Goal: Information Seeking & Learning: Learn about a topic

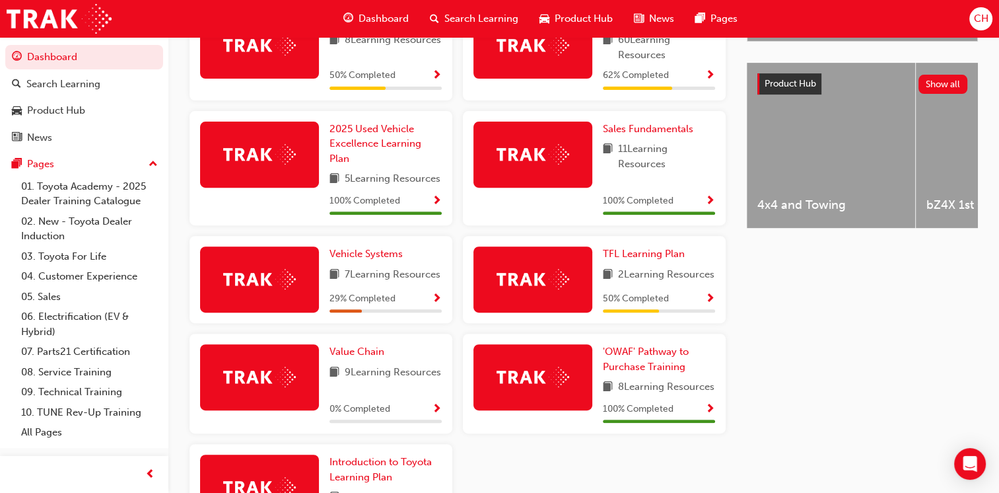
scroll to position [528, 0]
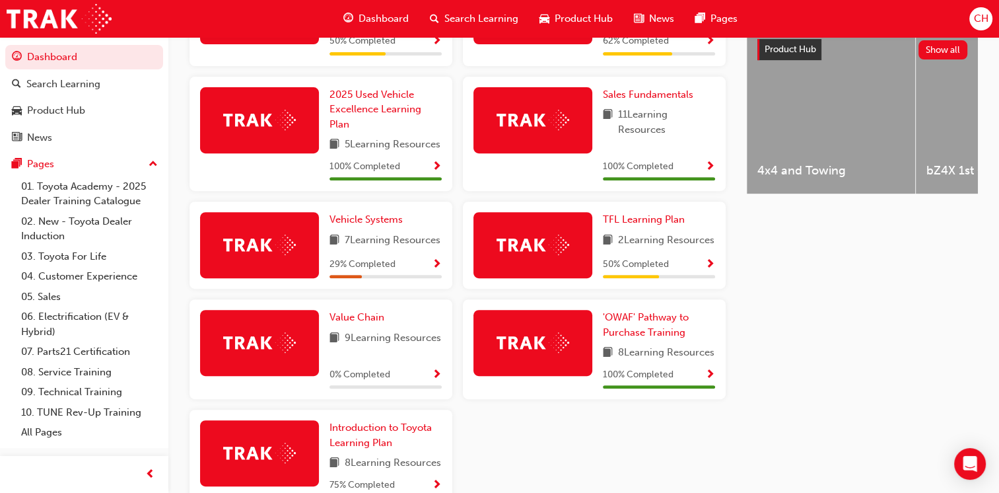
click at [708, 271] on span "Show Progress" at bounding box center [710, 265] width 10 height 12
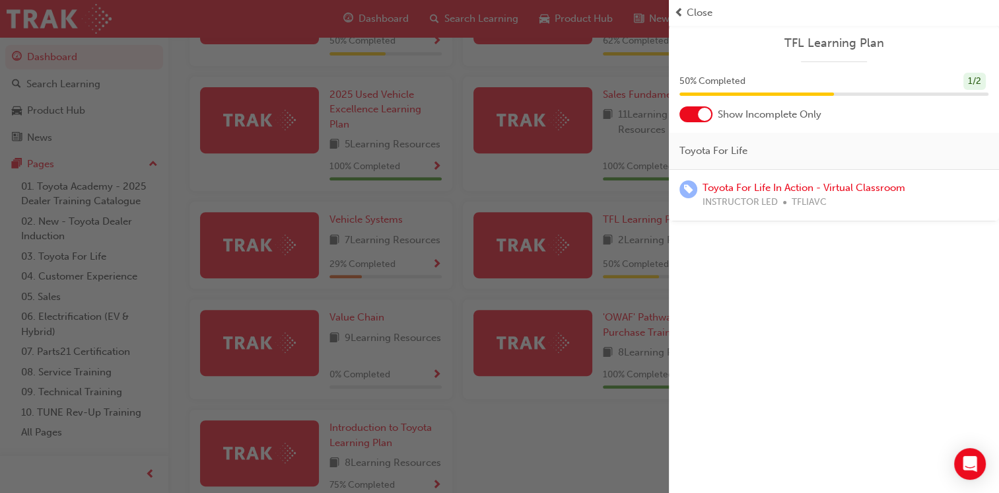
click at [687, 16] on span "Close" at bounding box center [700, 12] width 26 height 15
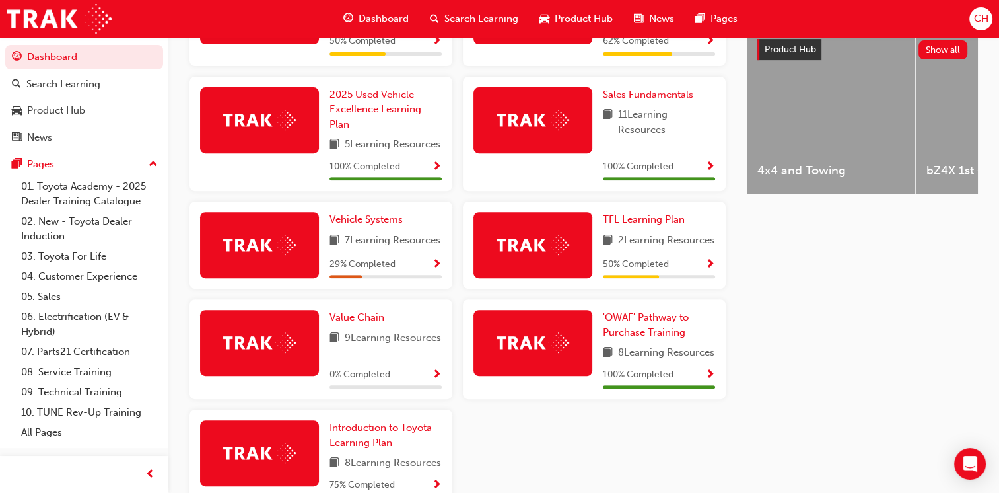
click at [409, 278] on div "Vehicle Systems 7 Learning Resources 29 % Completed" at bounding box center [385, 245] width 112 height 66
click at [433, 271] on span "Show Progress" at bounding box center [437, 265] width 10 height 12
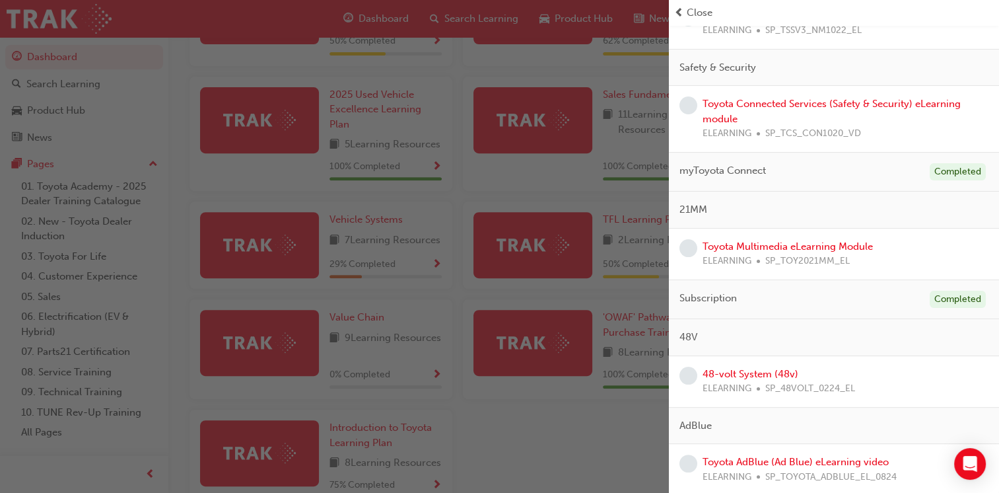
scroll to position [106, 0]
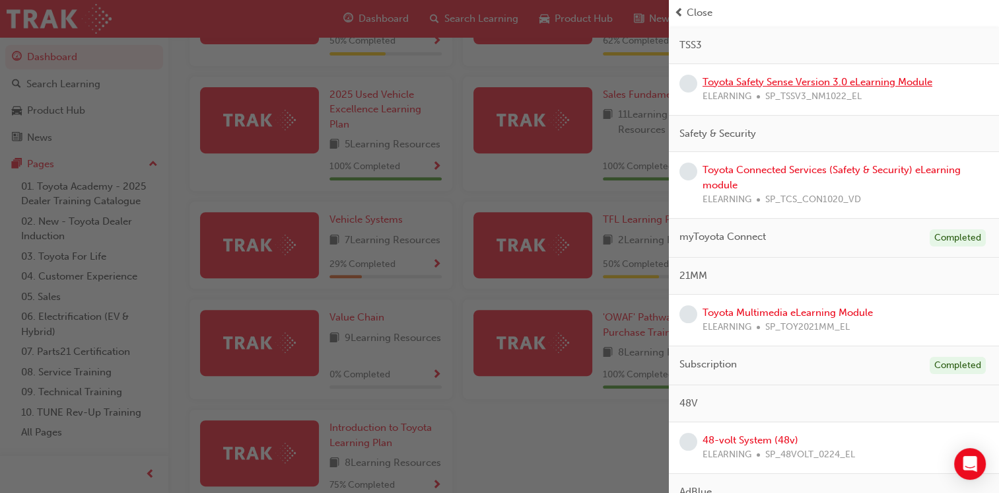
click at [784, 79] on link "Toyota Safety Sense Version 3.0 eLearning Module" at bounding box center [818, 82] width 230 height 12
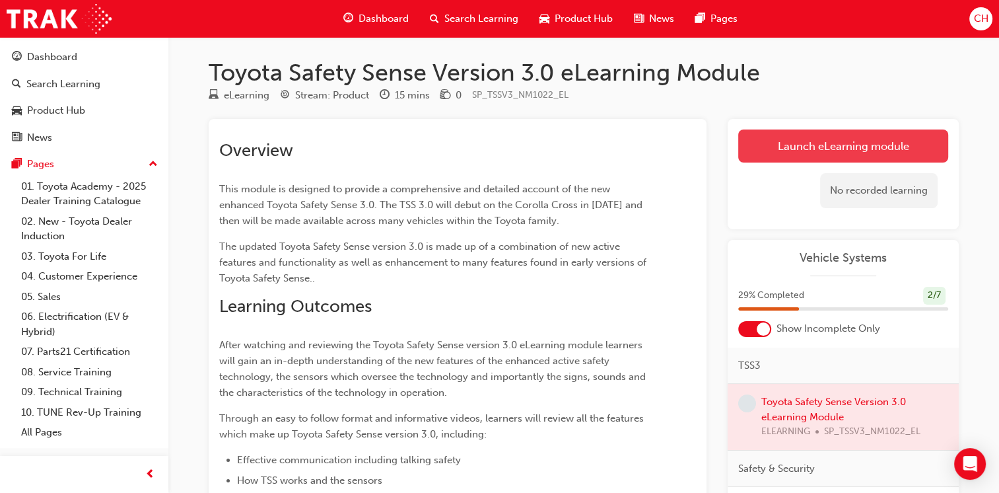
click at [825, 151] on link "Launch eLearning module" at bounding box center [843, 145] width 210 height 33
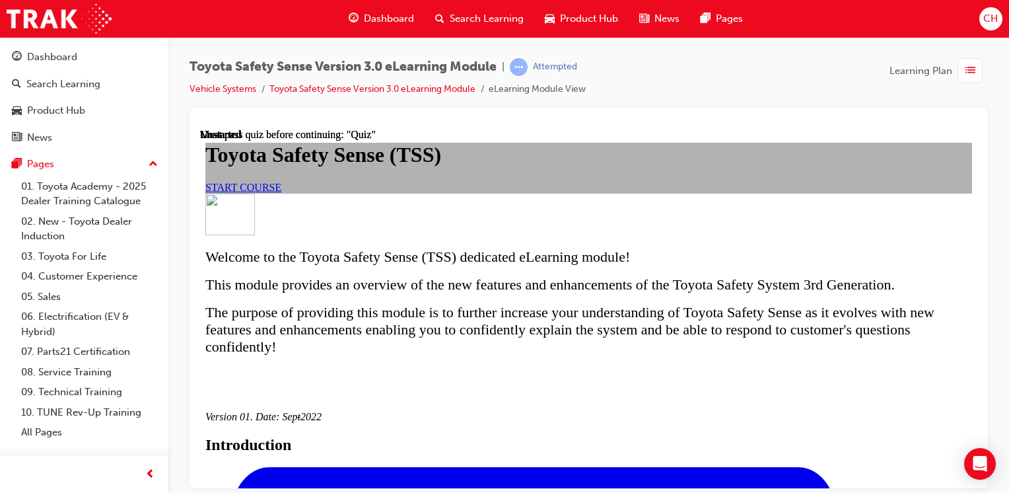
click at [281, 192] on span "START COURSE" at bounding box center [243, 186] width 76 height 11
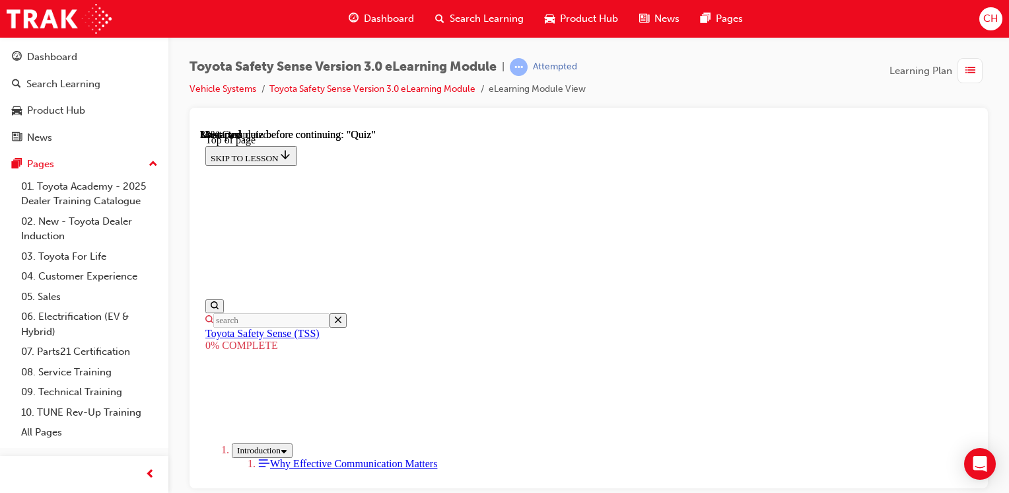
scroll to position [436, 0]
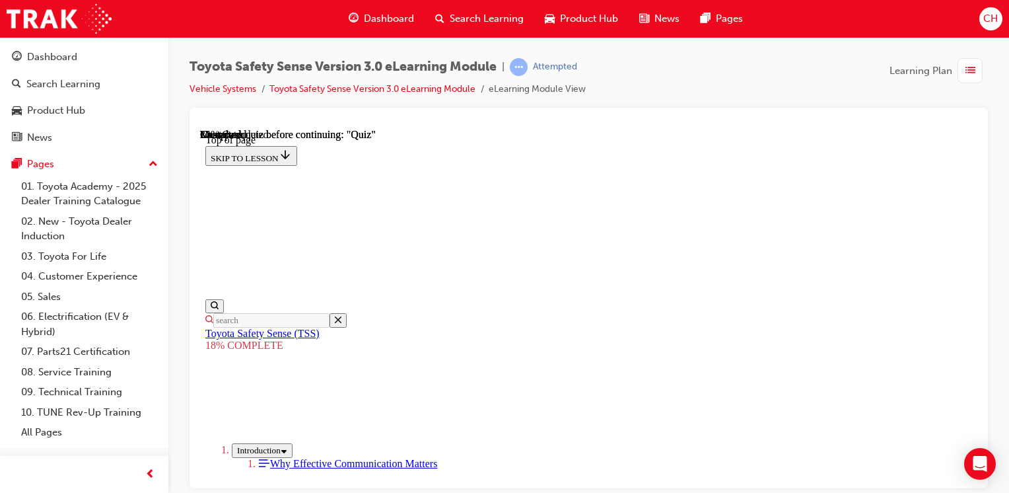
scroll to position [1483, 0]
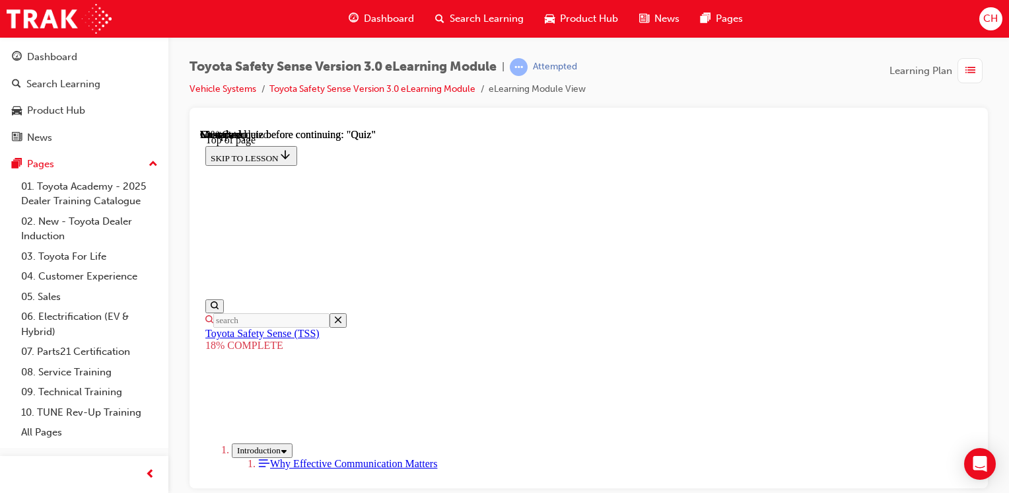
scroll to position [1417, 0]
drag, startPoint x: 695, startPoint y: 191, endPoint x: 813, endPoint y: 361, distance: 206.4
drag, startPoint x: 708, startPoint y: 194, endPoint x: 609, endPoint y: 346, distance: 181.3
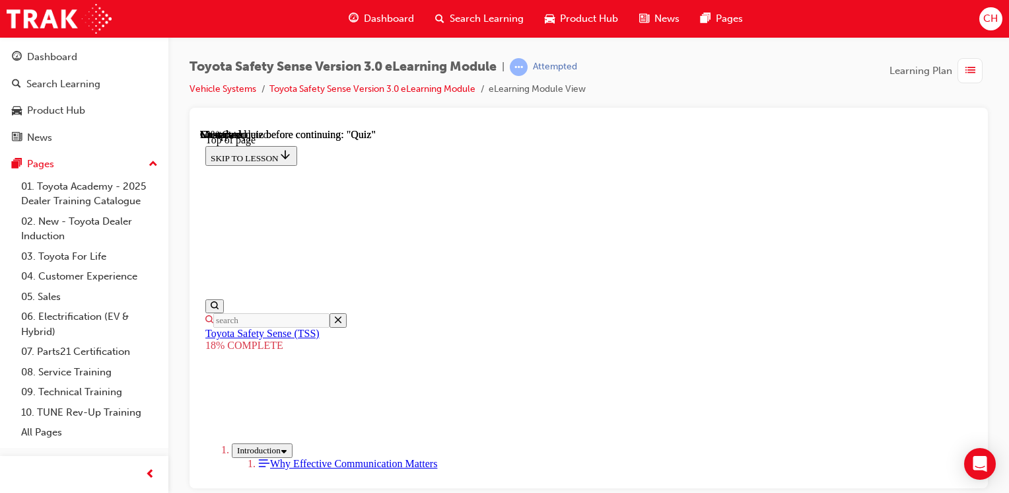
drag, startPoint x: 684, startPoint y: 185, endPoint x: 572, endPoint y: 346, distance: 196.0
drag, startPoint x: 674, startPoint y: 195, endPoint x: 554, endPoint y: 365, distance: 207.6
drag, startPoint x: 674, startPoint y: 190, endPoint x: 534, endPoint y: 349, distance: 211.9
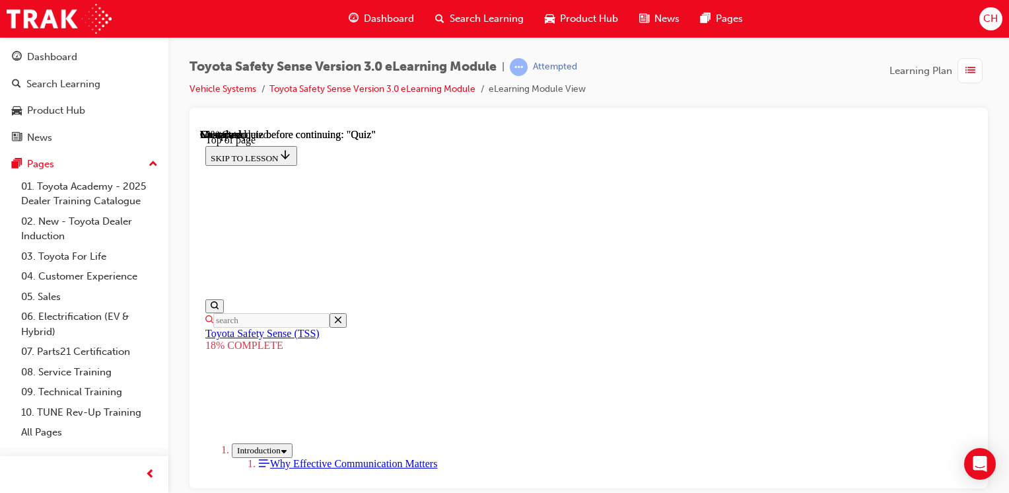
drag, startPoint x: 666, startPoint y: 185, endPoint x: 552, endPoint y: 346, distance: 197.1
drag, startPoint x: 674, startPoint y: 182, endPoint x: 572, endPoint y: 310, distance: 164.1
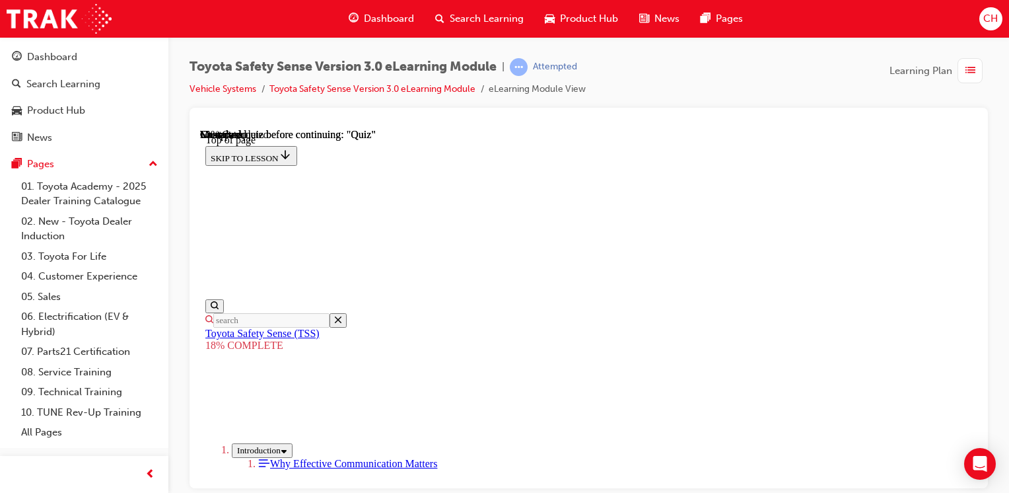
drag, startPoint x: 603, startPoint y: 293, endPoint x: 538, endPoint y: 408, distance: 131.9
drag, startPoint x: 671, startPoint y: 203, endPoint x: 593, endPoint y: 320, distance: 140.5
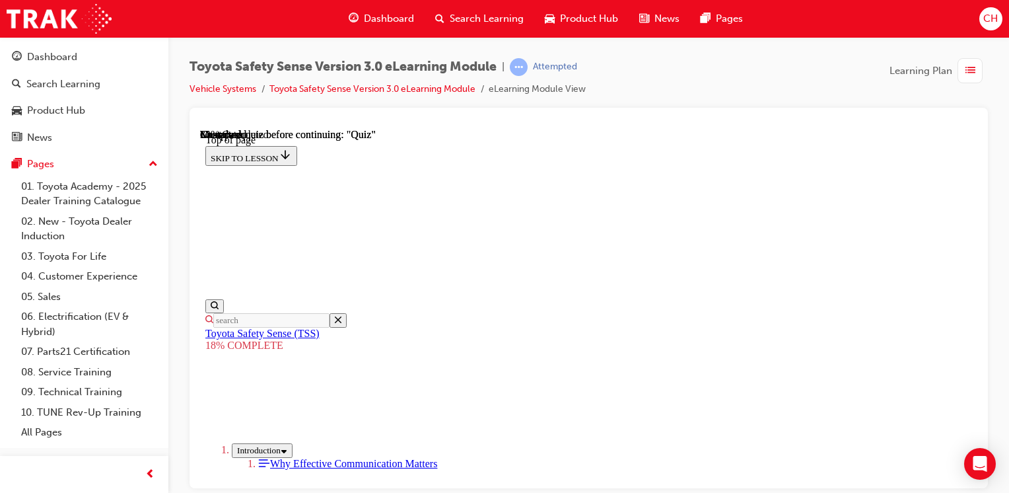
drag, startPoint x: 649, startPoint y: 240, endPoint x: 568, endPoint y: 344, distance: 131.7
drag, startPoint x: 627, startPoint y: 275, endPoint x: 555, endPoint y: 388, distance: 133.9
drag, startPoint x: 663, startPoint y: 234, endPoint x: 573, endPoint y: 375, distance: 166.9
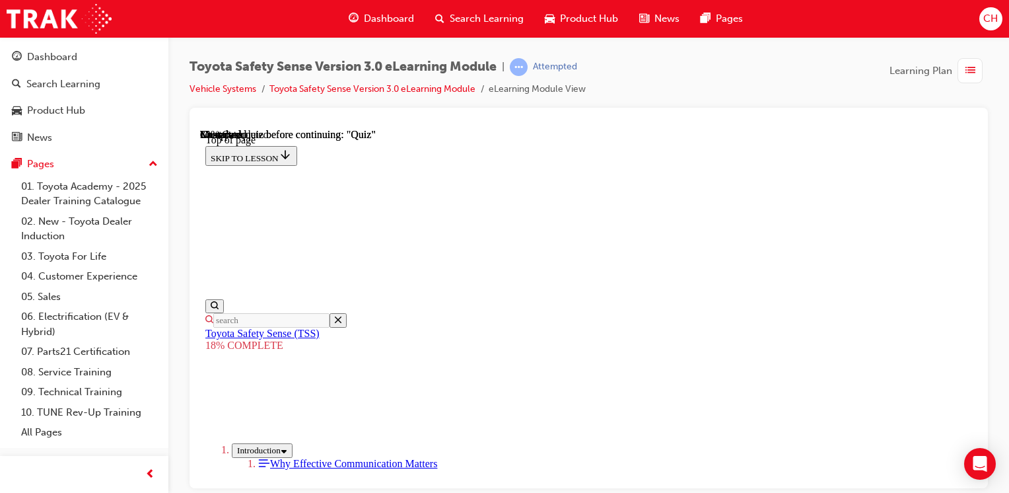
drag, startPoint x: 657, startPoint y: 193, endPoint x: 539, endPoint y: 356, distance: 200.9
drag, startPoint x: 685, startPoint y: 166, endPoint x: 581, endPoint y: 314, distance: 181.0
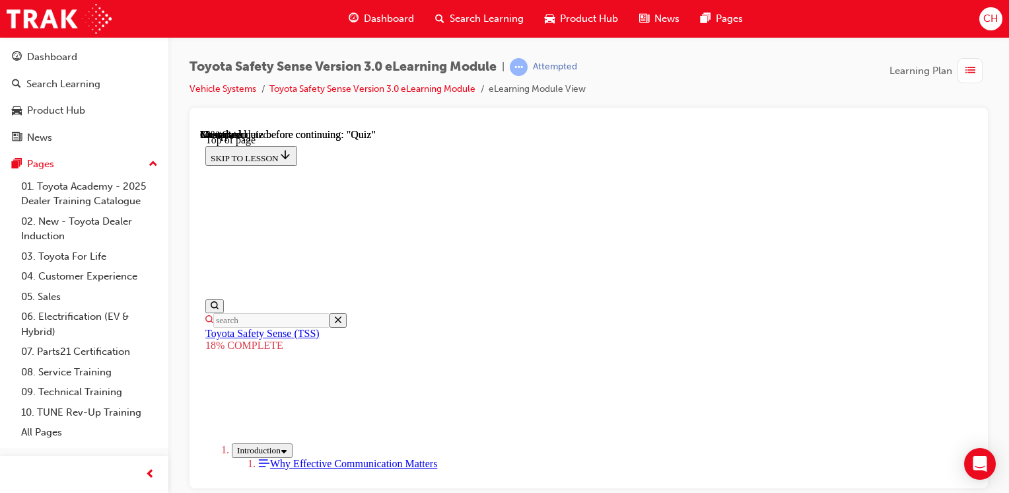
drag, startPoint x: 646, startPoint y: 225, endPoint x: 534, endPoint y: 372, distance: 185.3
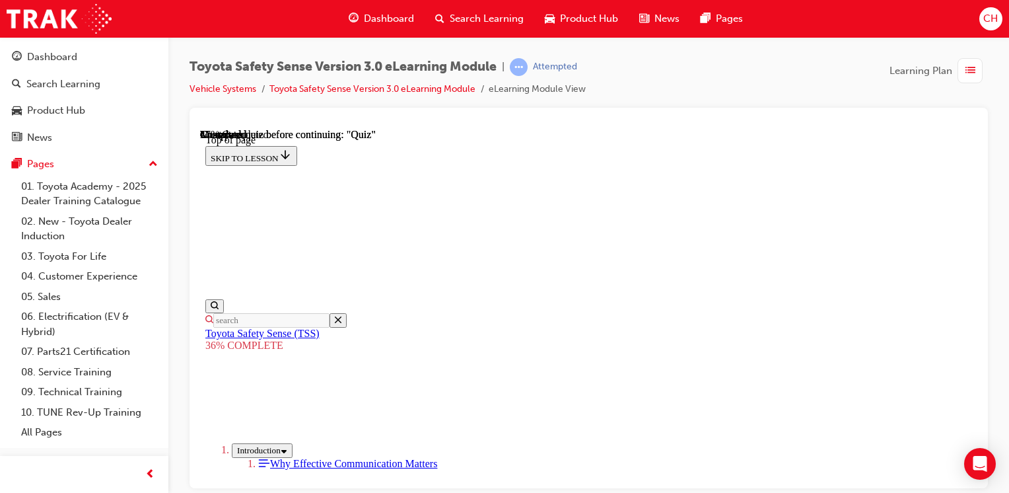
scroll to position [2153, 0]
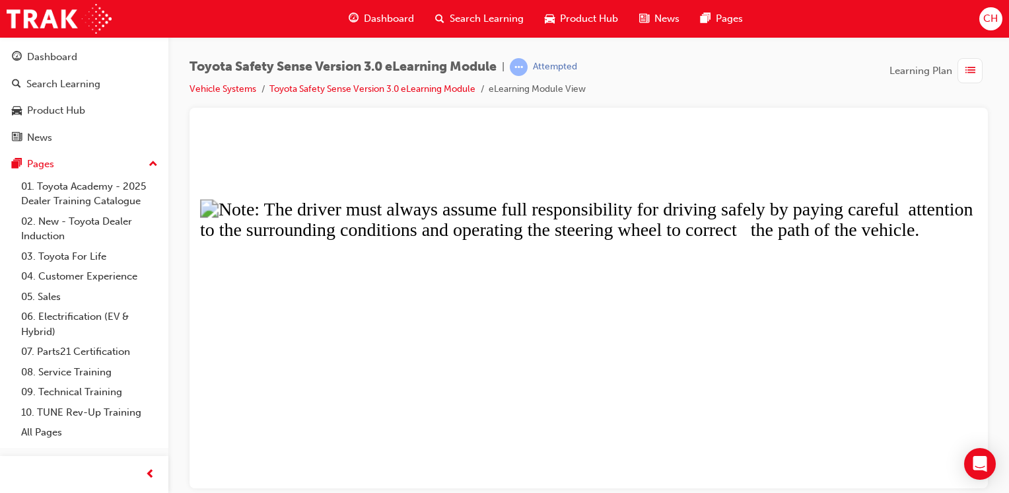
click at [584, 317] on button "Unzoom image" at bounding box center [588, 307] width 777 height 359
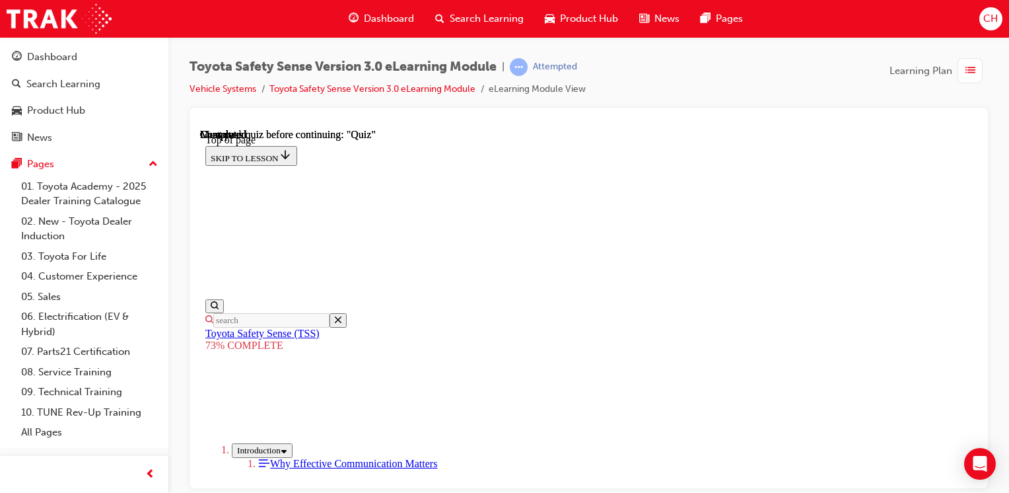
scroll to position [378, 0]
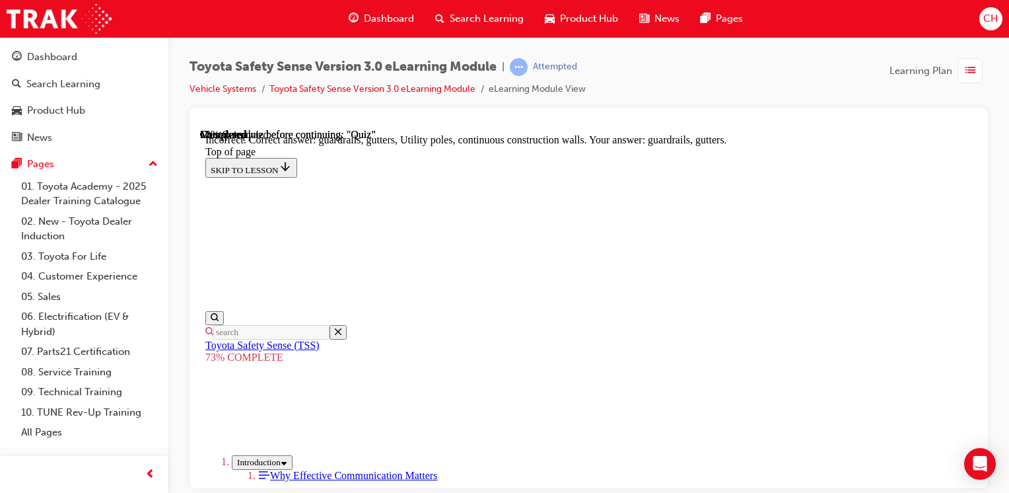
scroll to position [318, 0]
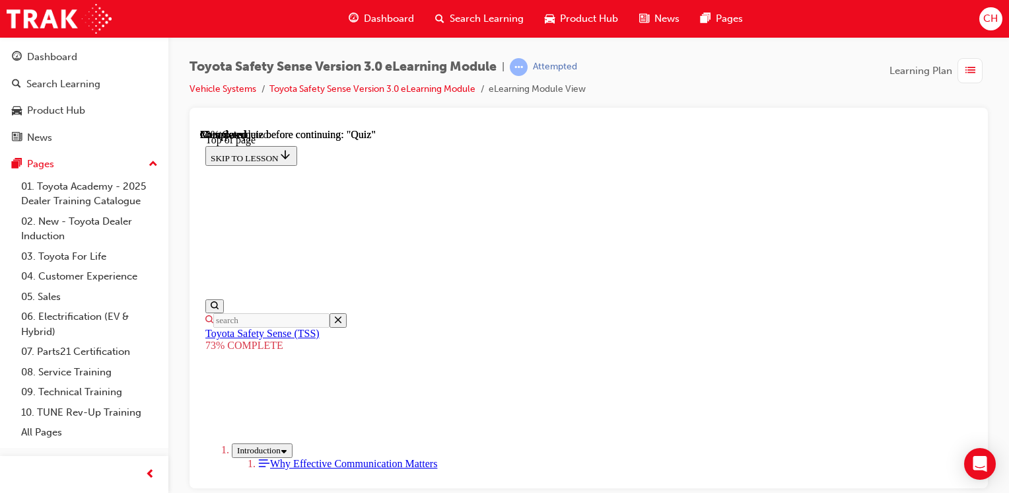
scroll to position [378, 0]
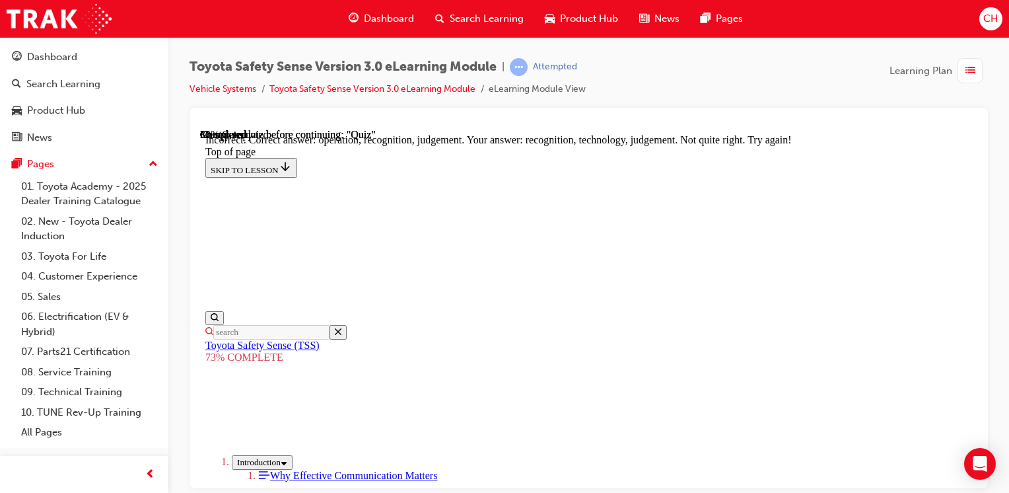
scroll to position [555, 0]
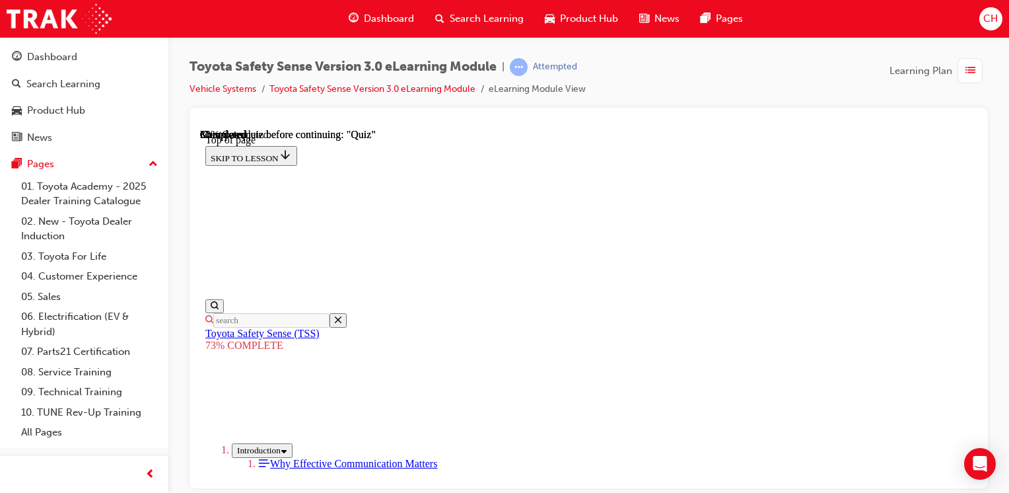
scroll to position [312, 0]
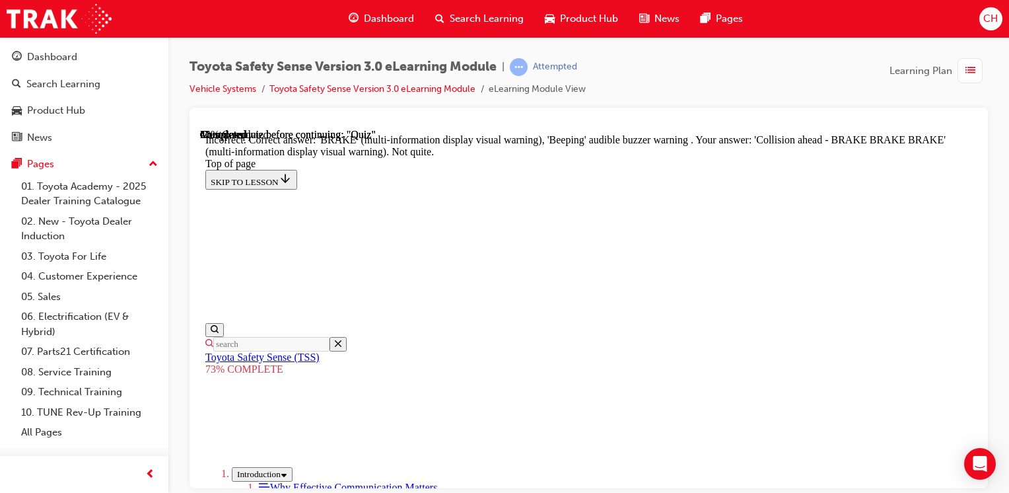
scroll to position [584, 0]
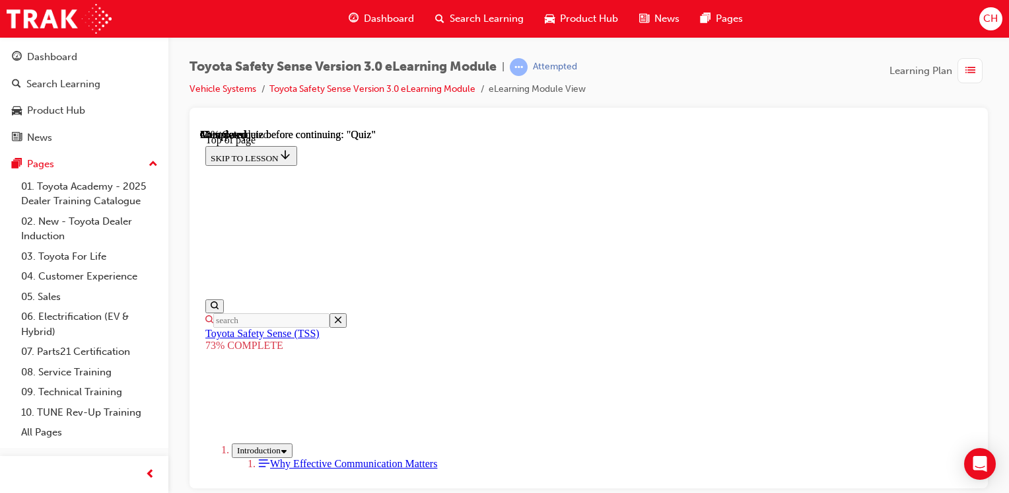
scroll to position [312, 0]
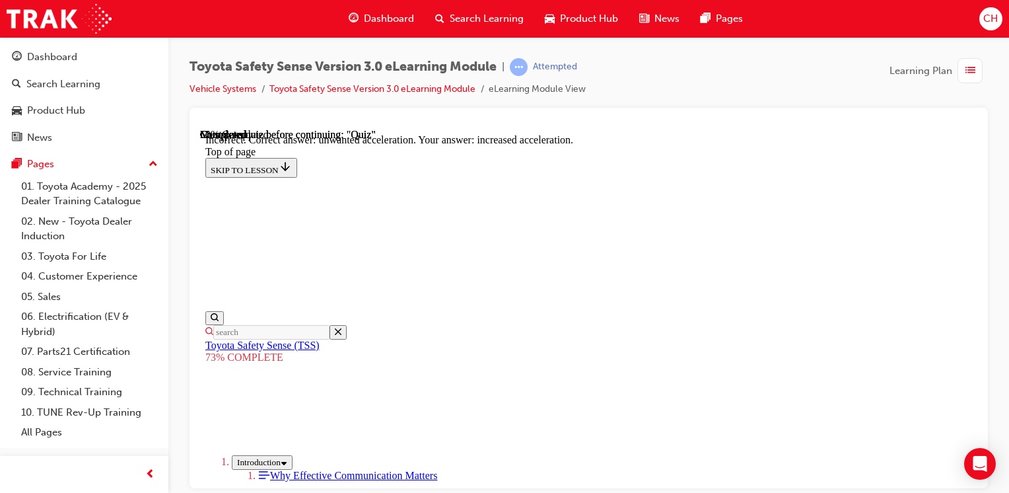
scroll to position [470, 0]
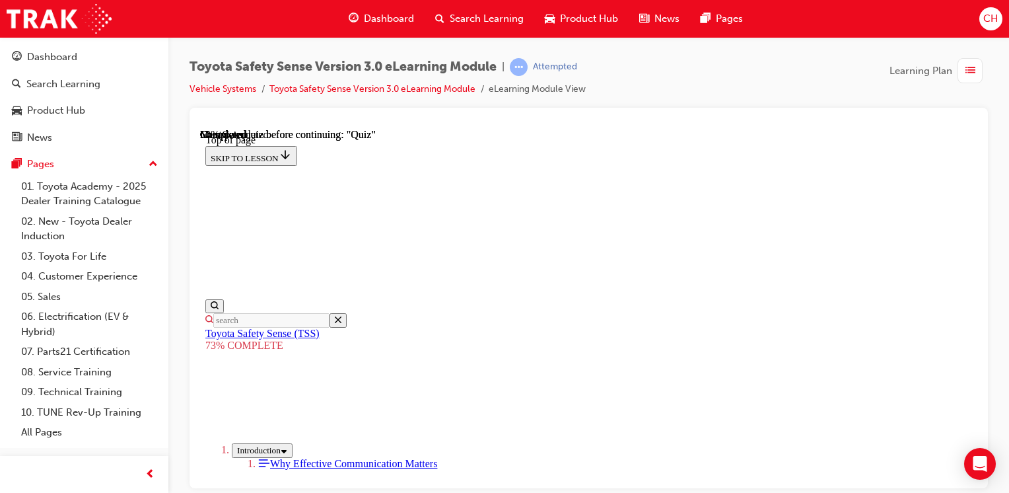
scroll to position [246, 0]
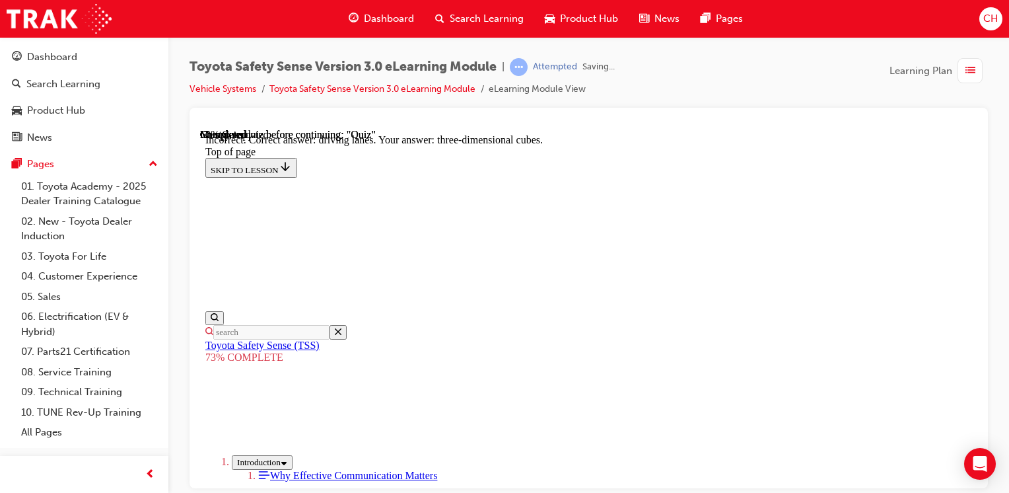
scroll to position [448, 0]
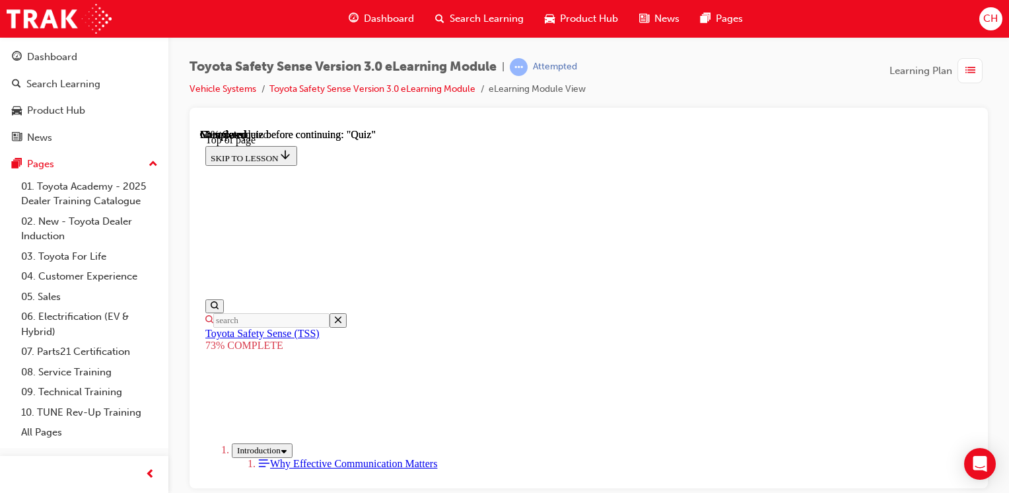
scroll to position [312, 0]
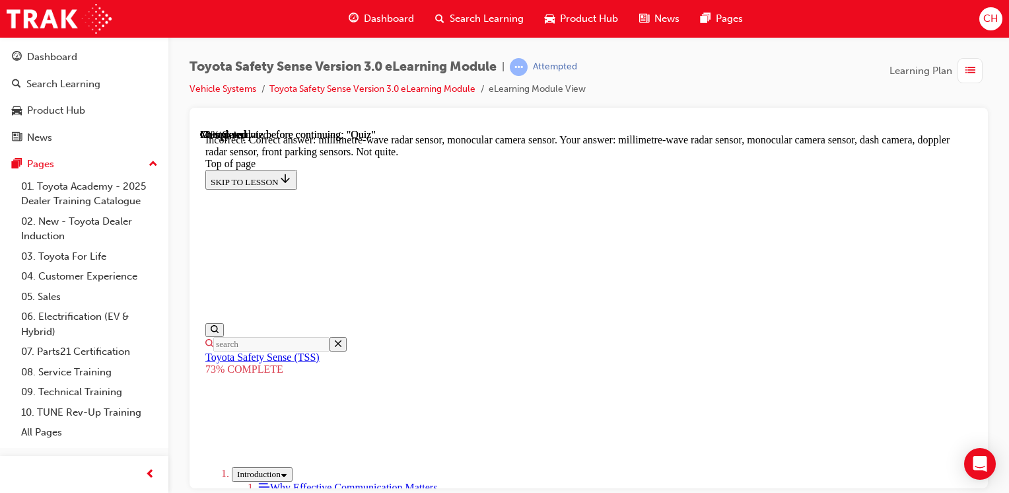
scroll to position [381, 0]
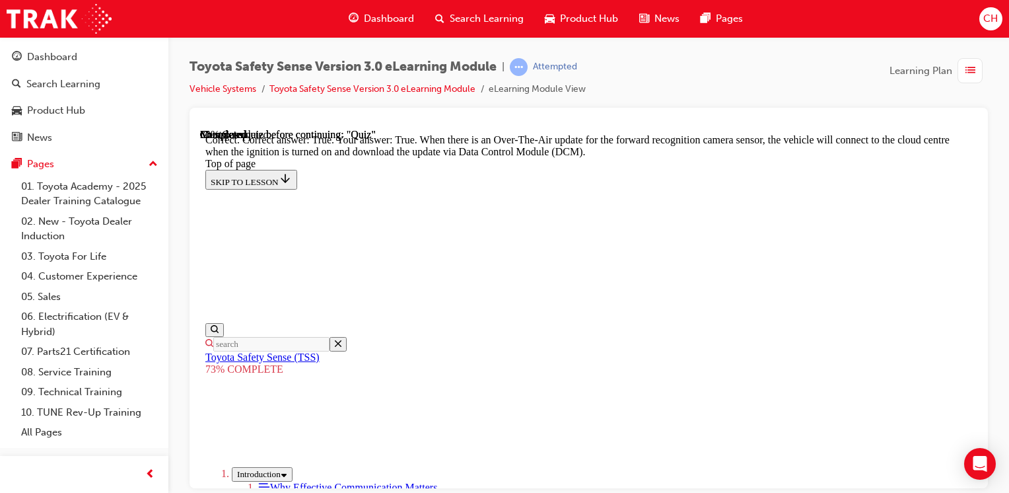
scroll to position [410, 0]
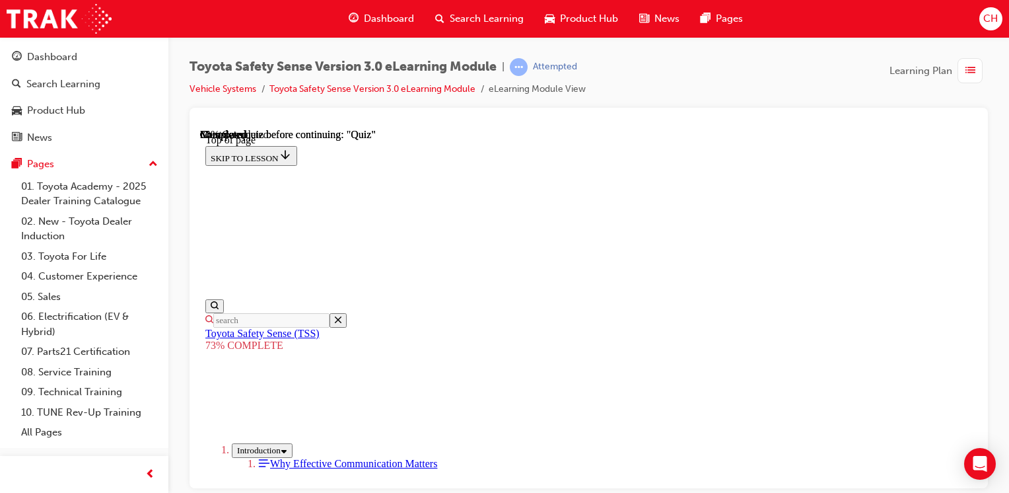
scroll to position [180, 0]
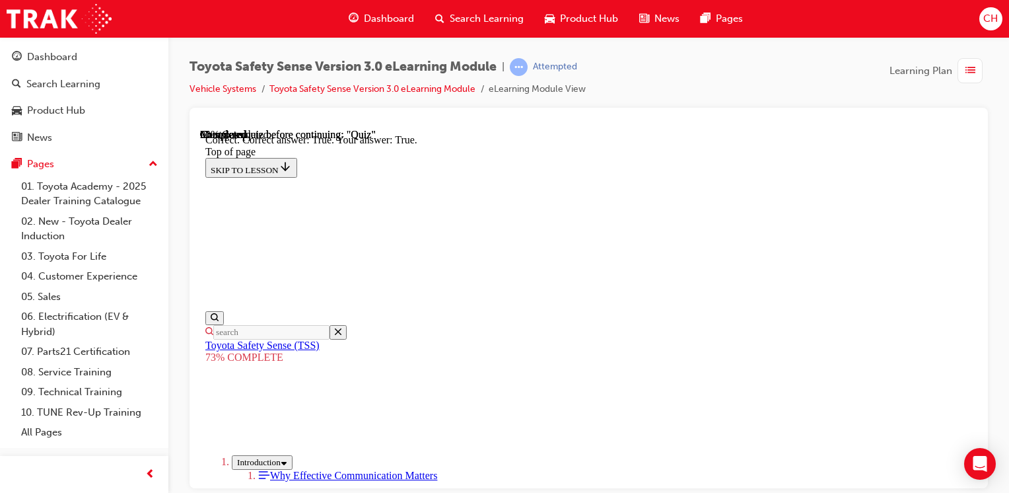
scroll to position [320, 0]
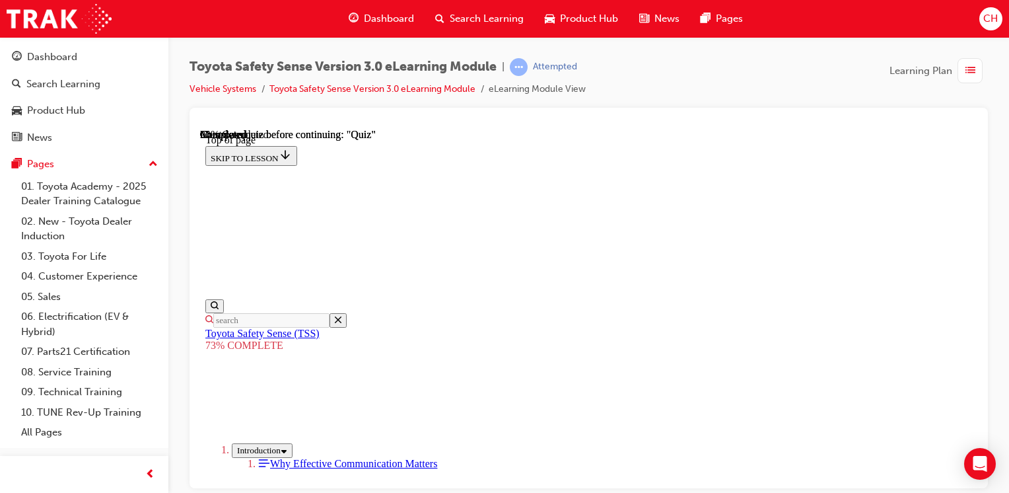
scroll to position [246, 0]
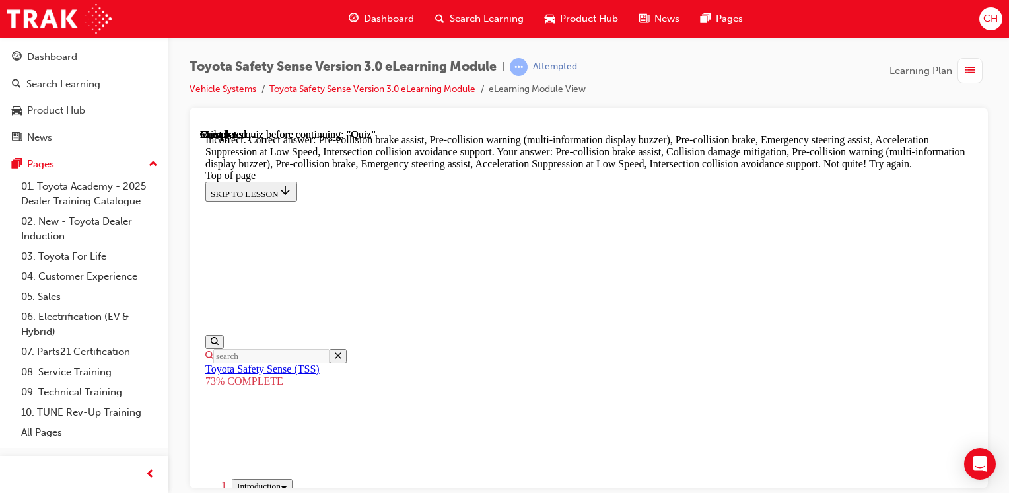
scroll to position [363, 0]
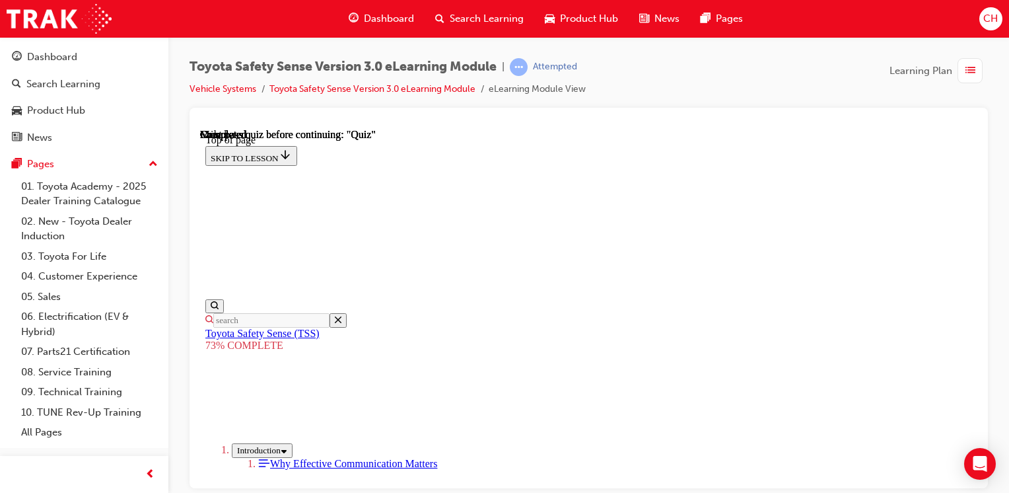
scroll to position [317, 0]
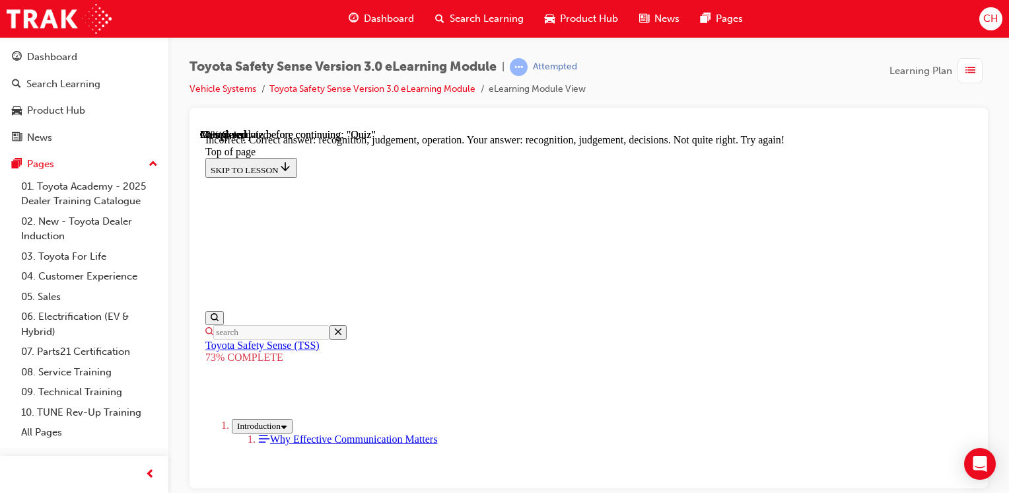
scroll to position [378, 0]
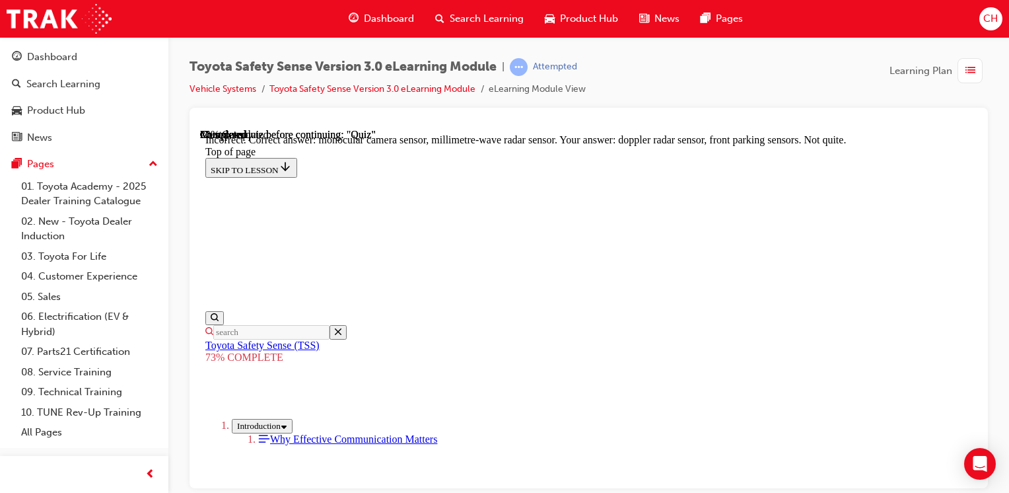
scroll to position [359, 0]
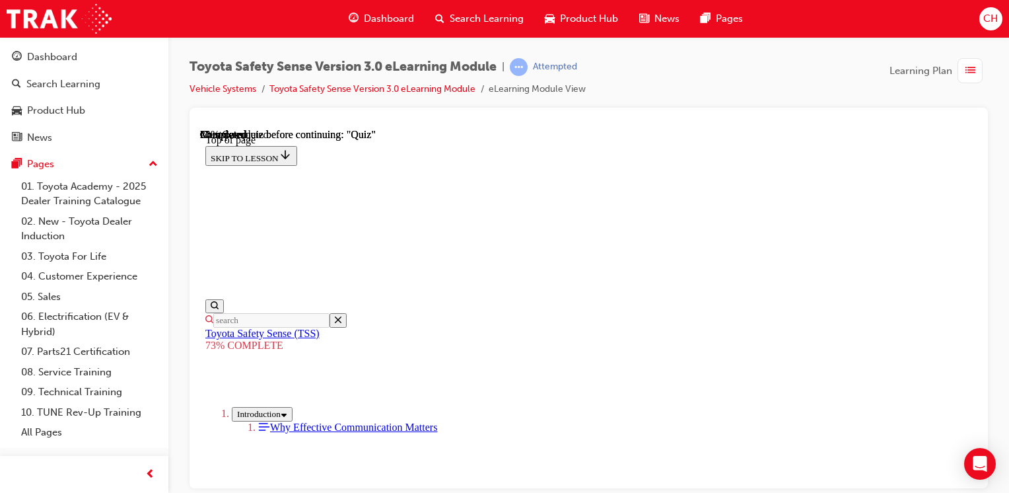
scroll to position [312, 0]
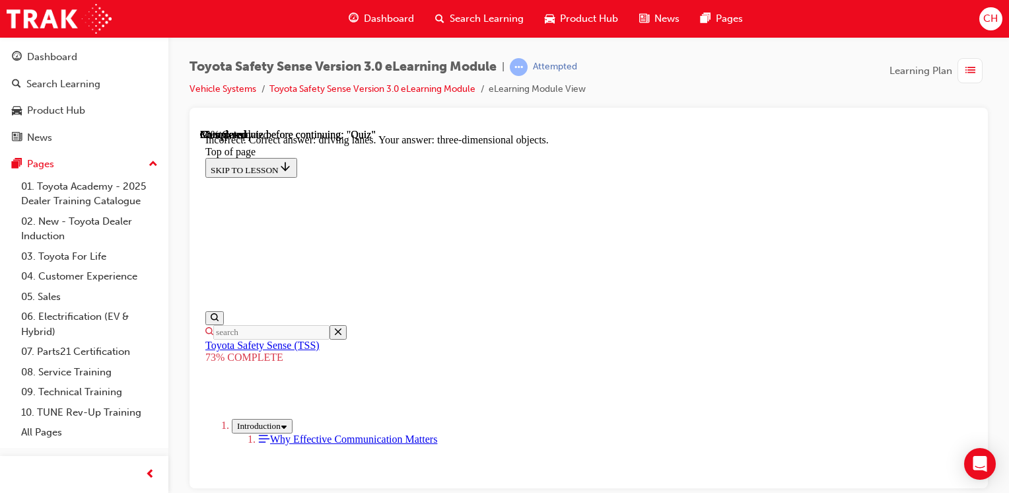
scroll to position [448, 0]
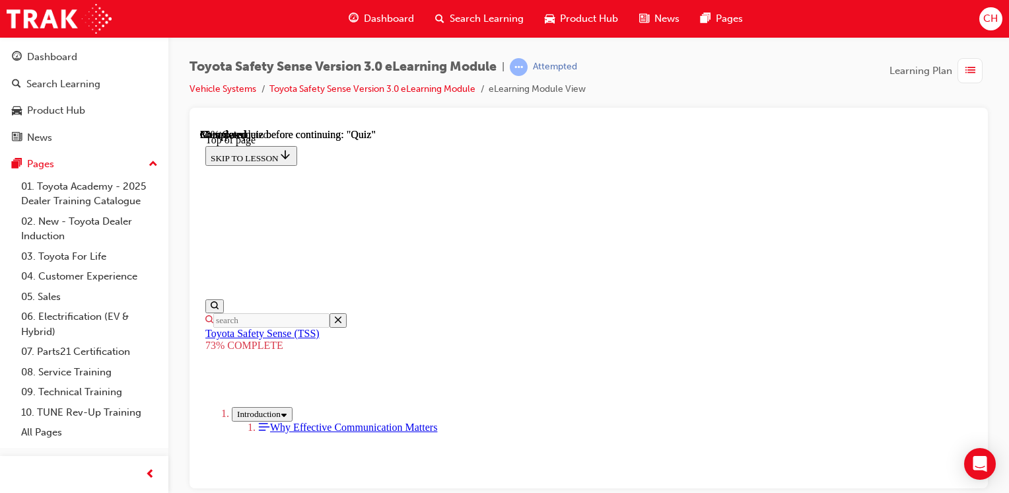
scroll to position [180, 0]
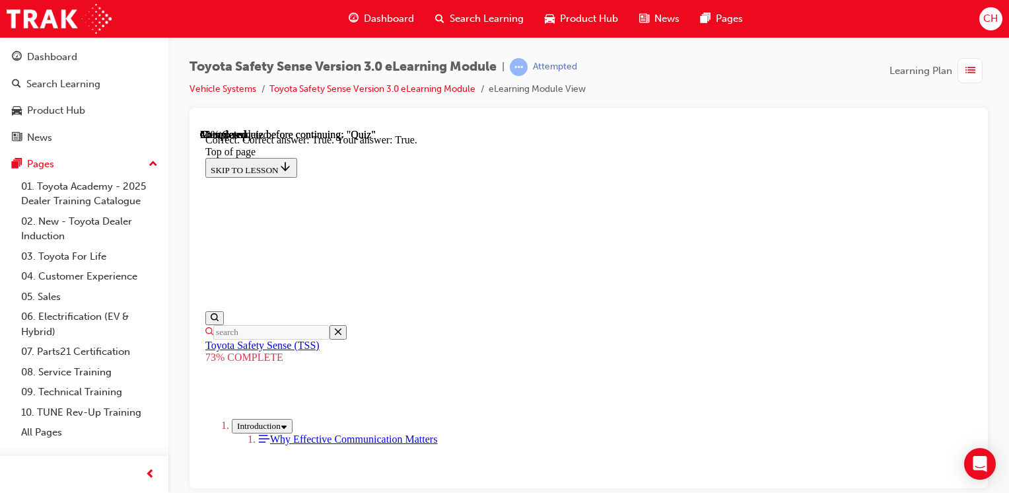
scroll to position [320, 0]
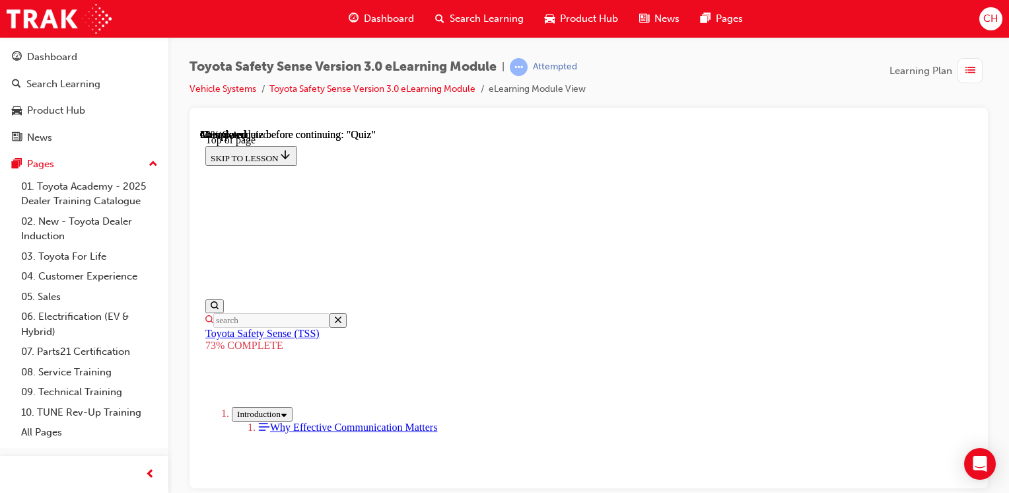
scroll to position [364, 0]
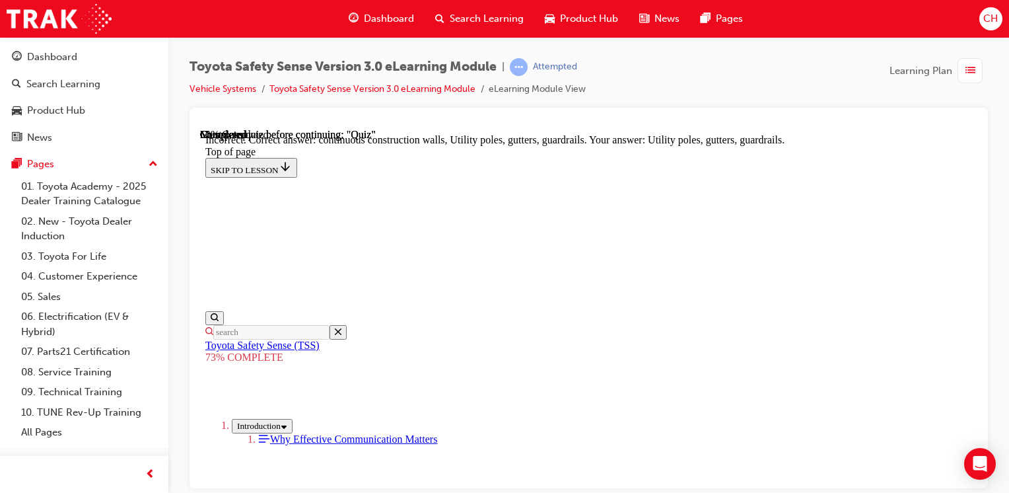
scroll to position [501, 0]
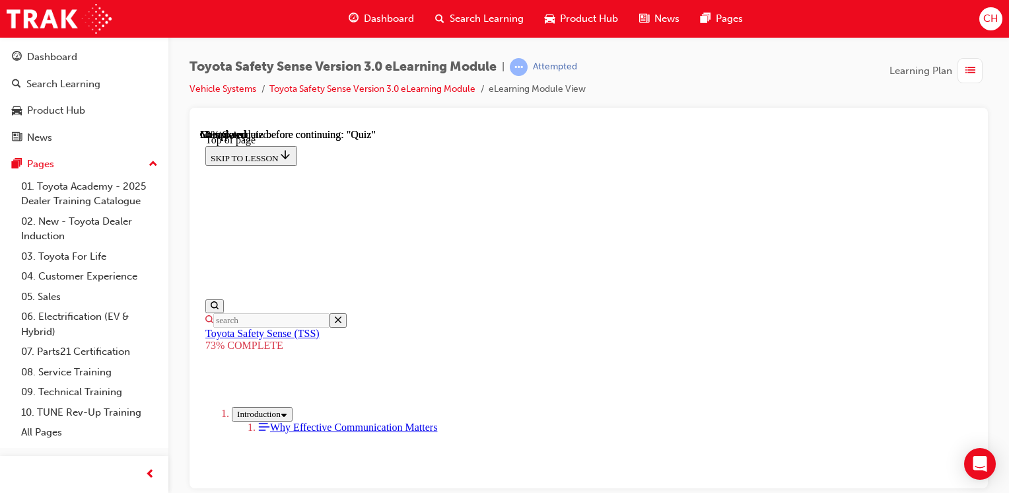
scroll to position [312, 0]
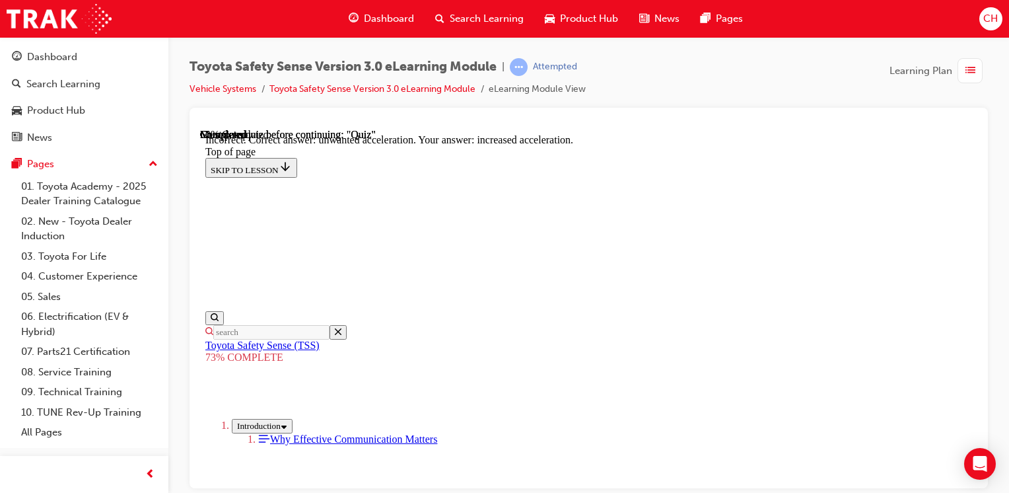
scroll to position [470, 0]
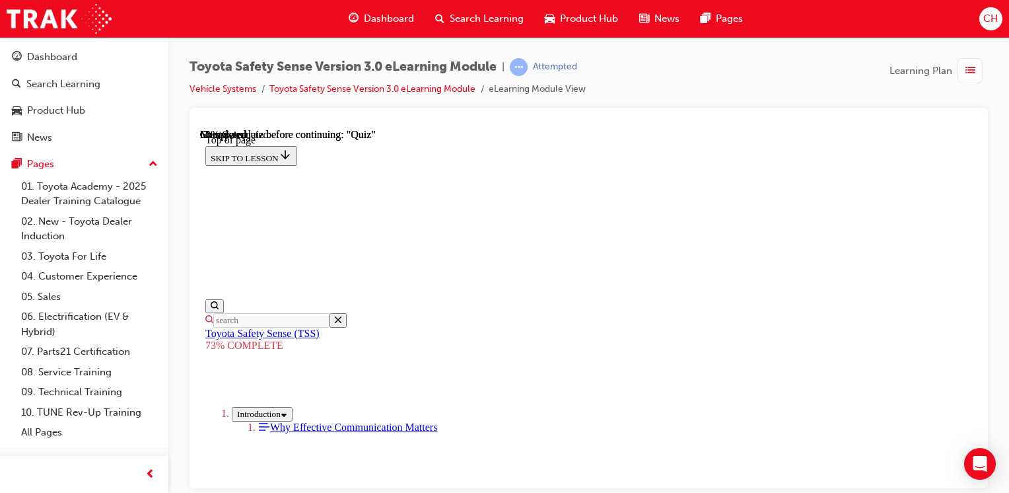
scroll to position [444, 0]
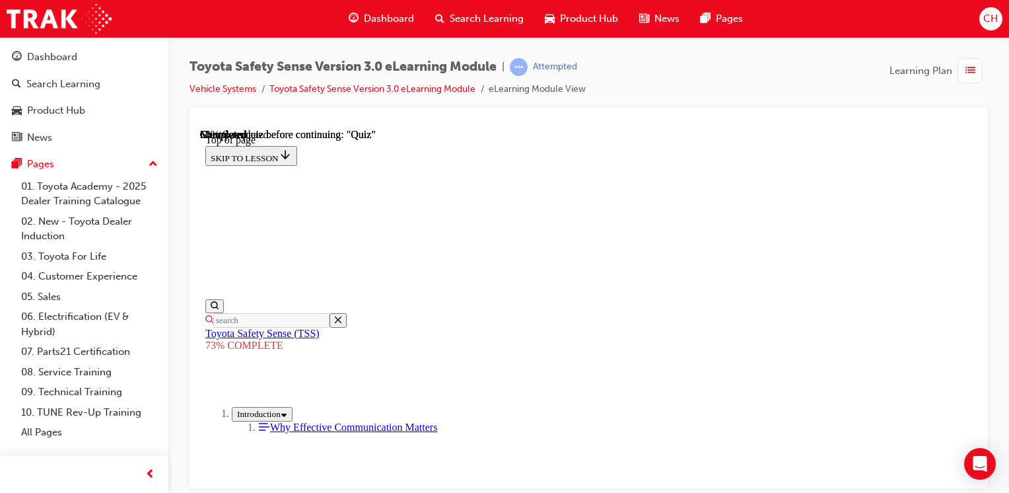
scroll to position [378, 0]
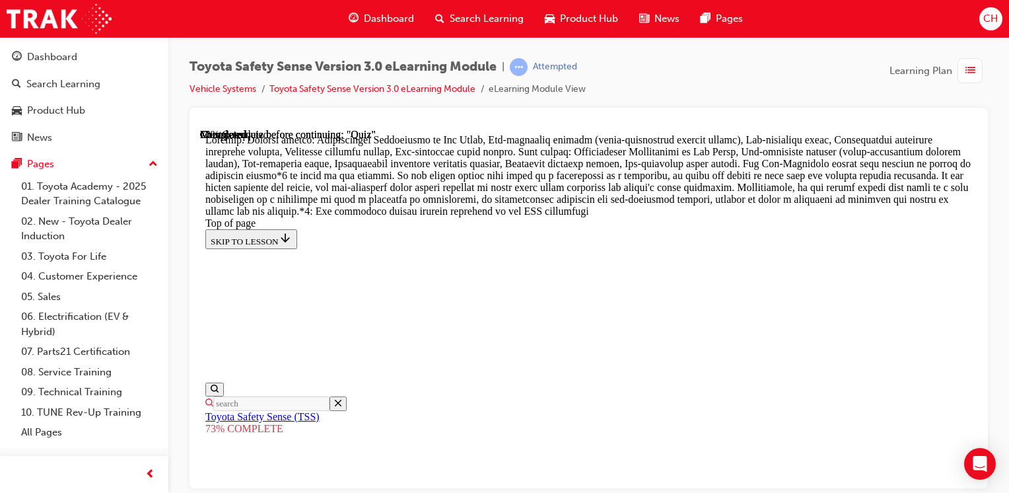
scroll to position [869, 0]
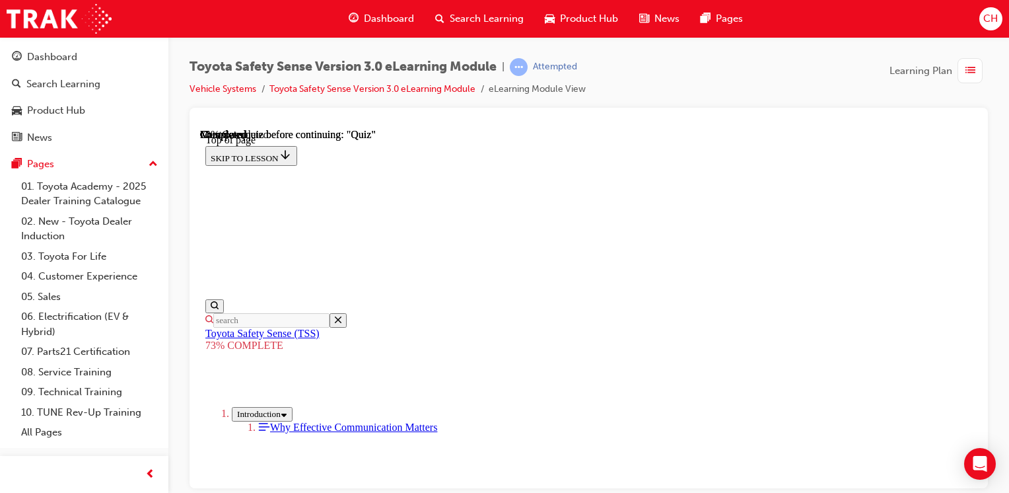
scroll to position [378, 0]
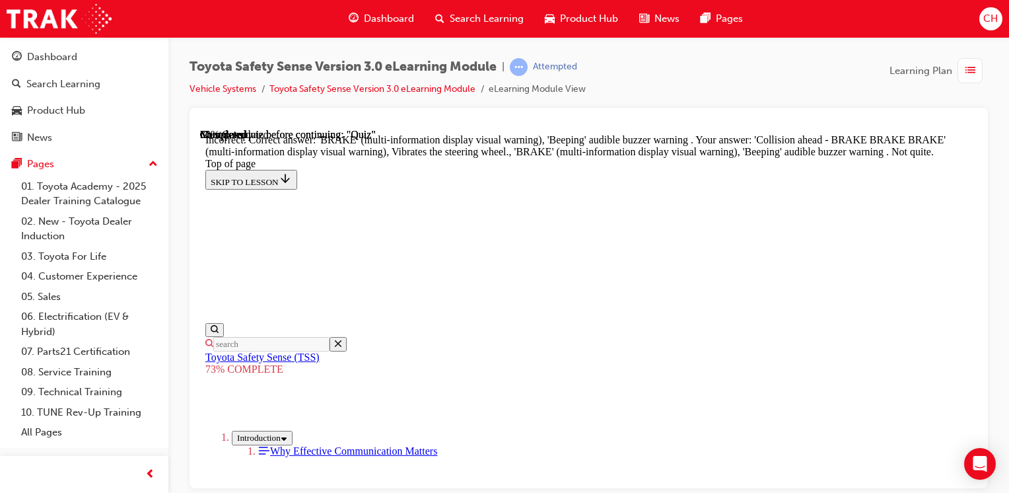
scroll to position [379, 0]
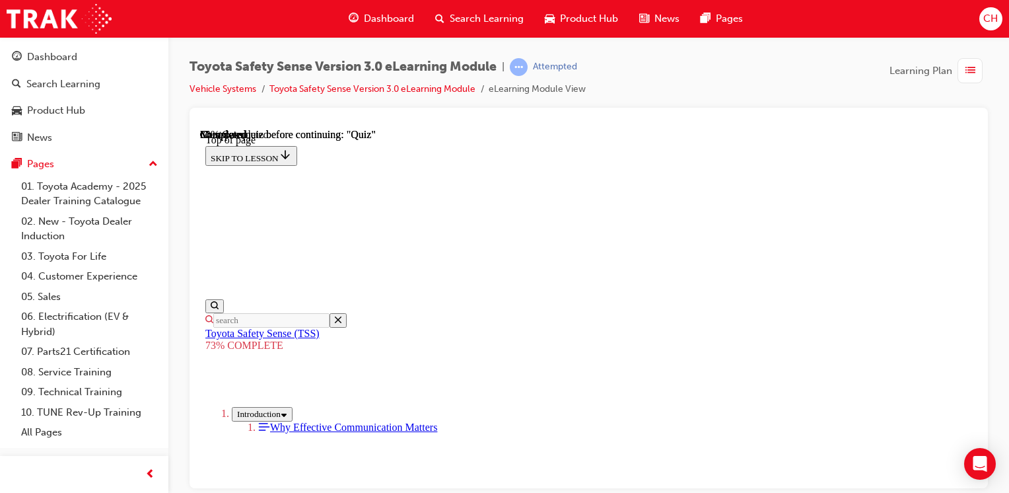
scroll to position [246, 0]
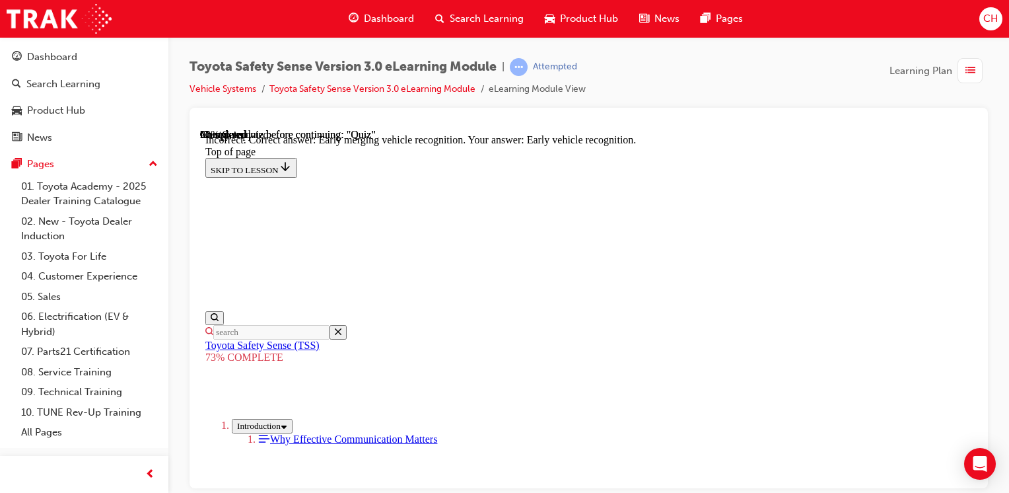
scroll to position [193, 0]
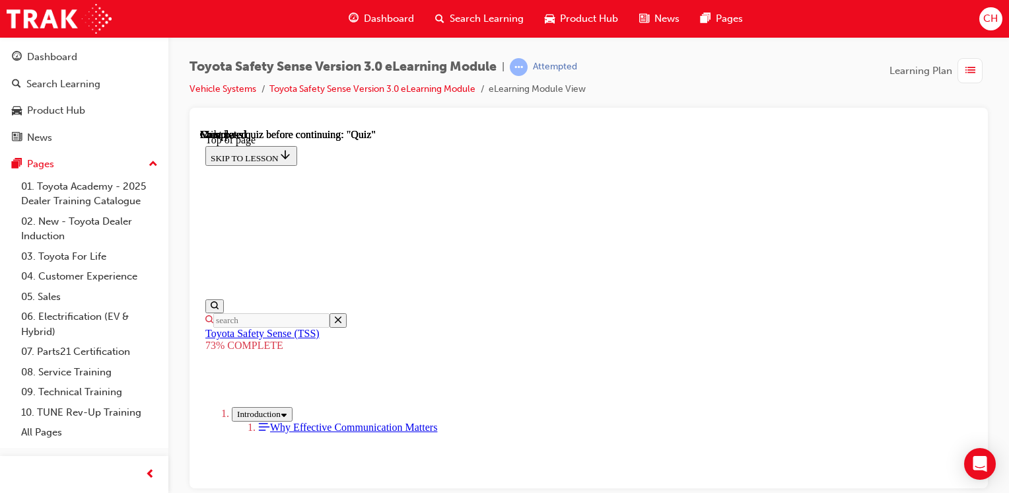
scroll to position [312, 0]
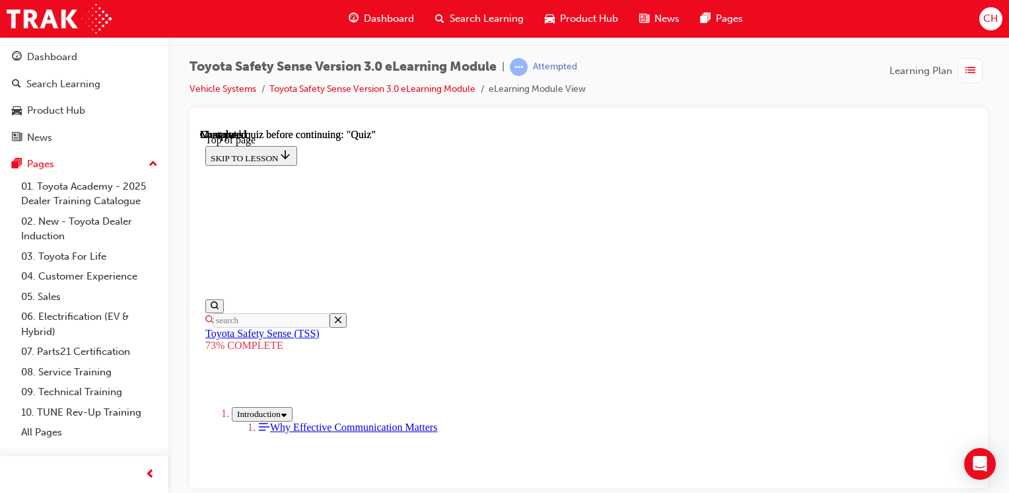
scroll to position [448, 0]
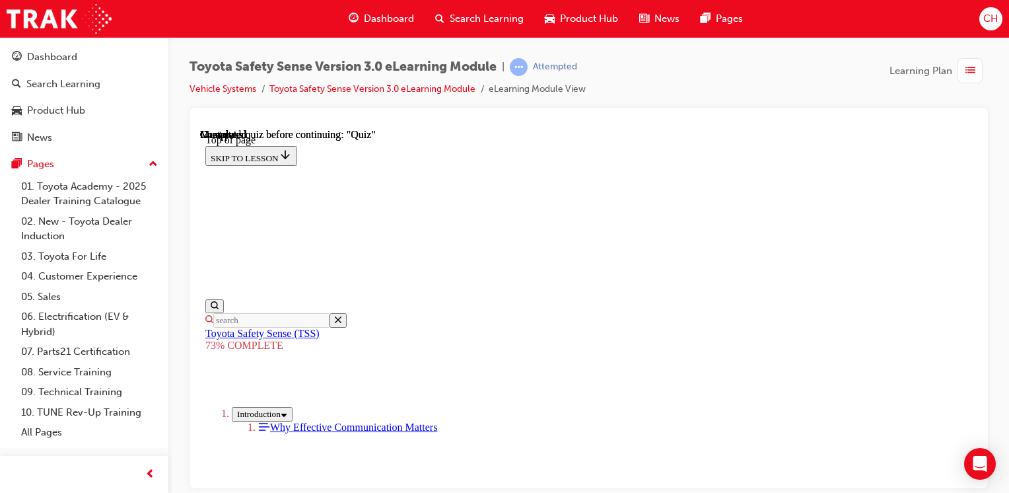
scroll to position [316, 0]
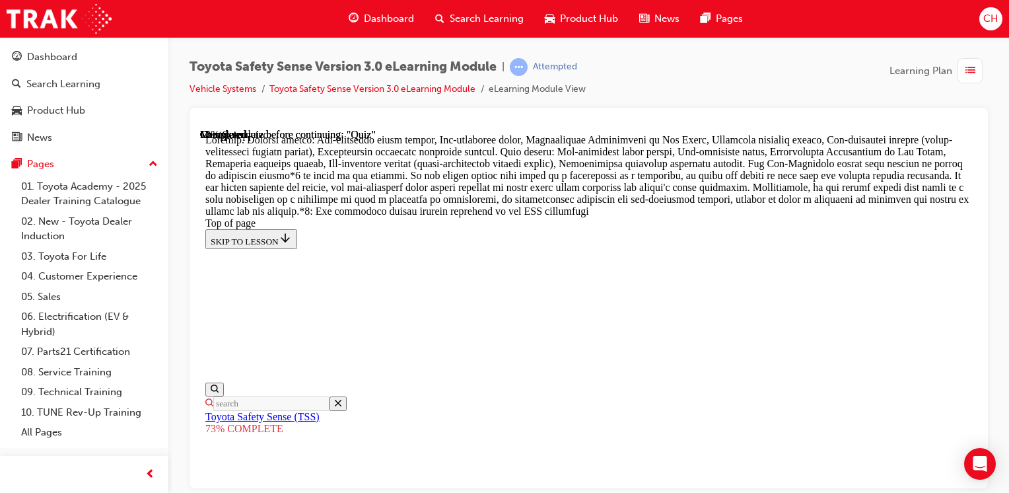
scroll to position [935, 0]
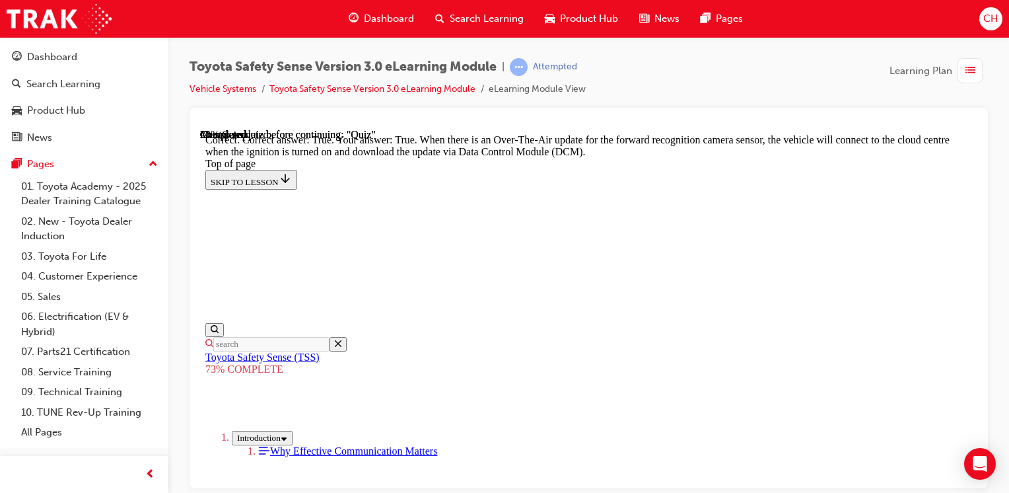
scroll to position [410, 0]
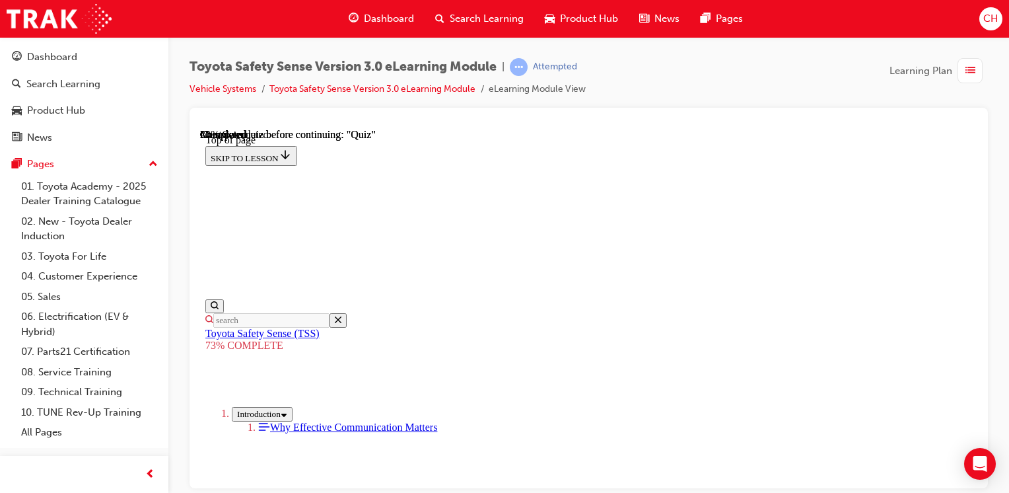
scroll to position [114, 0]
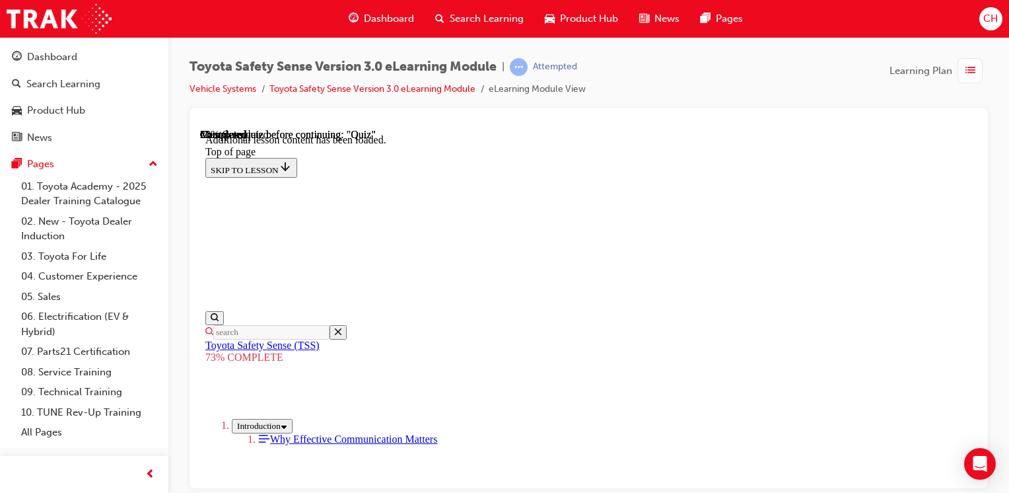
scroll to position [40, 0]
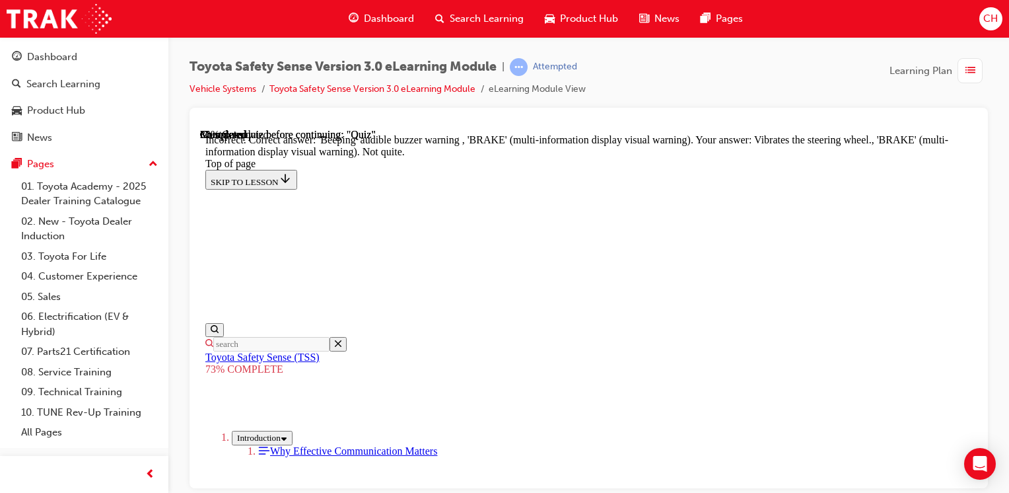
scroll to position [386, 0]
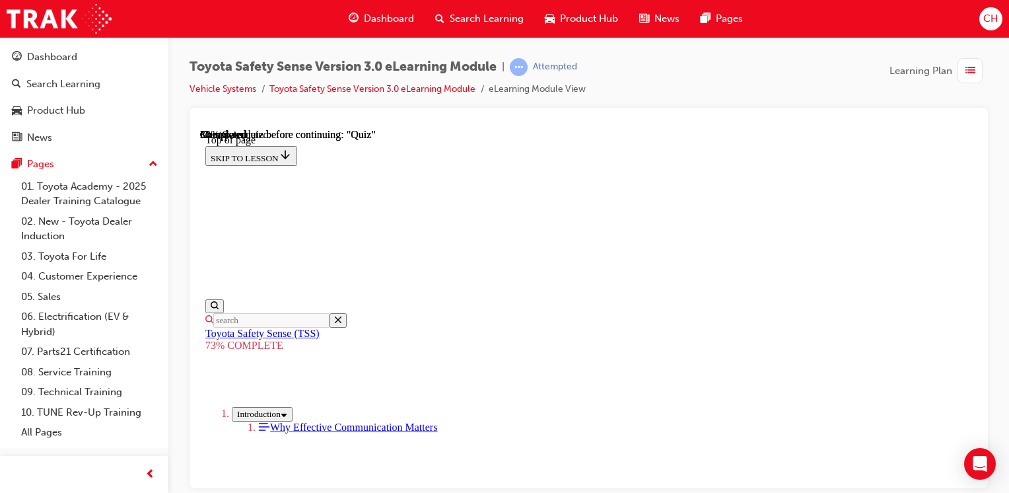
scroll to position [378, 0]
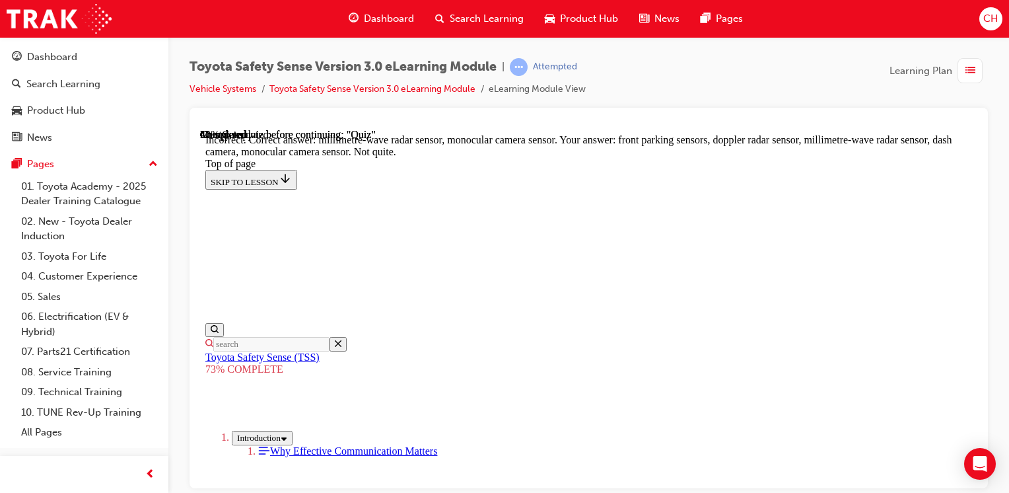
scroll to position [377, 0]
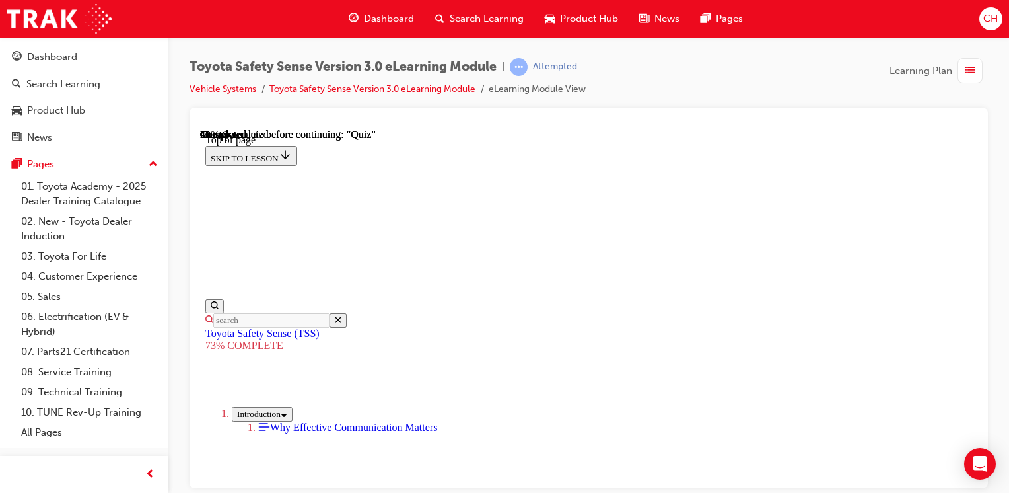
scroll to position [246, 0]
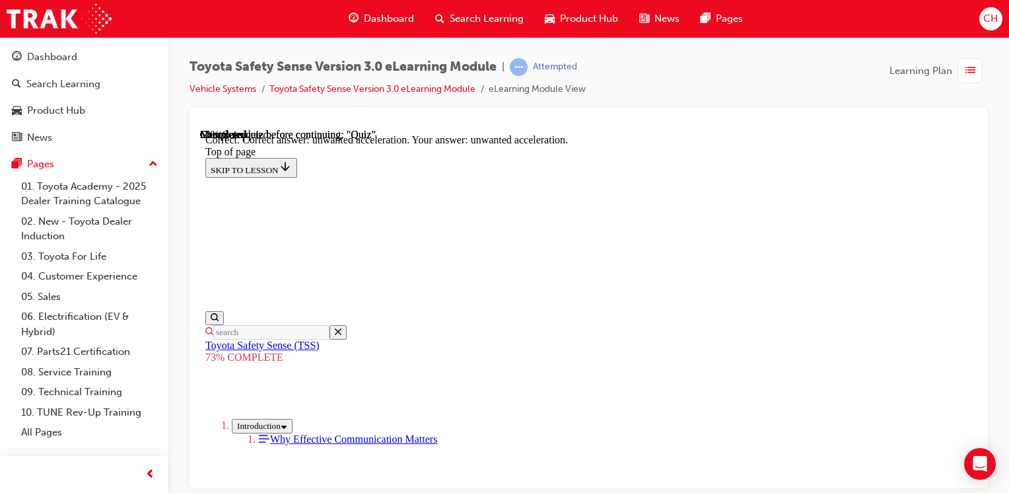
scroll to position [470, 0]
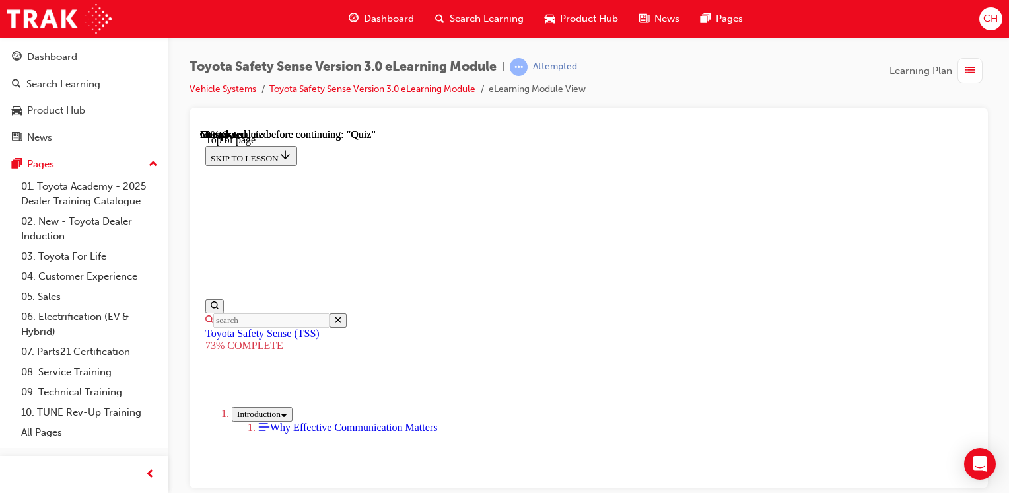
scroll to position [180, 0]
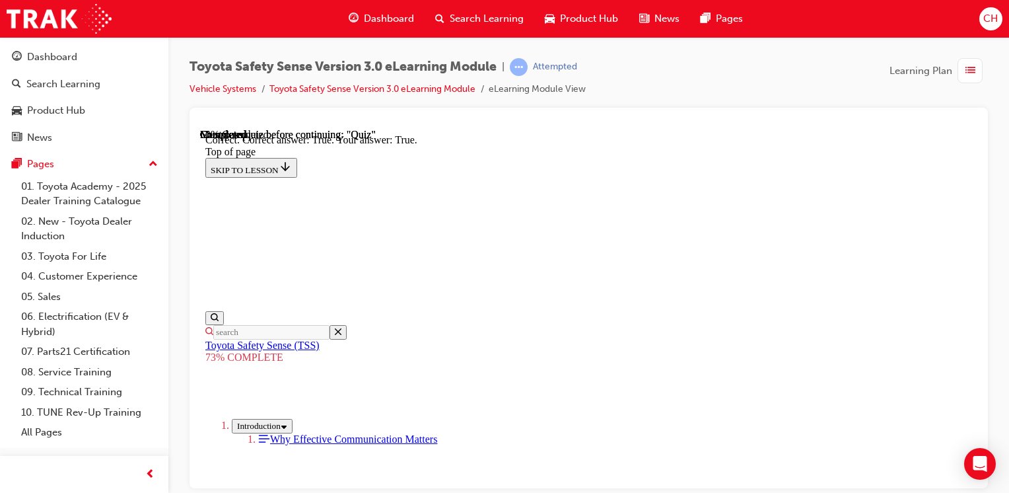
scroll to position [320, 0]
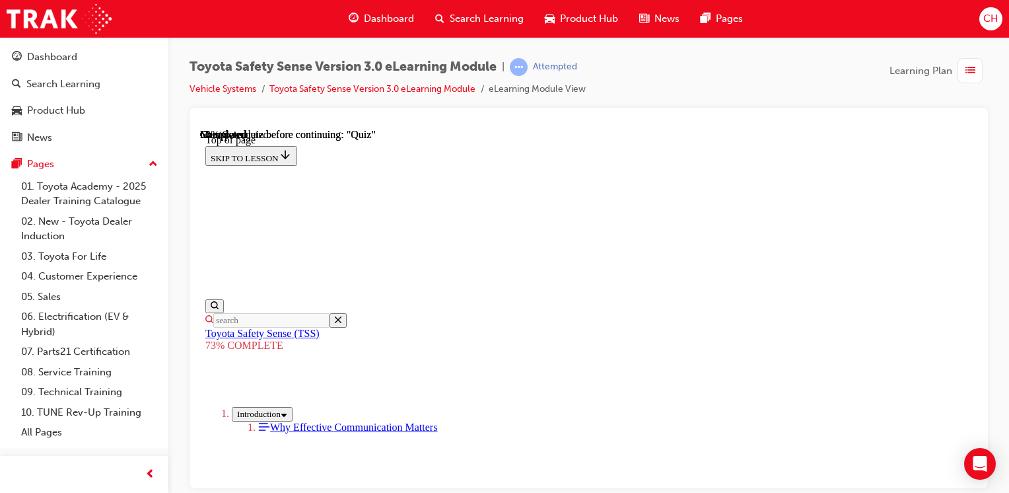
scroll to position [364, 0]
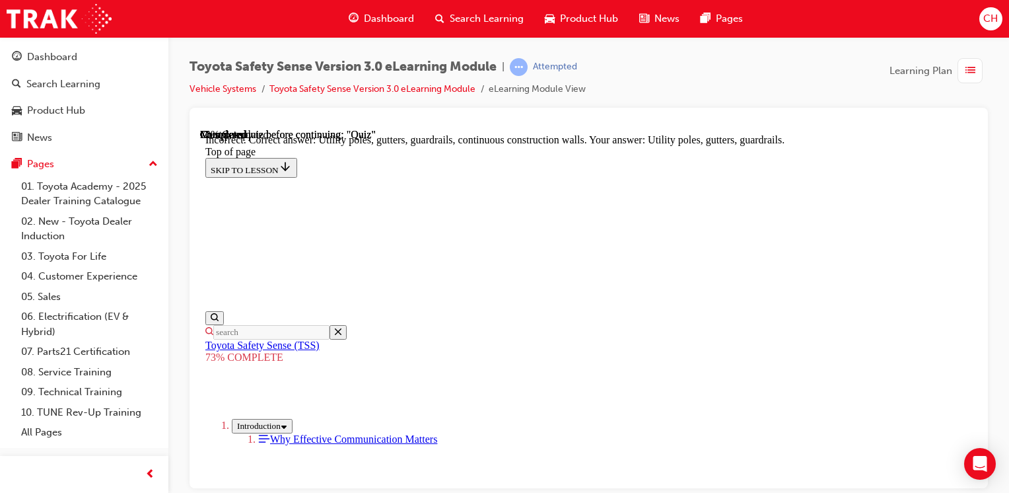
scroll to position [369, 0]
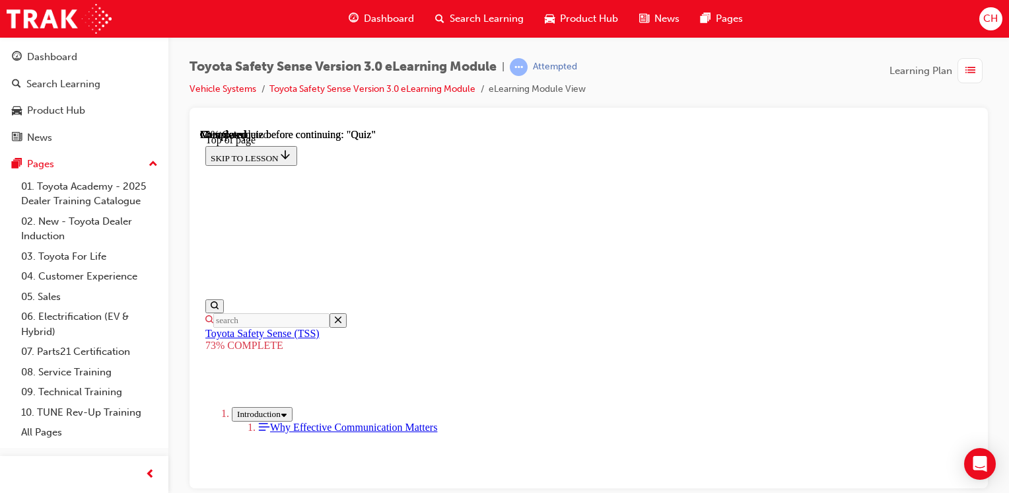
scroll to position [312, 0]
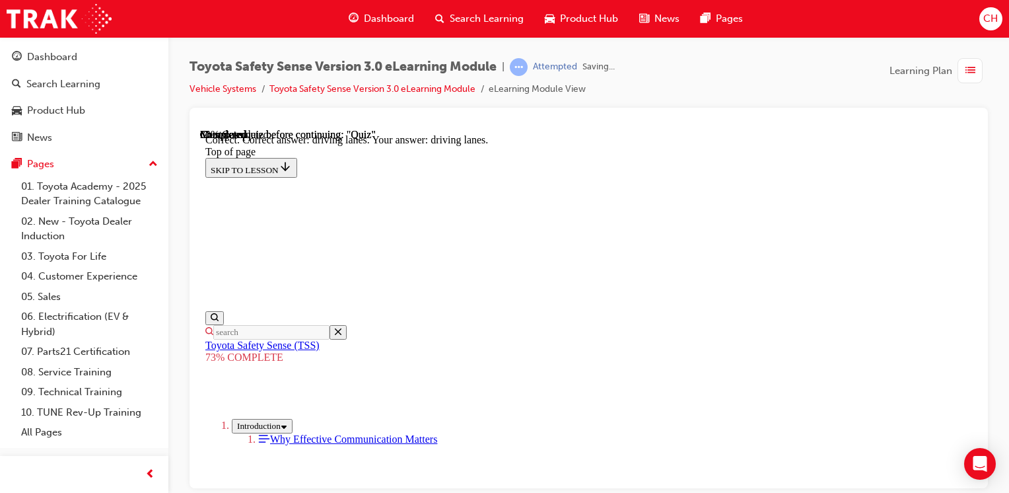
scroll to position [448, 0]
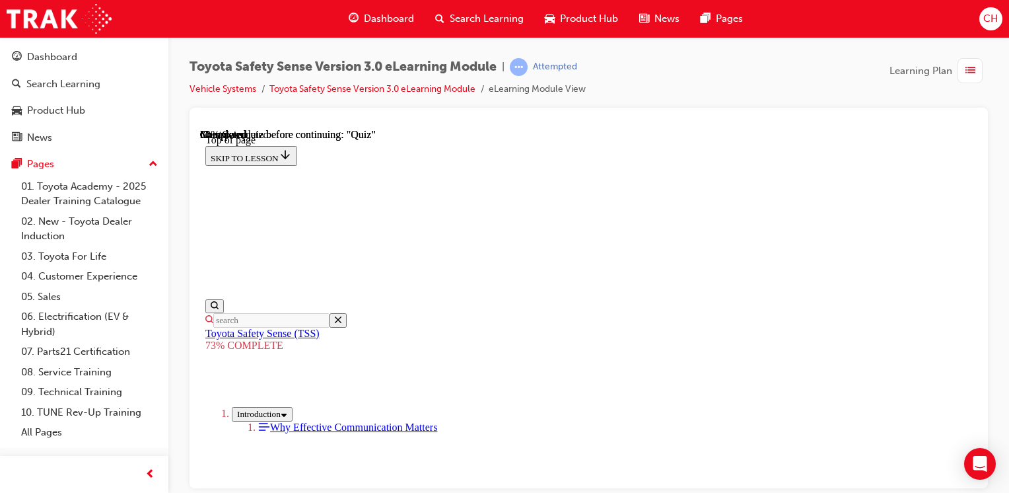
scroll to position [312, 0]
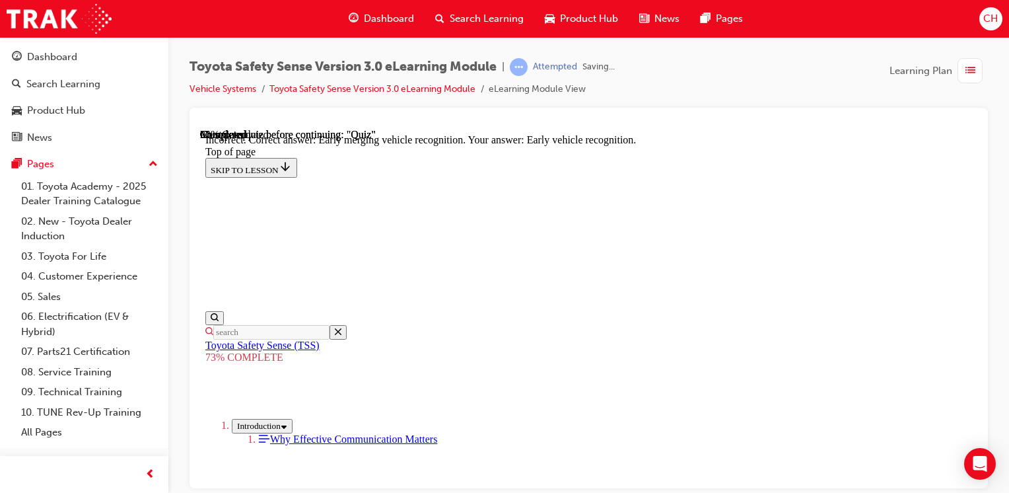
scroll to position [470, 0]
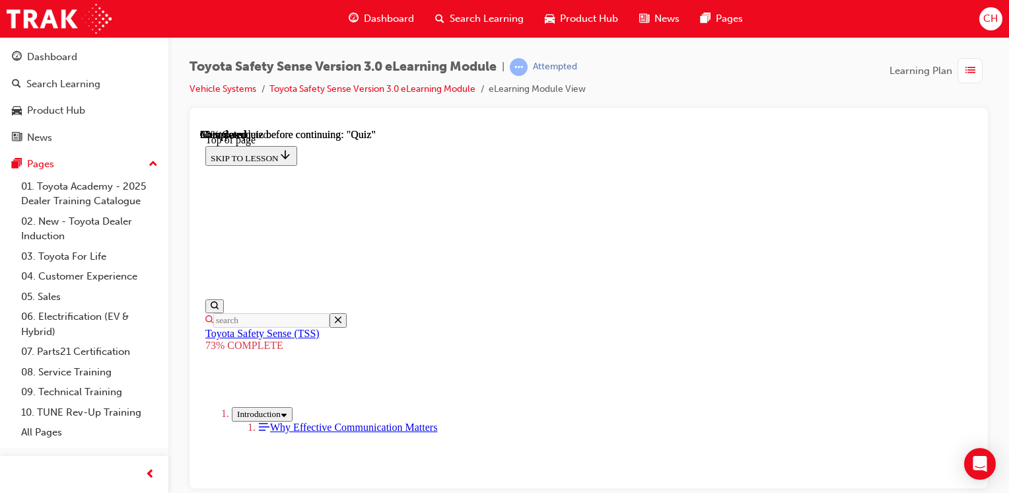
scroll to position [378, 0]
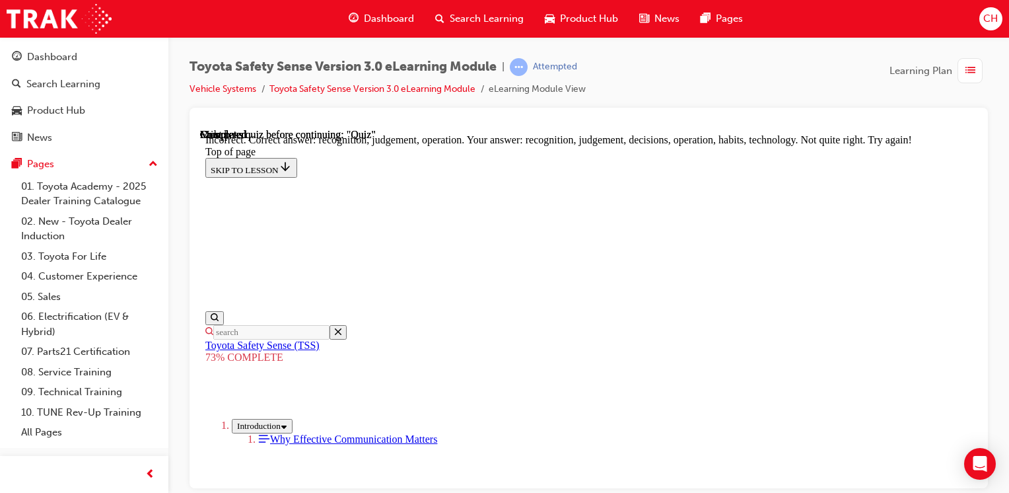
scroll to position [349, 0]
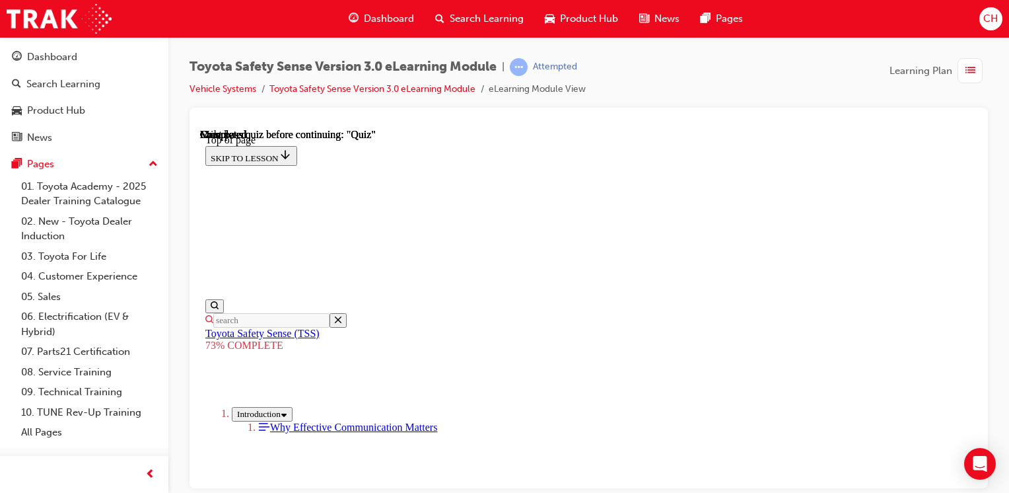
scroll to position [317, 0]
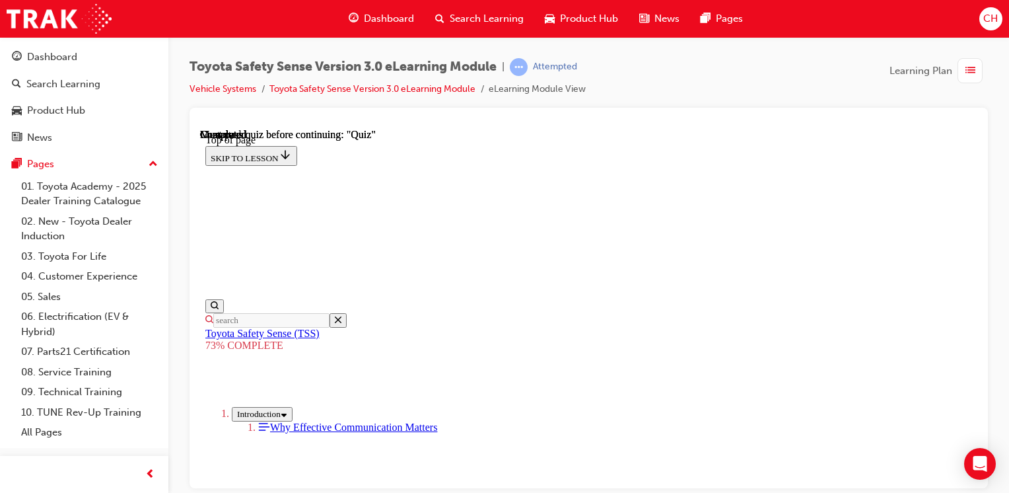
drag, startPoint x: 532, startPoint y: 314, endPoint x: 531, endPoint y: 289, distance: 25.1
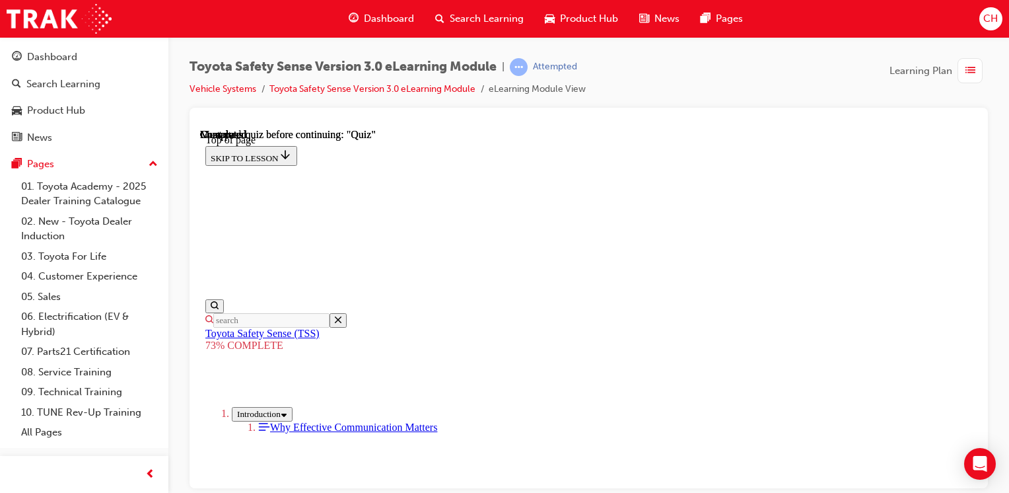
scroll to position [312, 0]
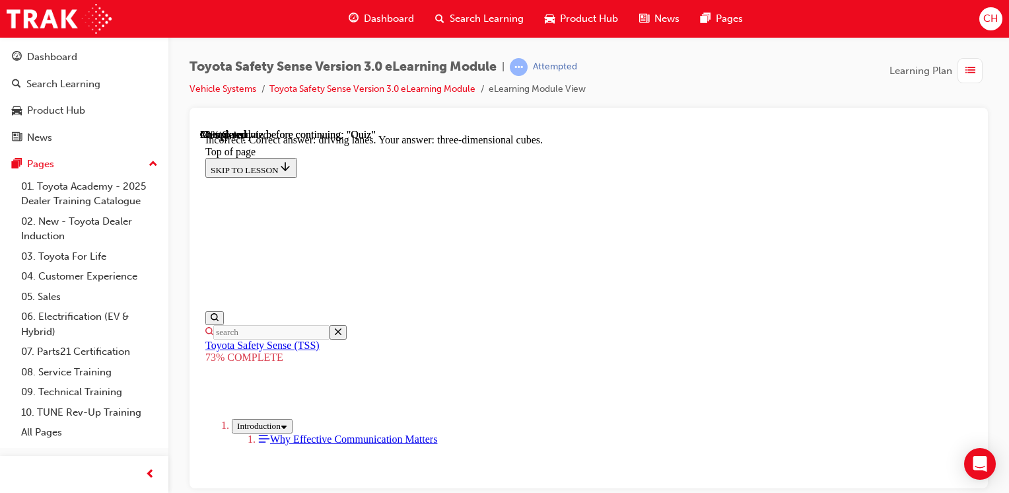
scroll to position [448, 0]
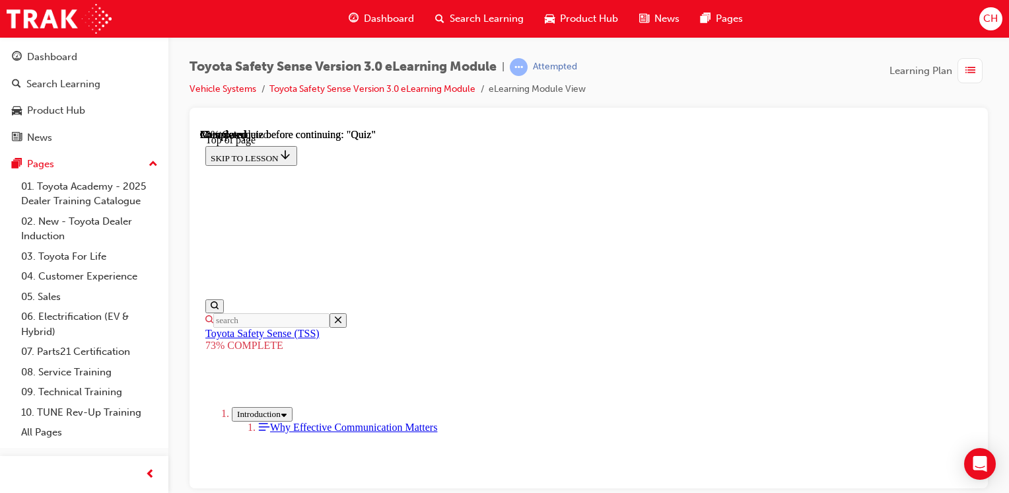
scroll to position [312, 0]
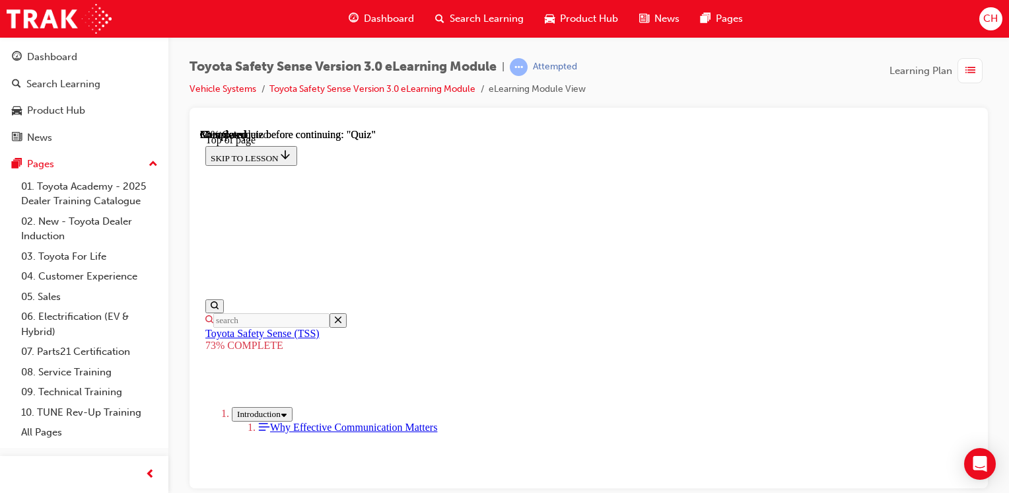
scroll to position [246, 0]
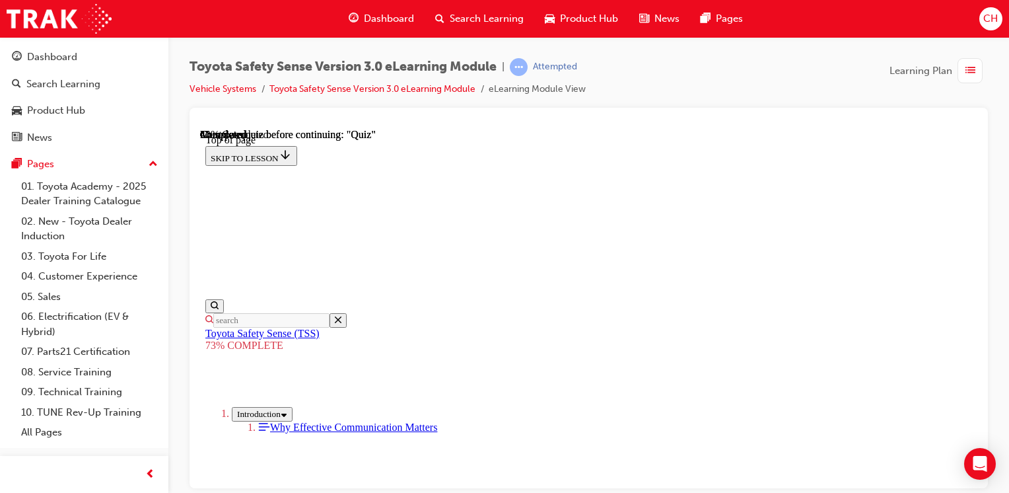
scroll to position [180, 0]
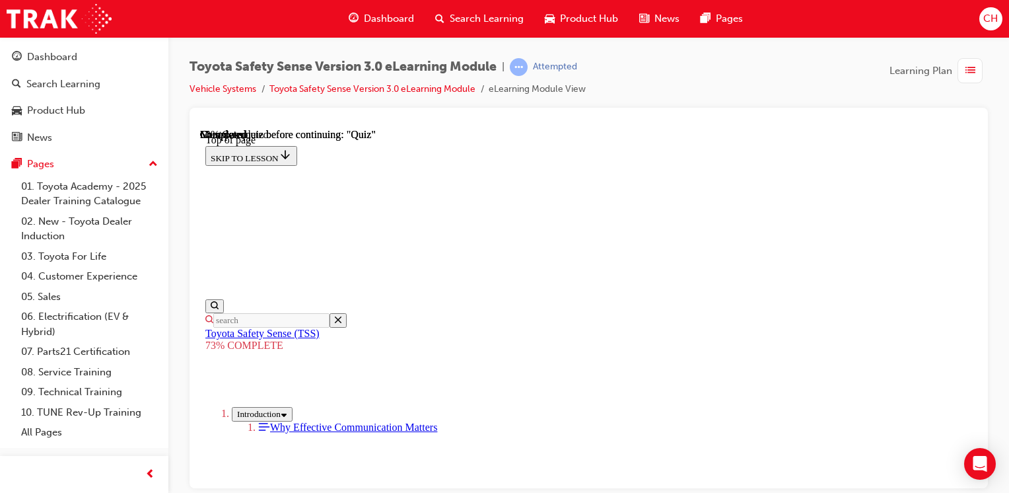
scroll to position [246, 0]
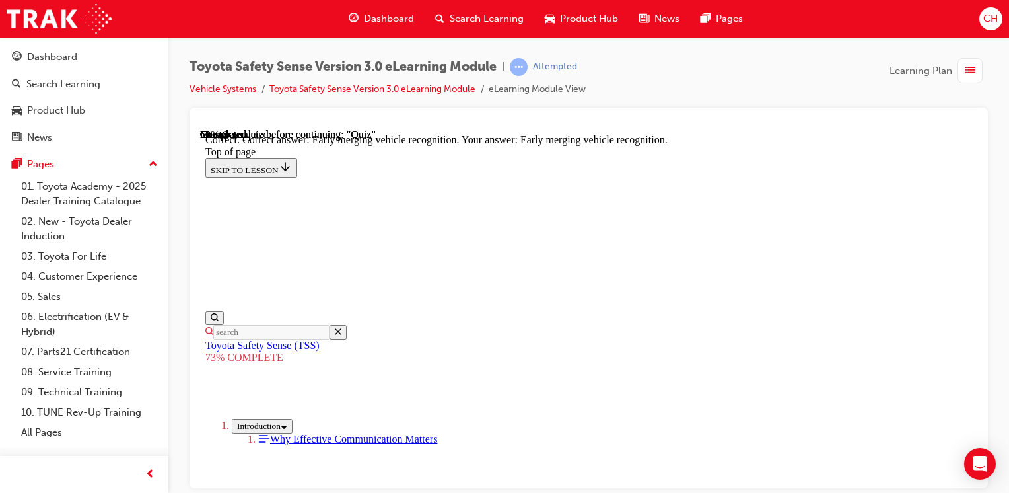
scroll to position [470, 0]
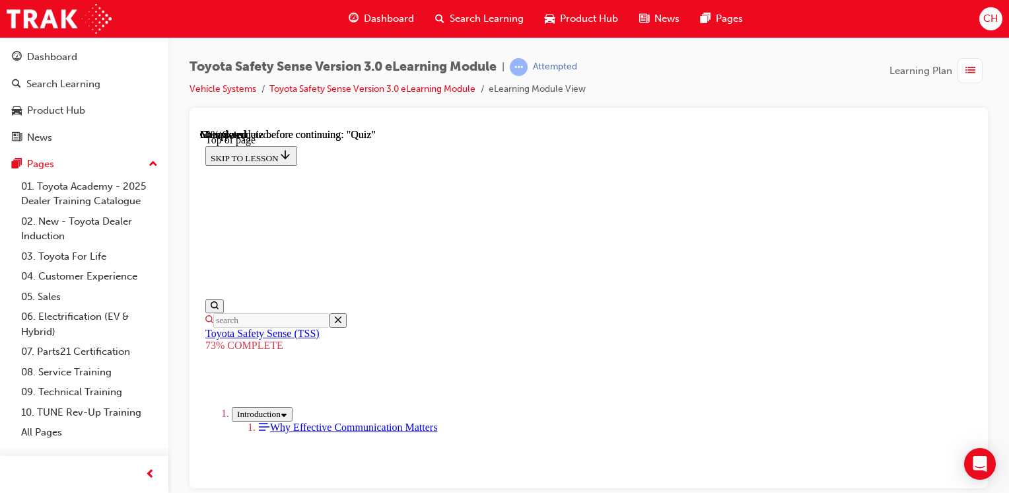
scroll to position [444, 0]
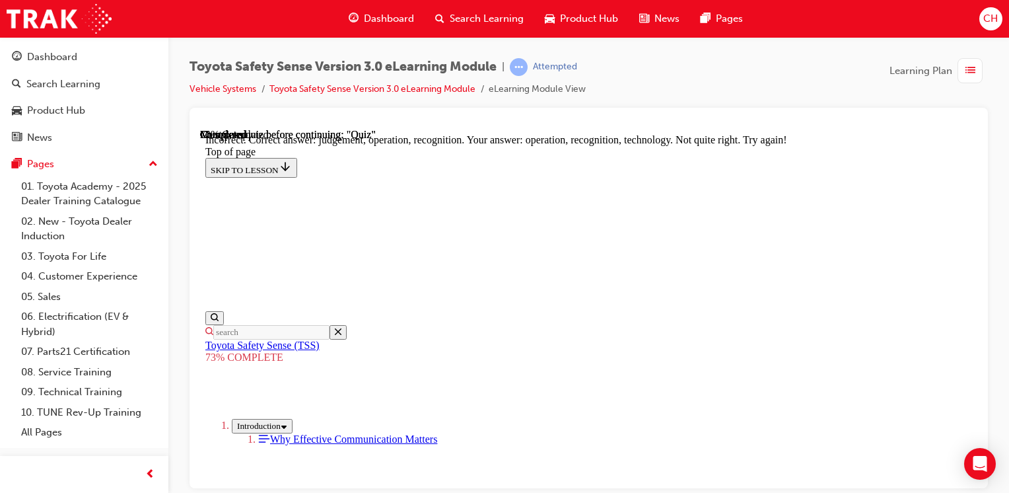
scroll to position [431, 0]
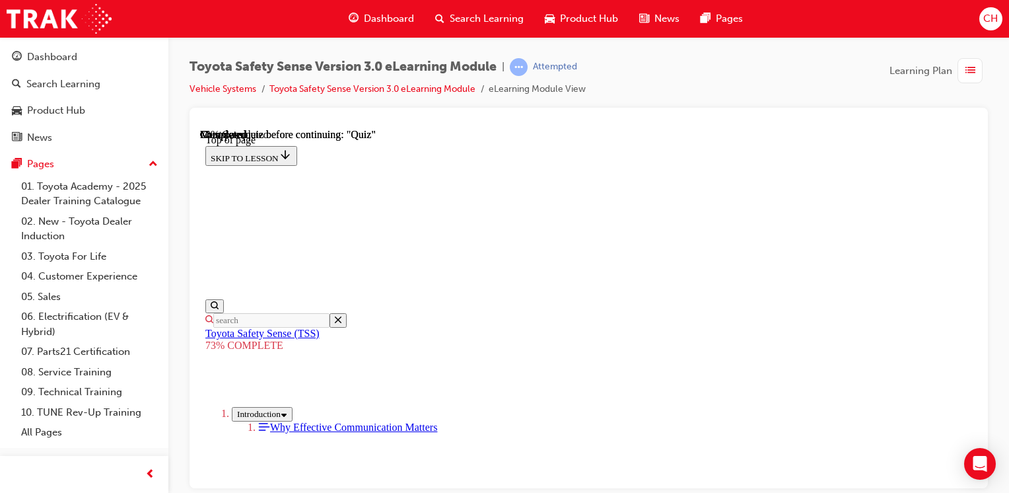
scroll to position [444, 0]
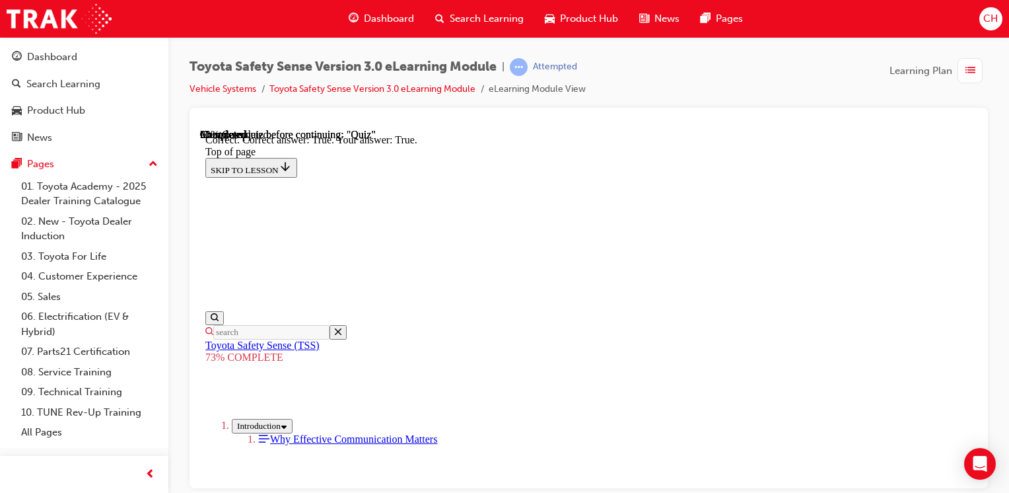
scroll to position [320, 0]
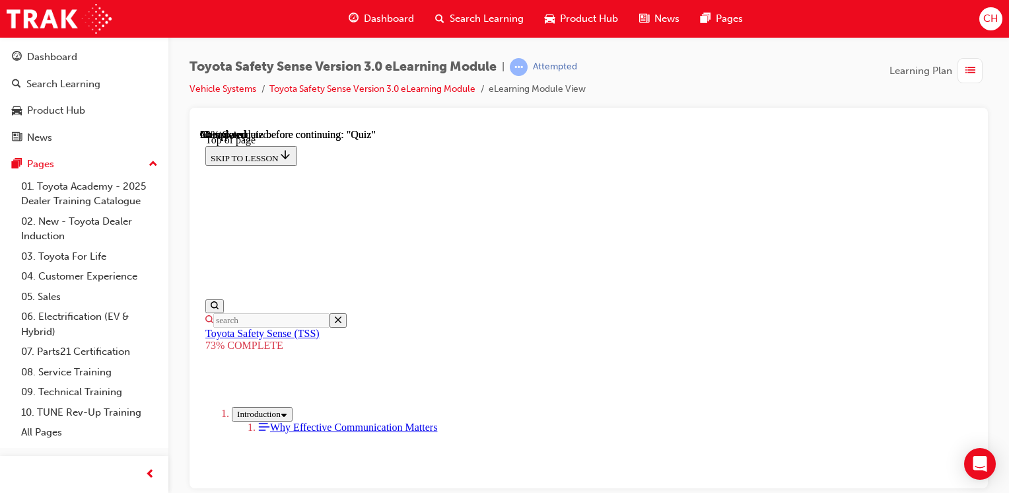
scroll to position [380, 0]
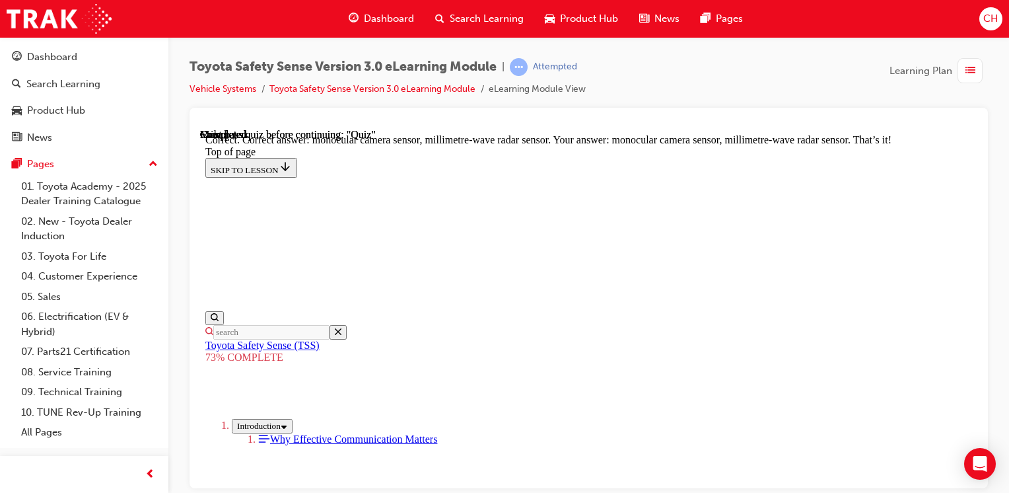
scroll to position [589, 0]
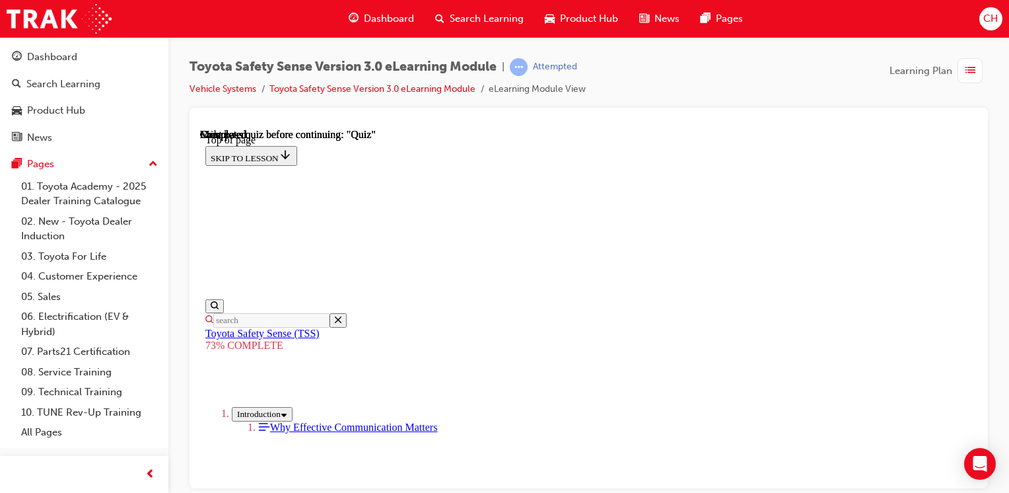
scroll to position [317, 0]
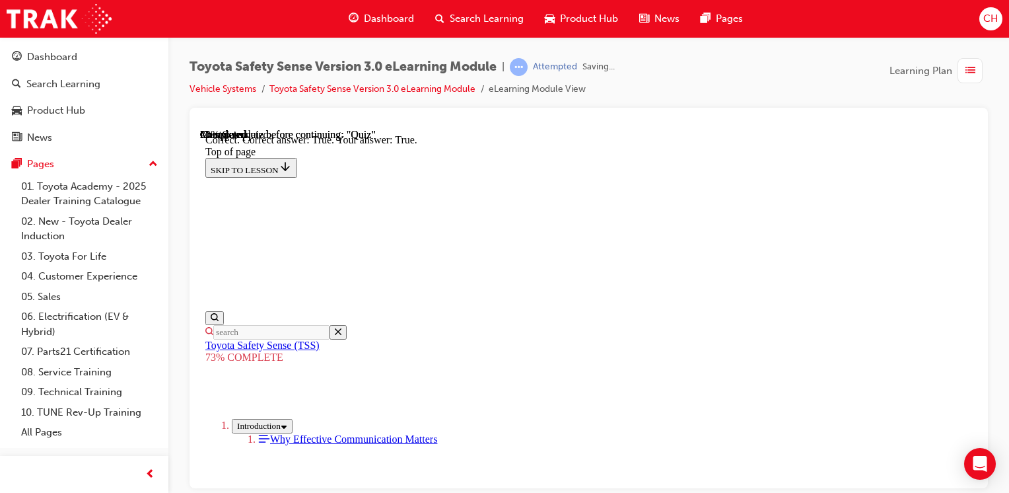
scroll to position [320, 0]
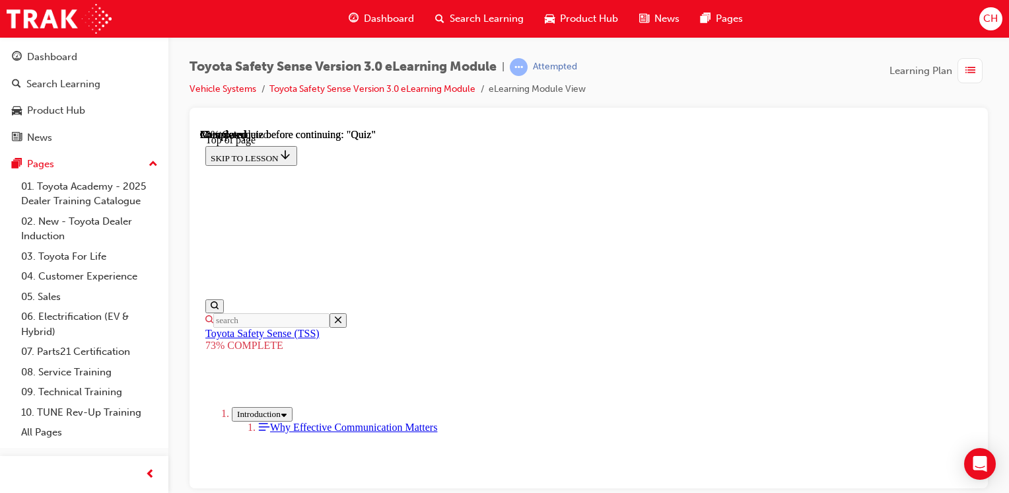
scroll to position [298, 0]
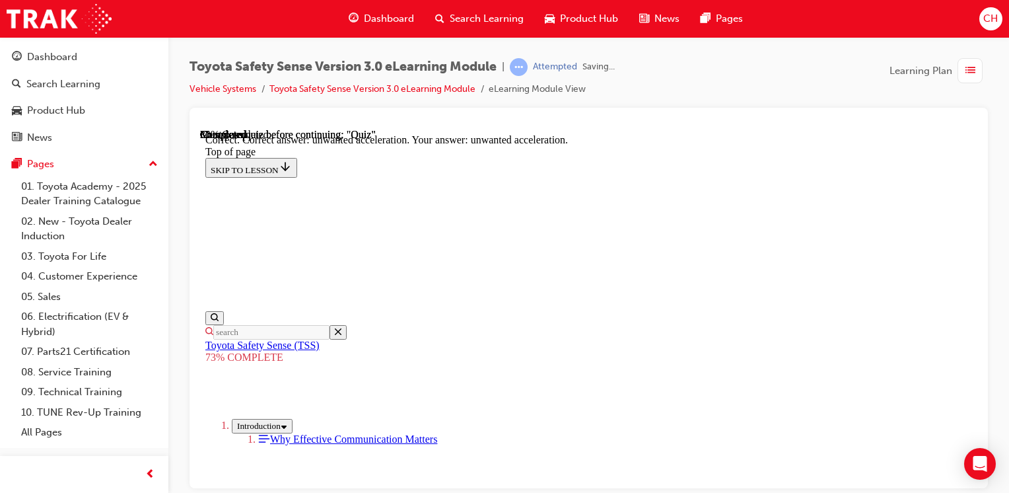
scroll to position [470, 0]
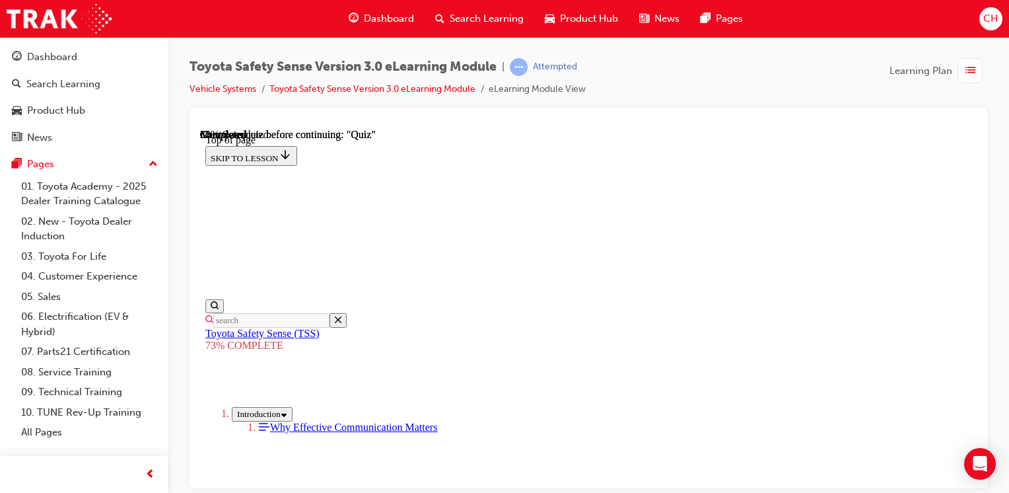
scroll to position [246, 0]
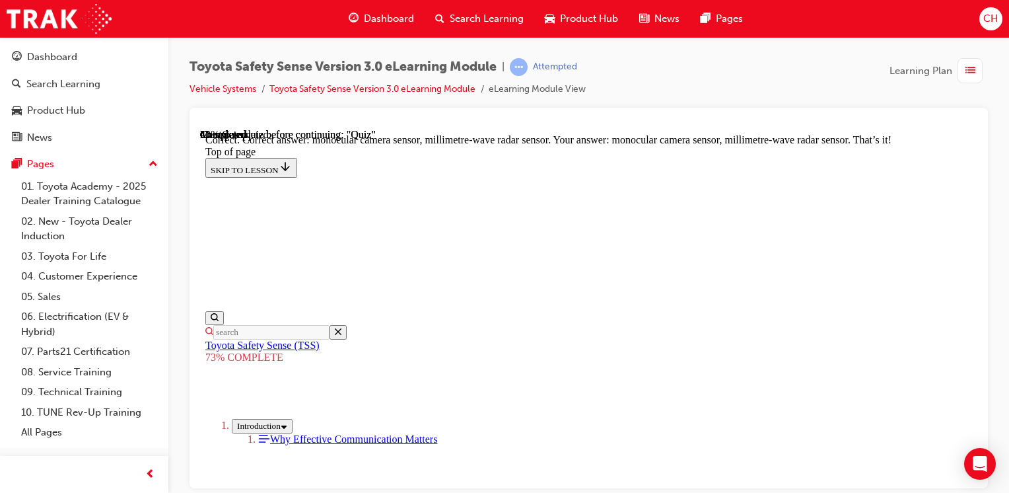
scroll to position [589, 0]
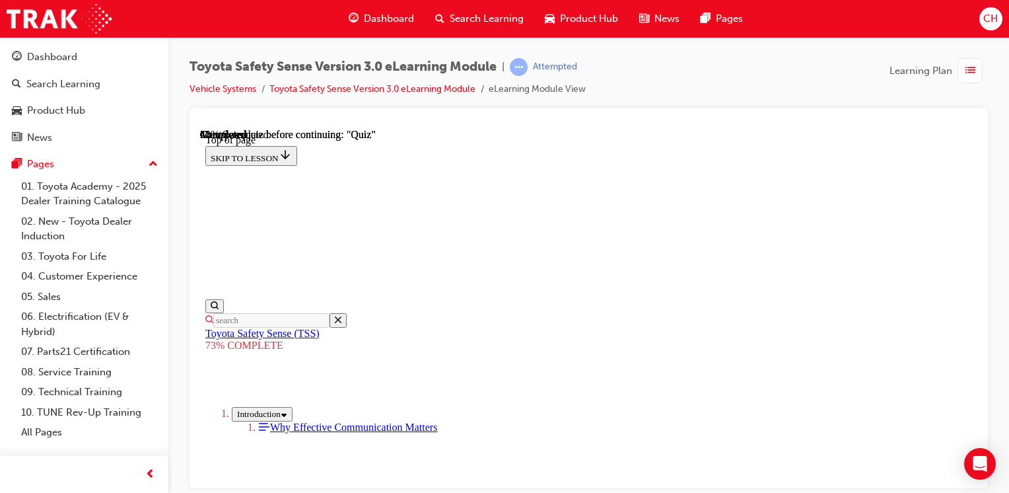
scroll to position [444, 0]
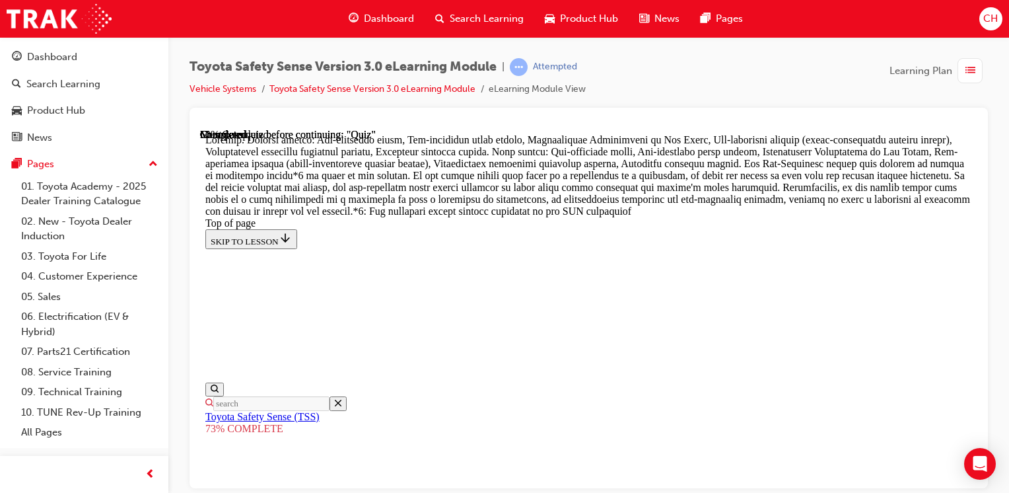
scroll to position [935, 0]
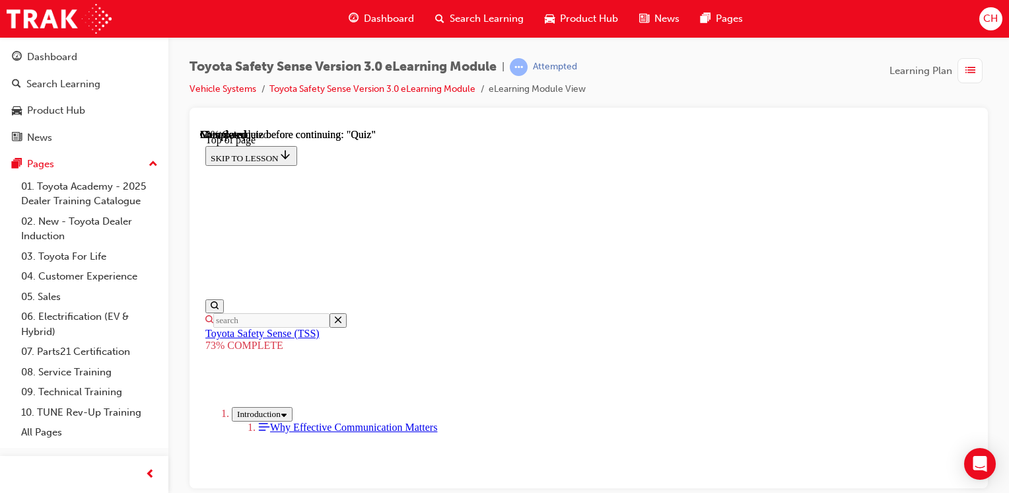
scroll to position [246, 0]
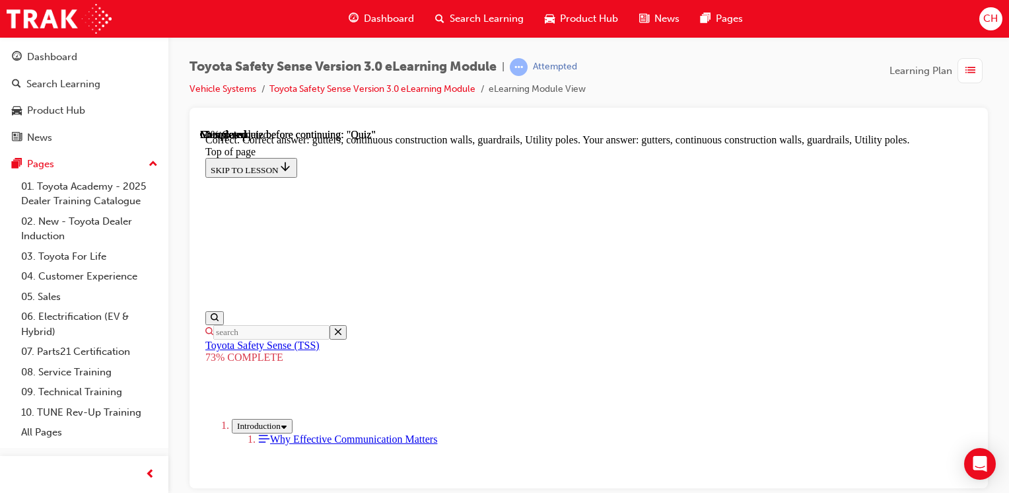
scroll to position [501, 0]
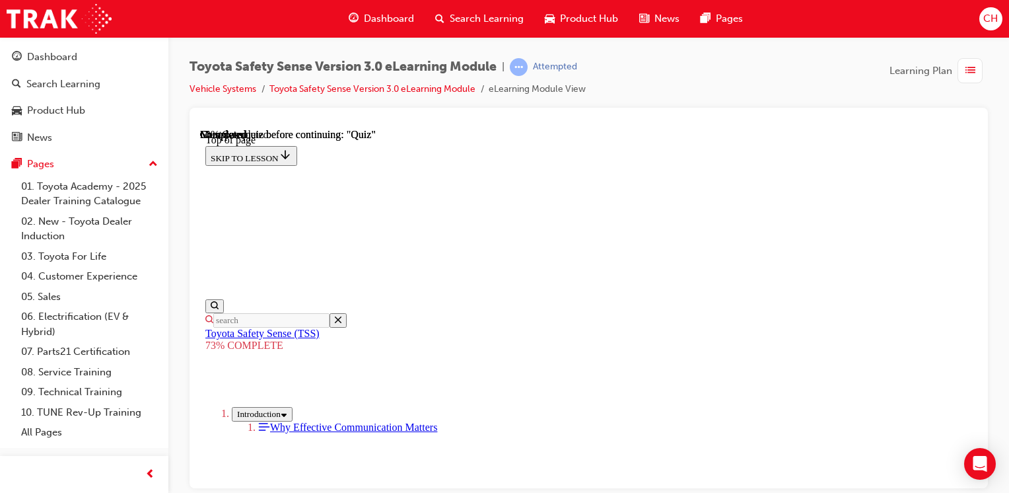
scroll to position [246, 0]
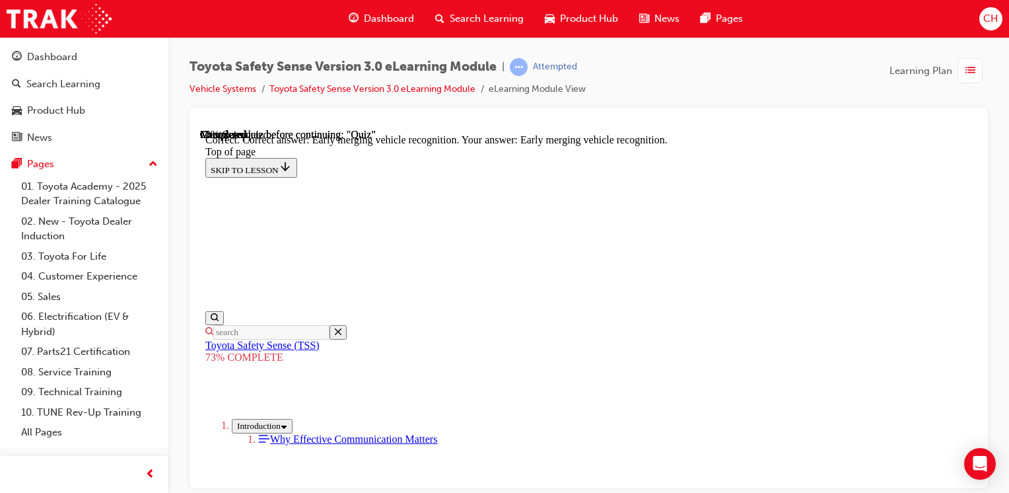
scroll to position [470, 0]
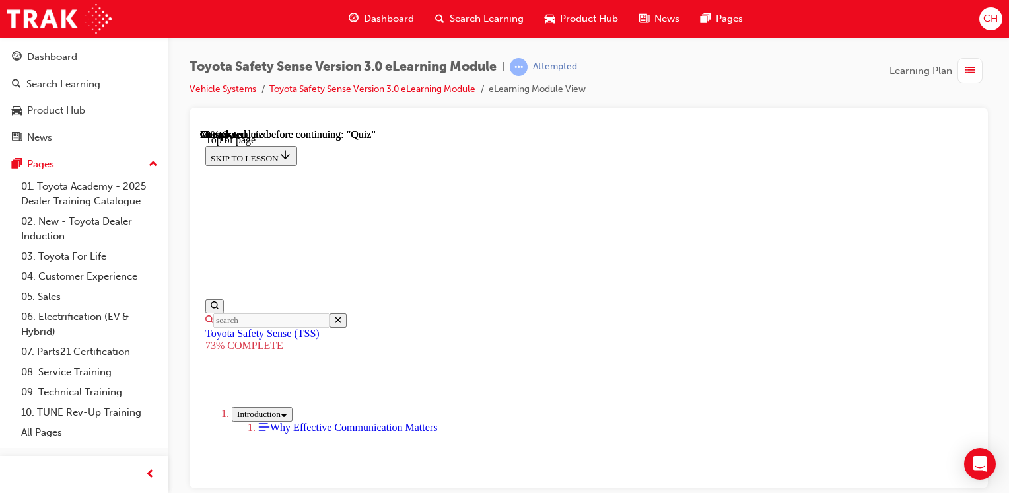
scroll to position [180, 0]
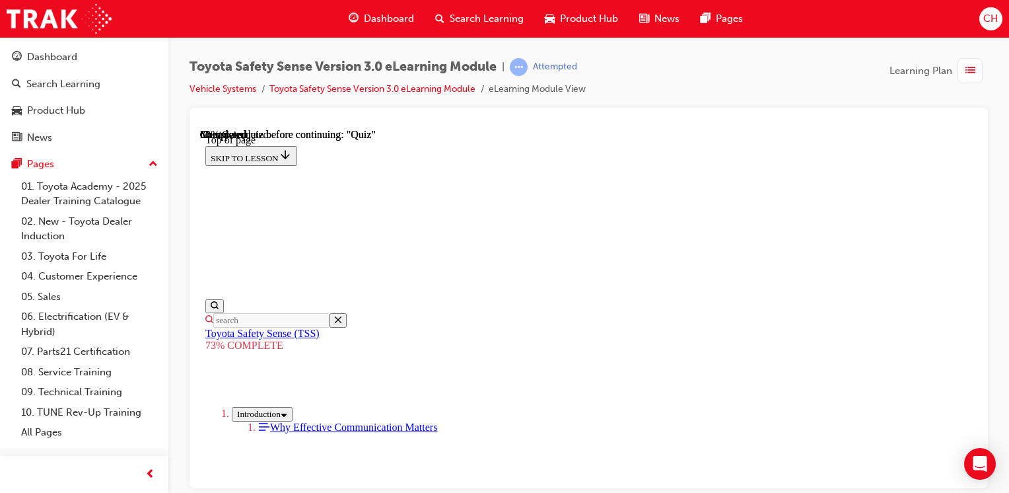
scroll to position [400, 0]
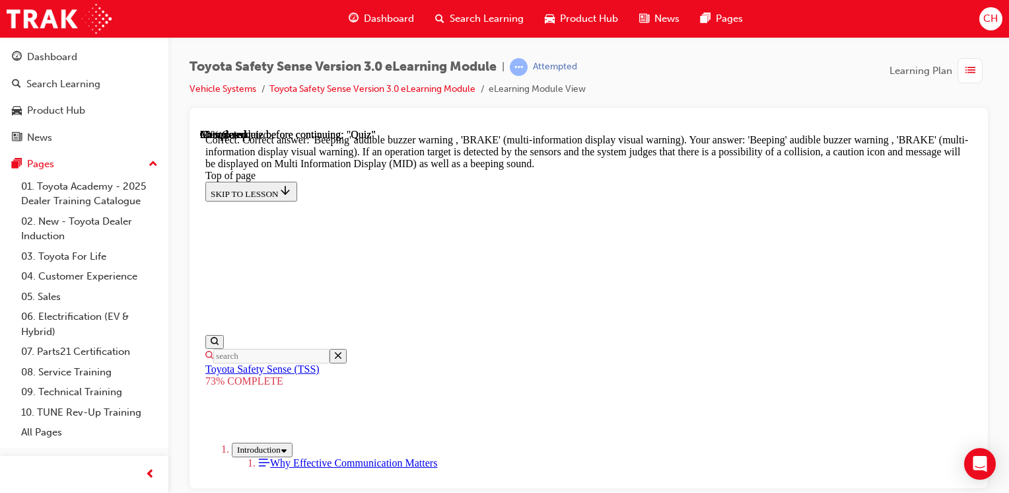
scroll to position [632, 0]
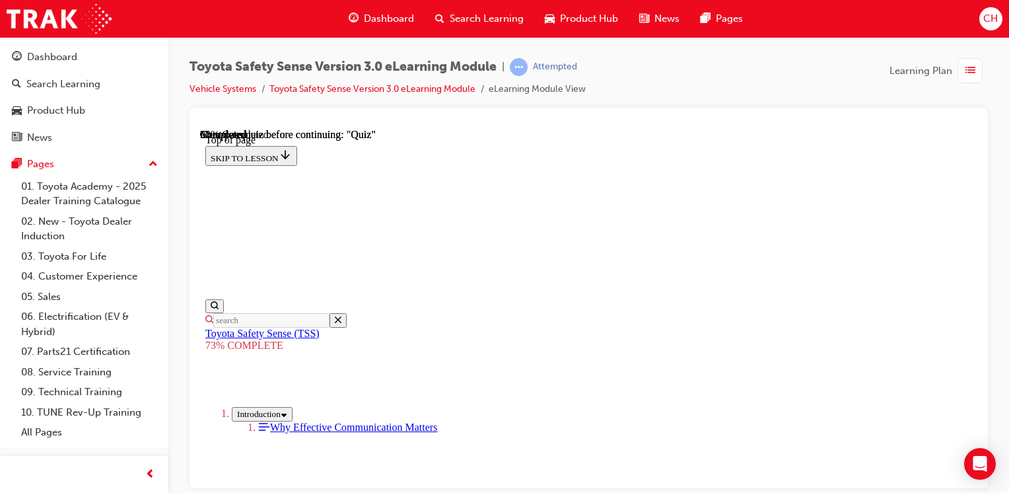
scroll to position [246, 0]
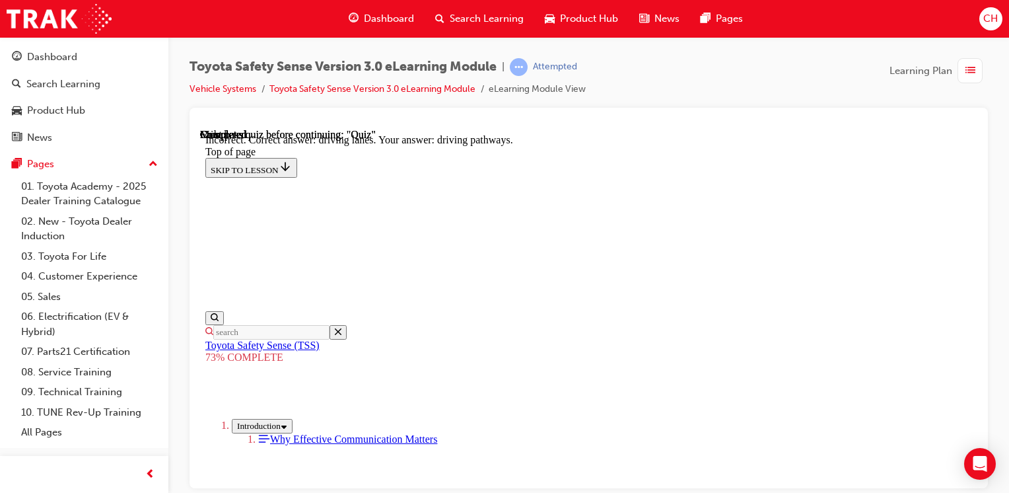
scroll to position [382, 0]
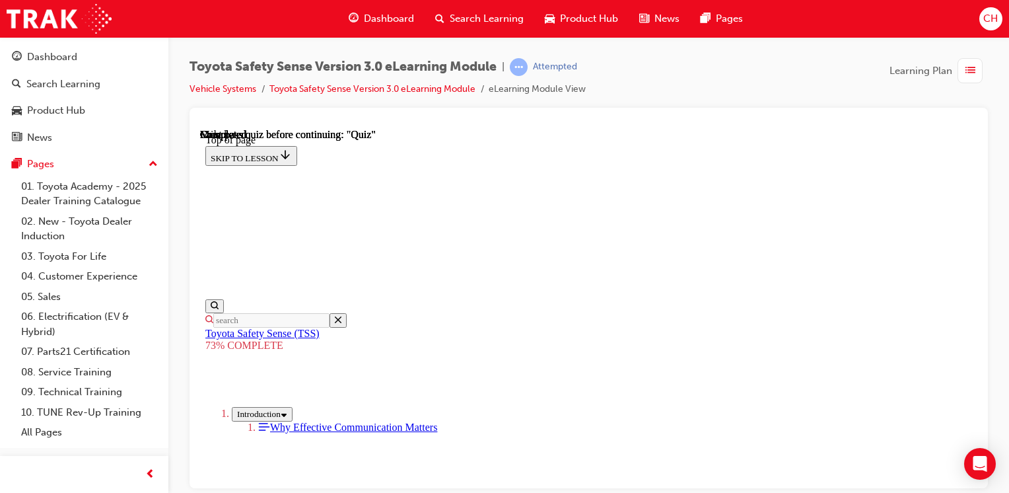
scroll to position [246, 0]
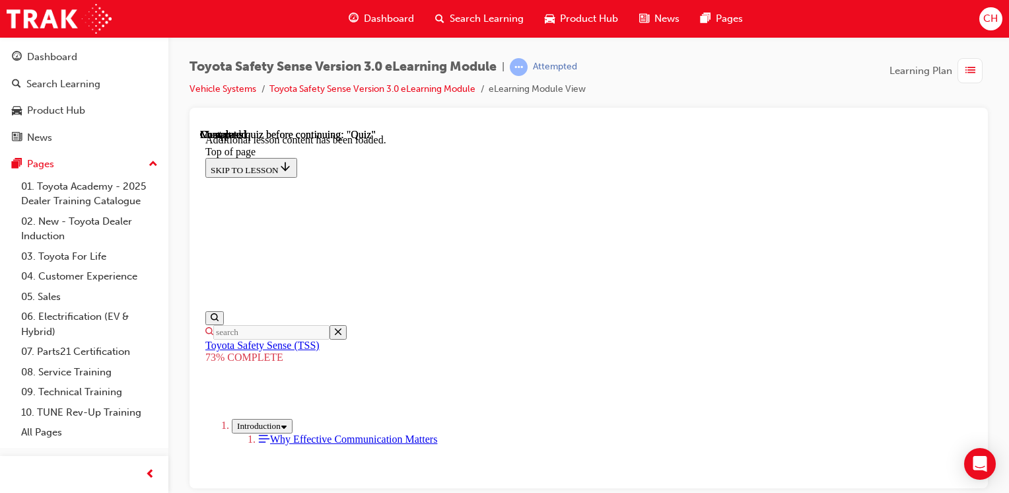
scroll to position [172, 0]
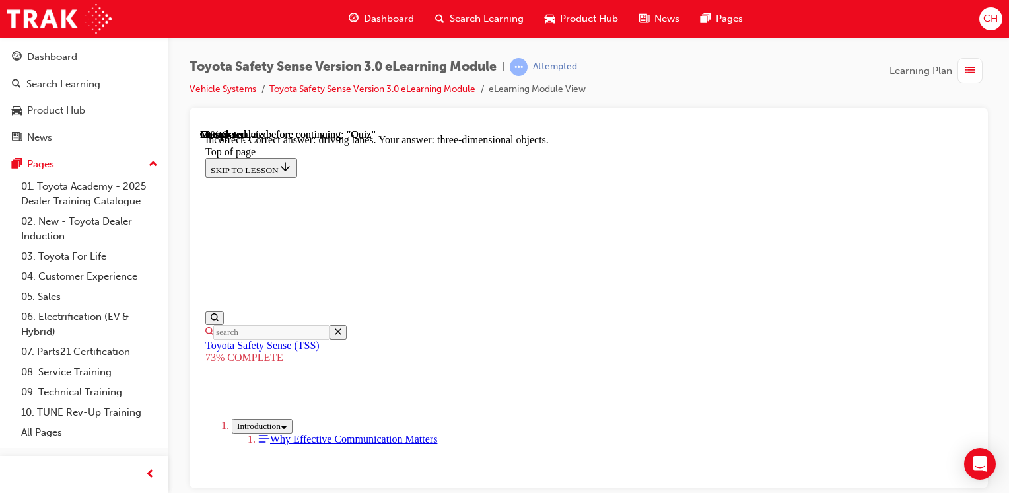
scroll to position [448, 0]
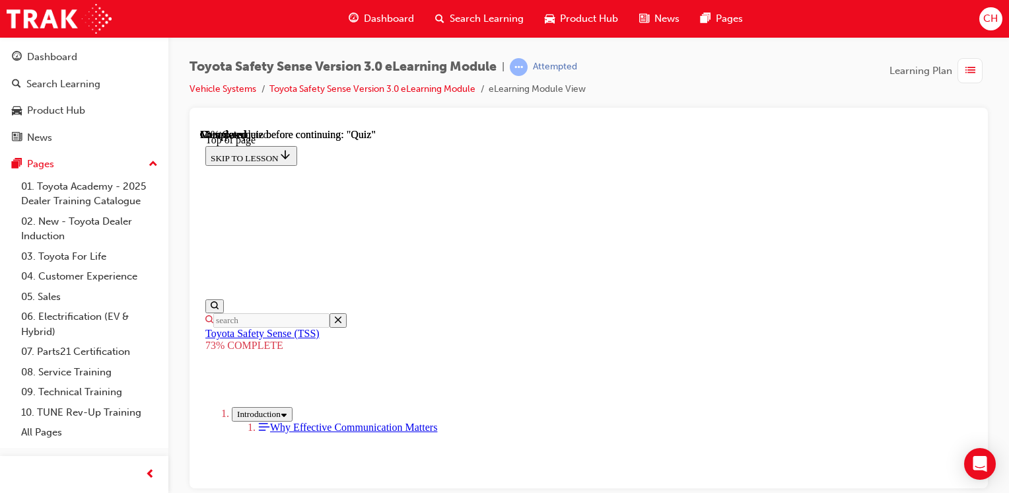
scroll to position [568, 0]
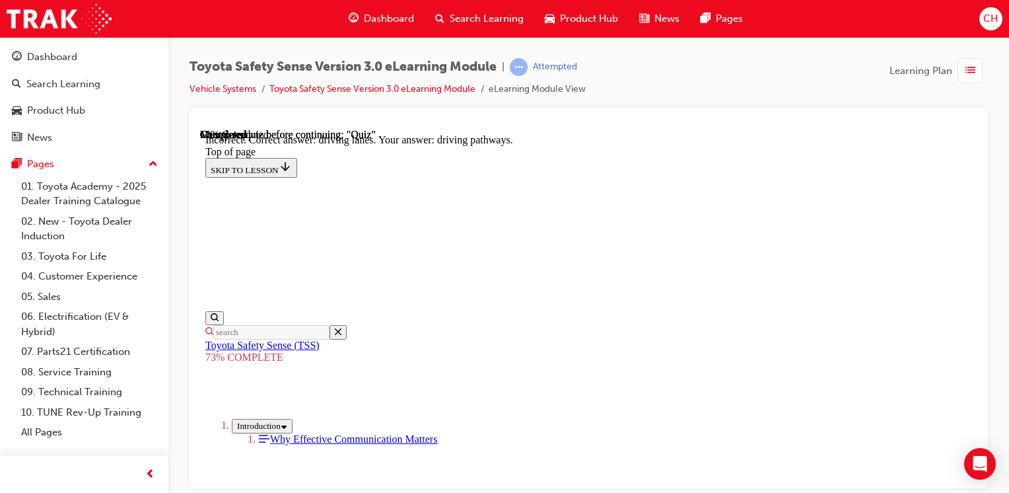
scroll to position [0, 0]
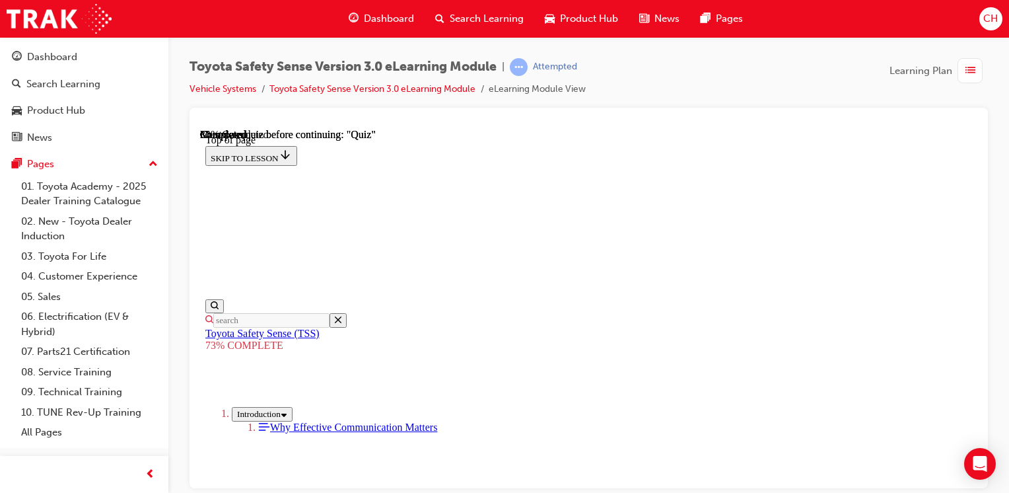
scroll to position [460, 0]
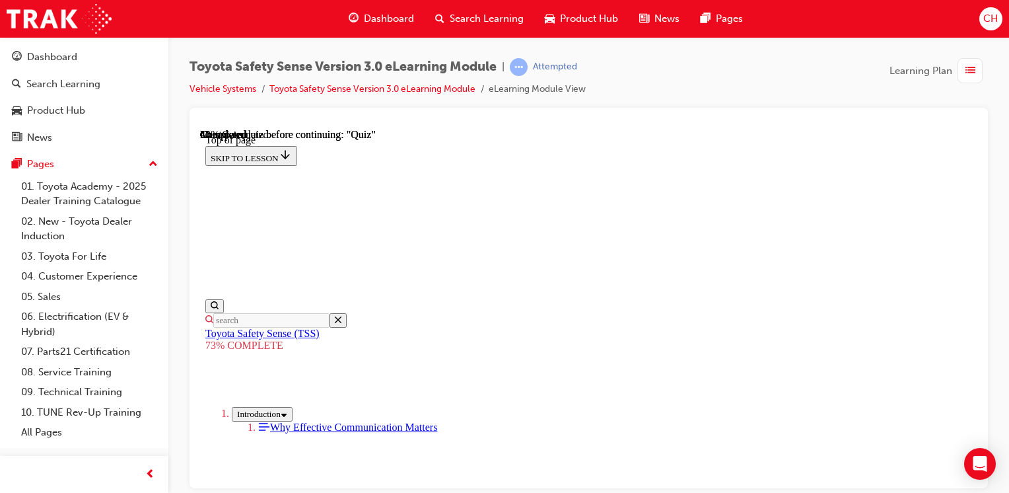
scroll to position [478, 0]
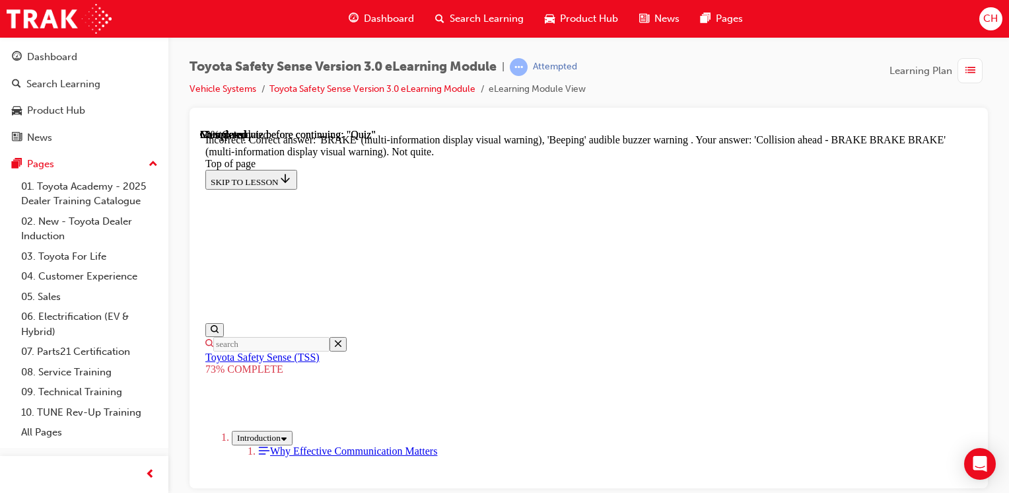
scroll to position [584, 0]
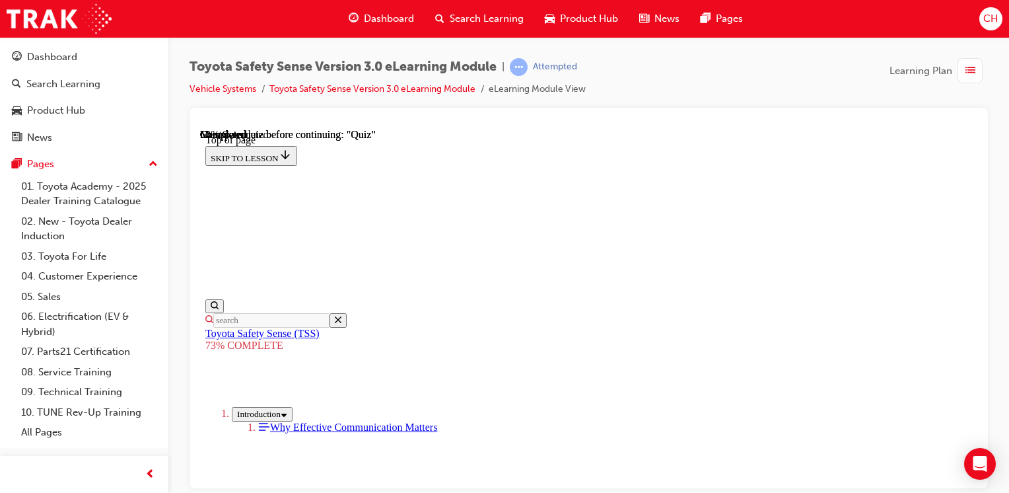
scroll to position [518, 0]
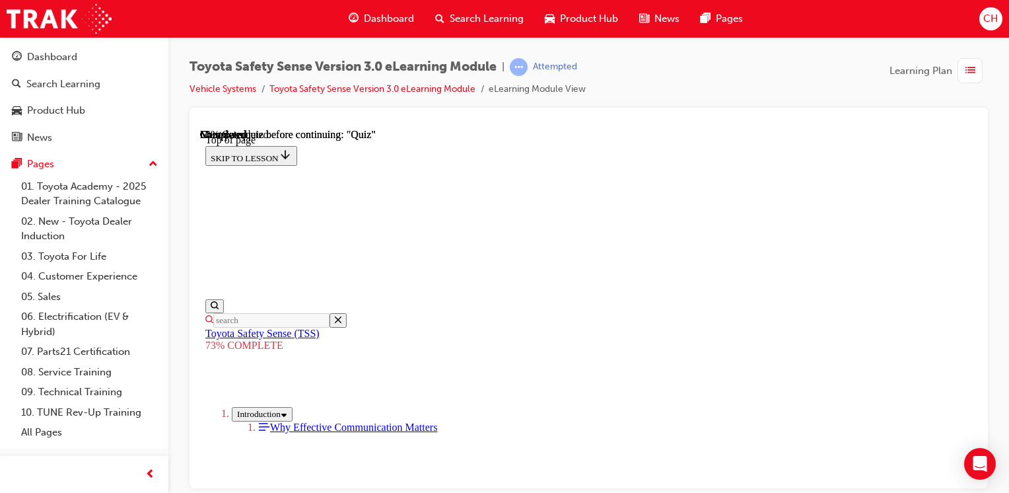
scroll to position [312, 0]
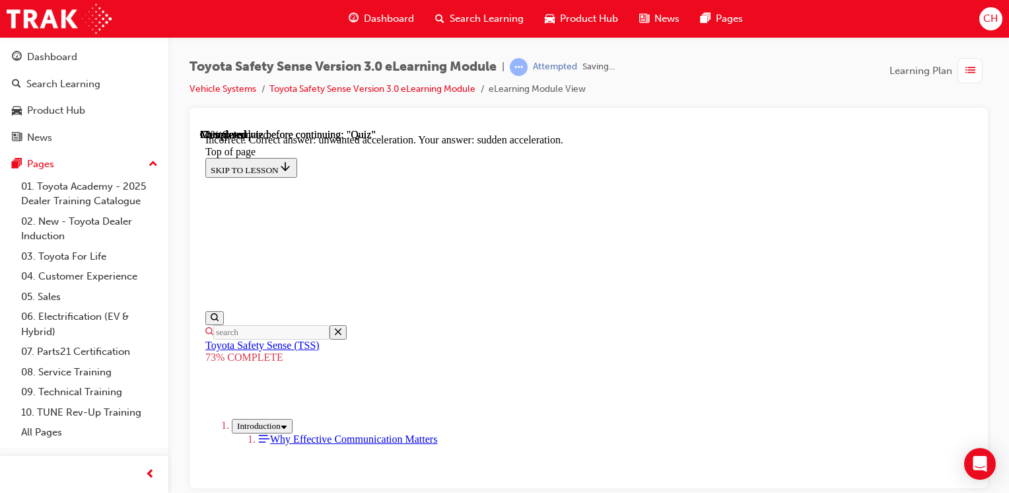
scroll to position [470, 0]
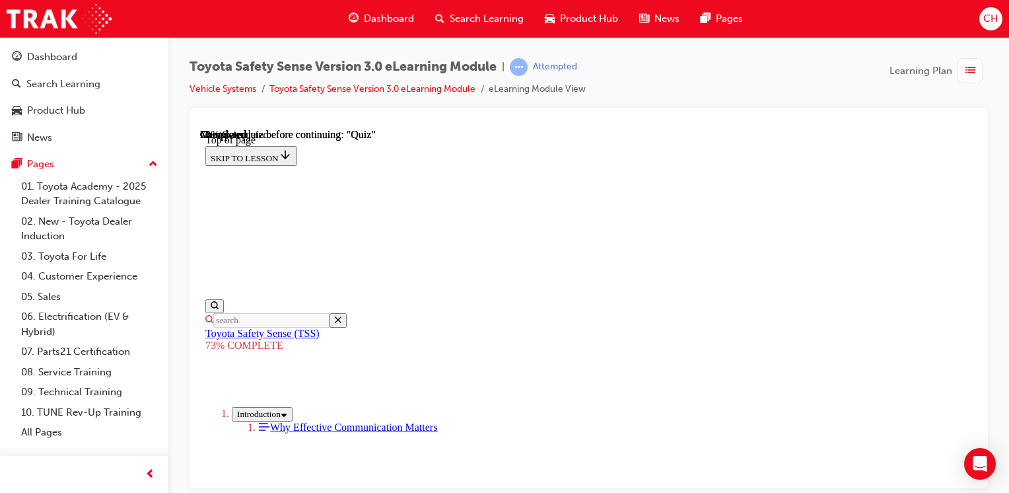
scroll to position [312, 0]
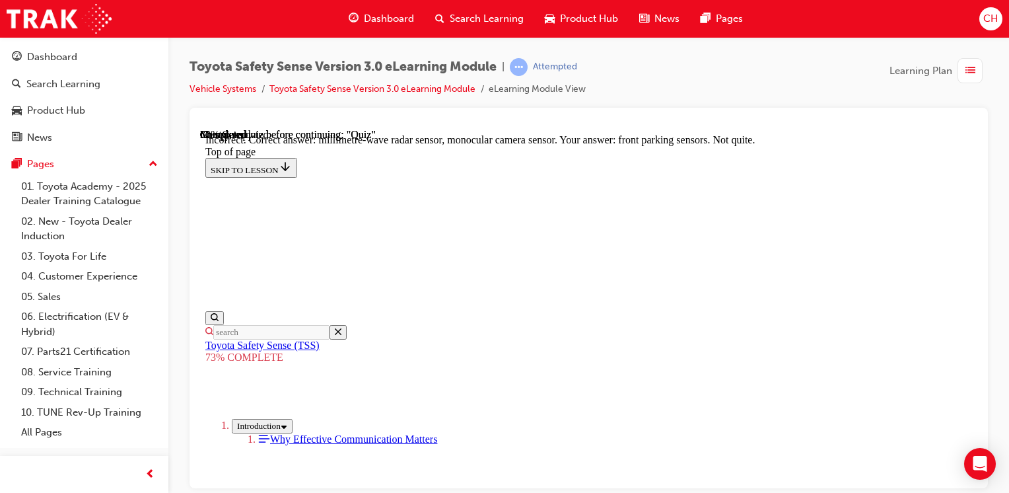
scroll to position [589, 0]
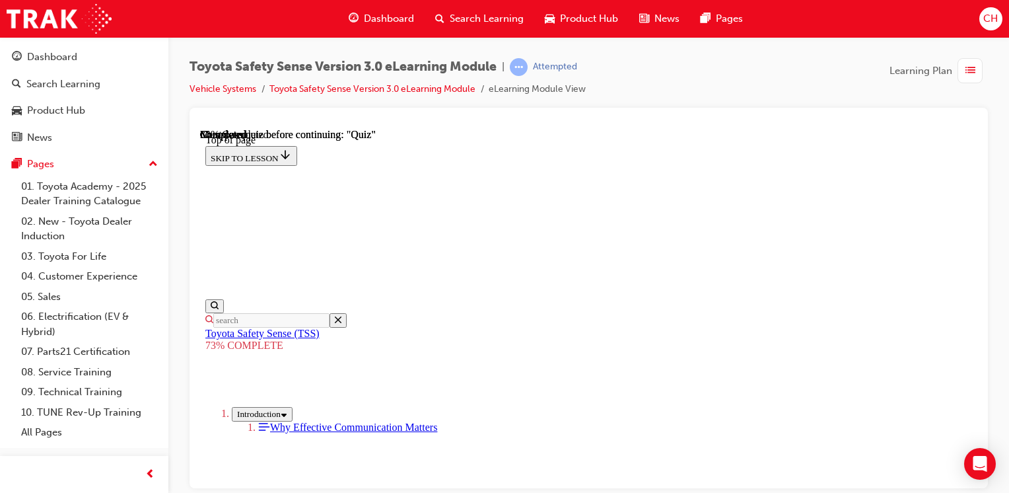
scroll to position [378, 0]
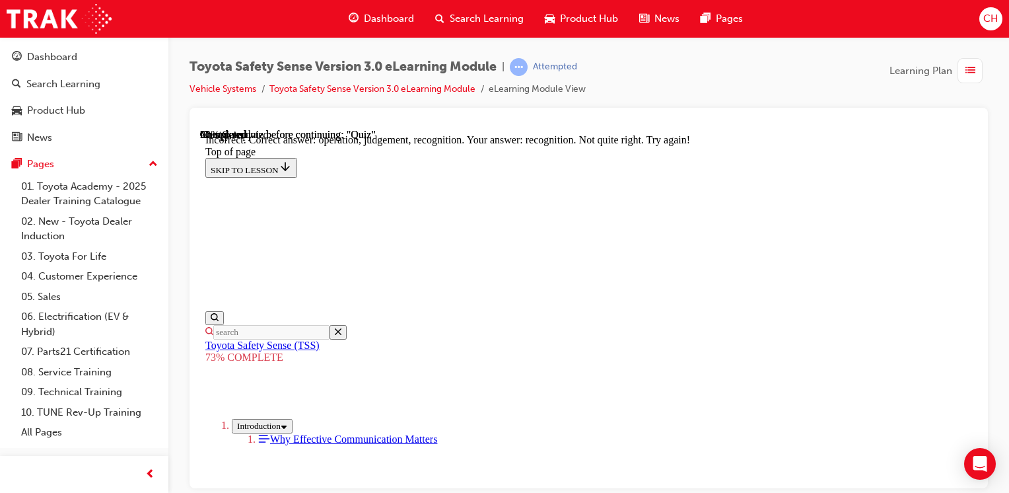
scroll to position [687, 0]
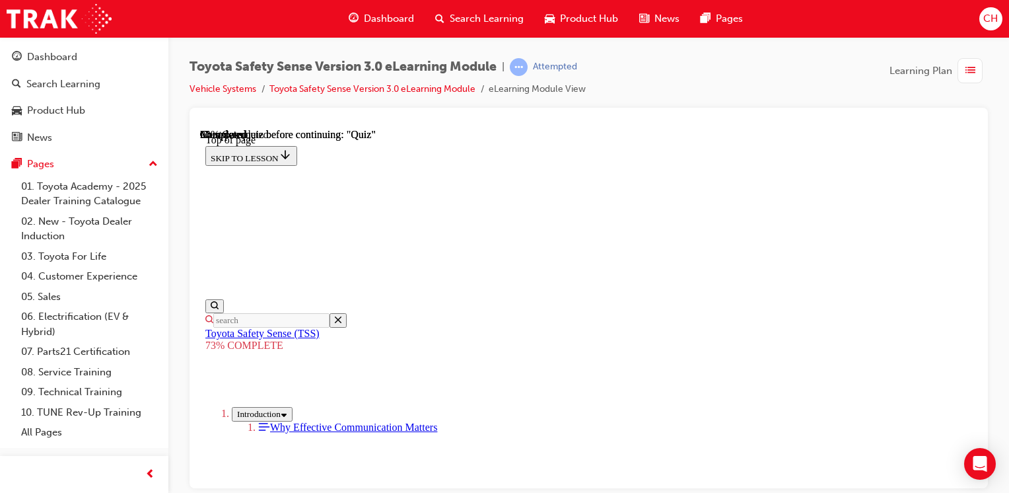
scroll to position [279, 0]
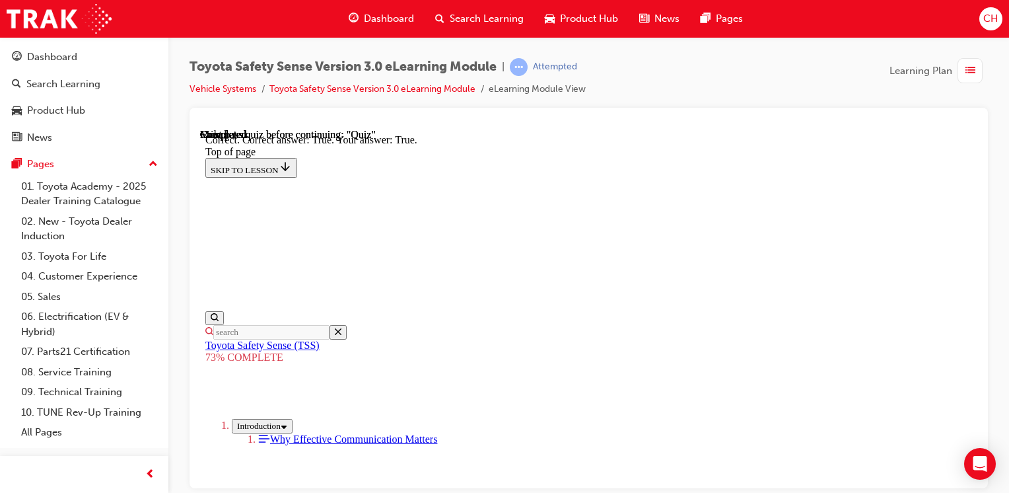
scroll to position [320, 0]
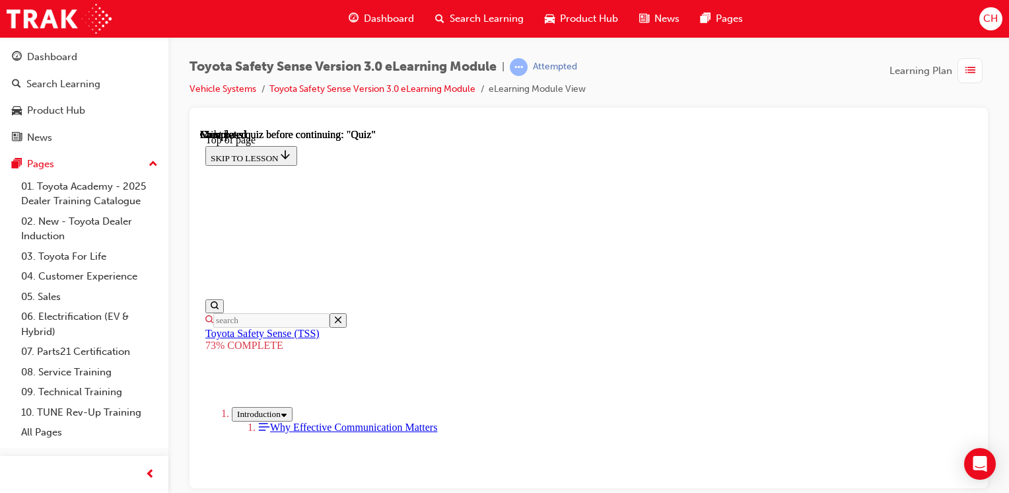
scroll to position [298, 0]
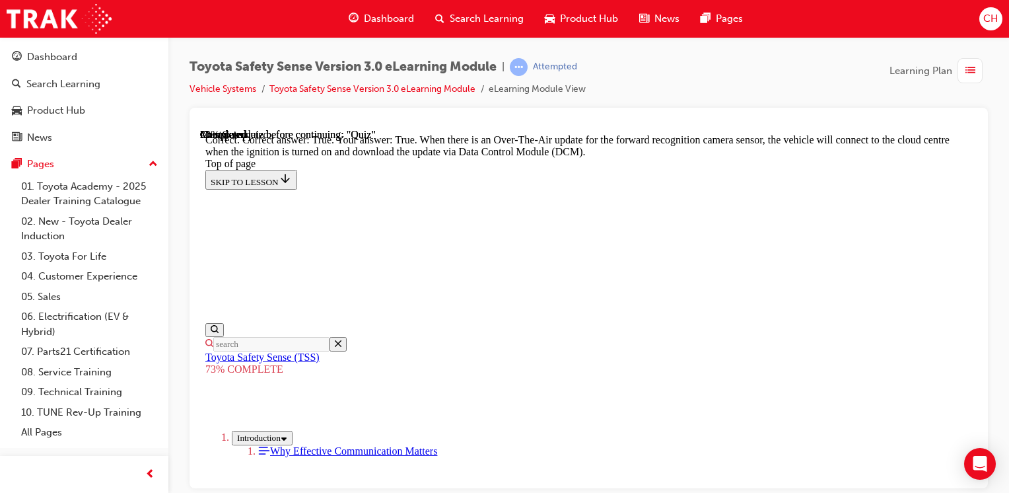
scroll to position [410, 0]
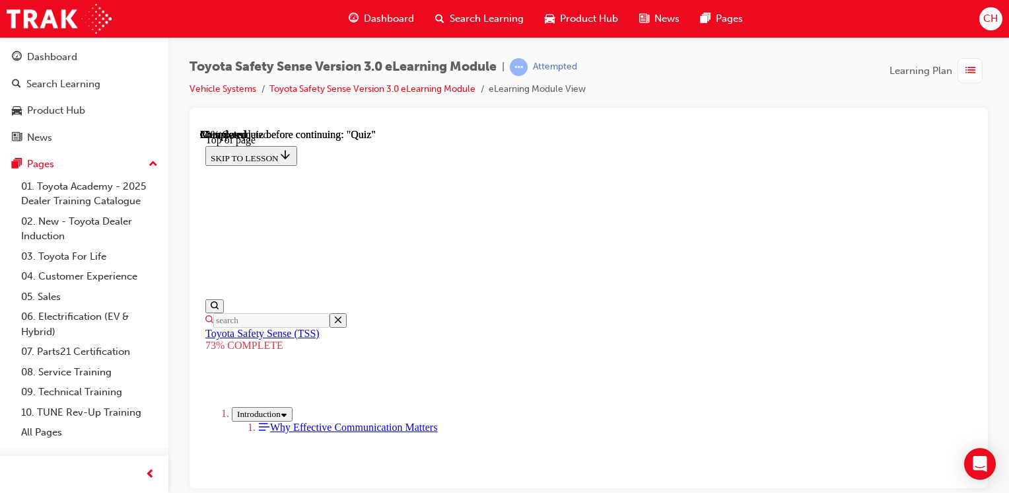
scroll to position [446, 0]
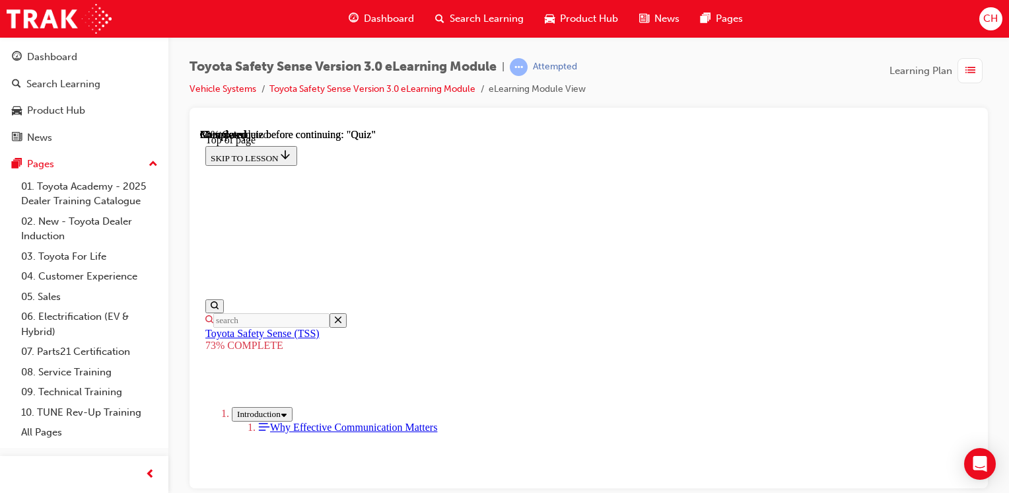
scroll to position [444, 0]
drag, startPoint x: 526, startPoint y: 372, endPoint x: 530, endPoint y: 325, distance: 47.8
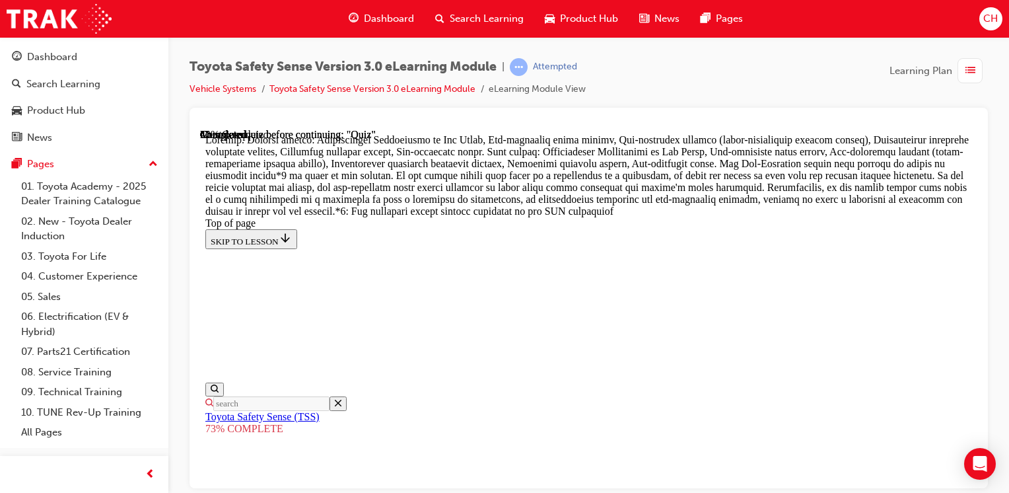
scroll to position [935, 0]
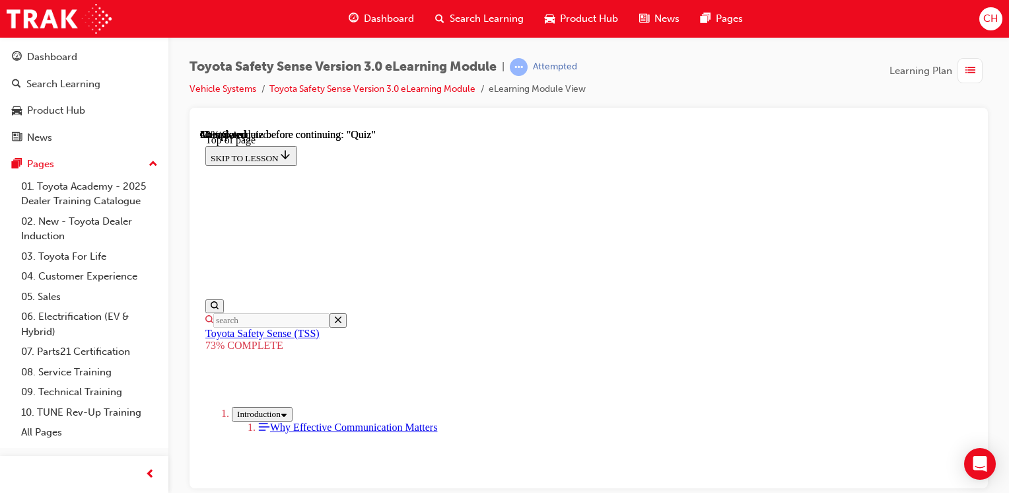
scroll to position [378, 0]
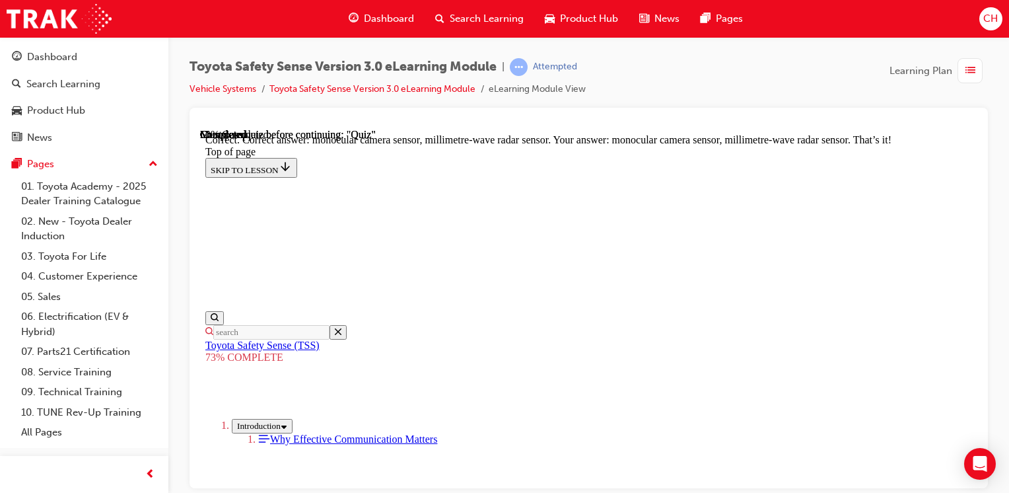
scroll to position [589, 0]
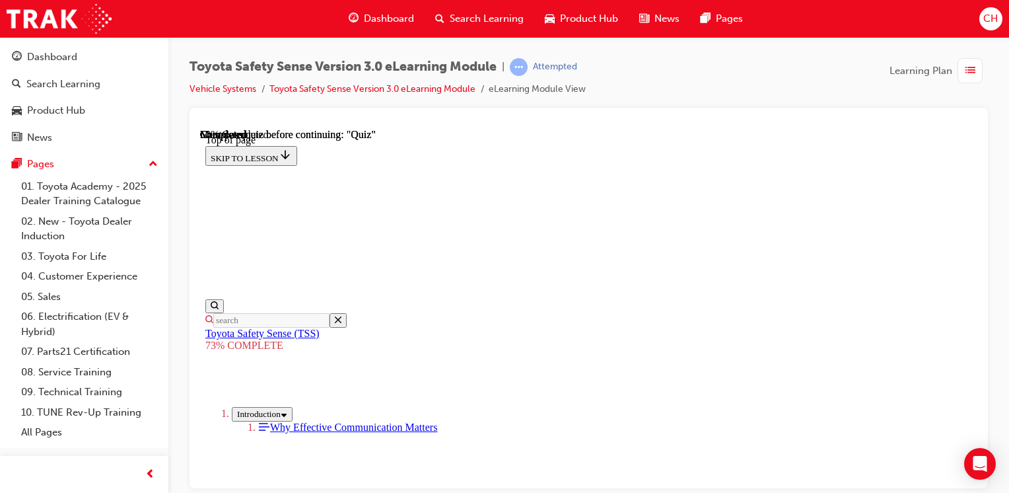
scroll to position [312, 0]
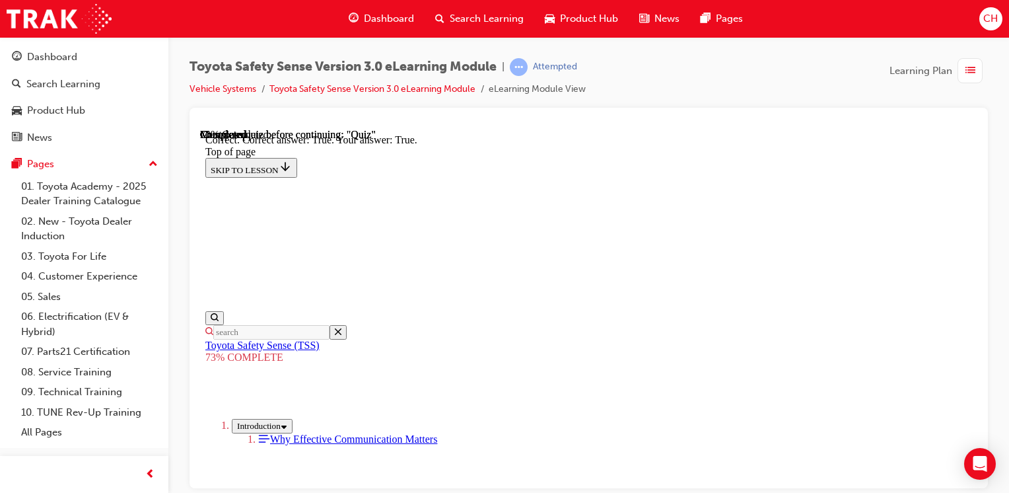
scroll to position [320, 0]
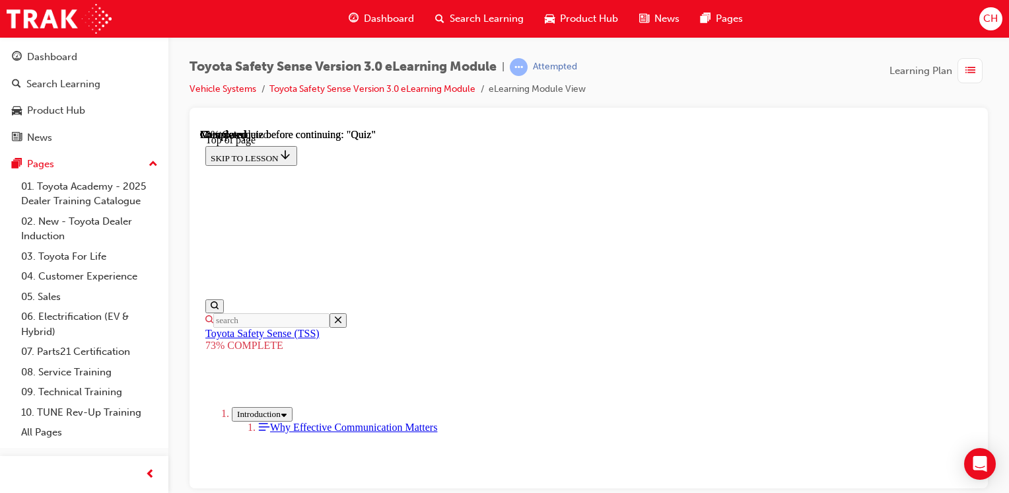
scroll to position [246, 0]
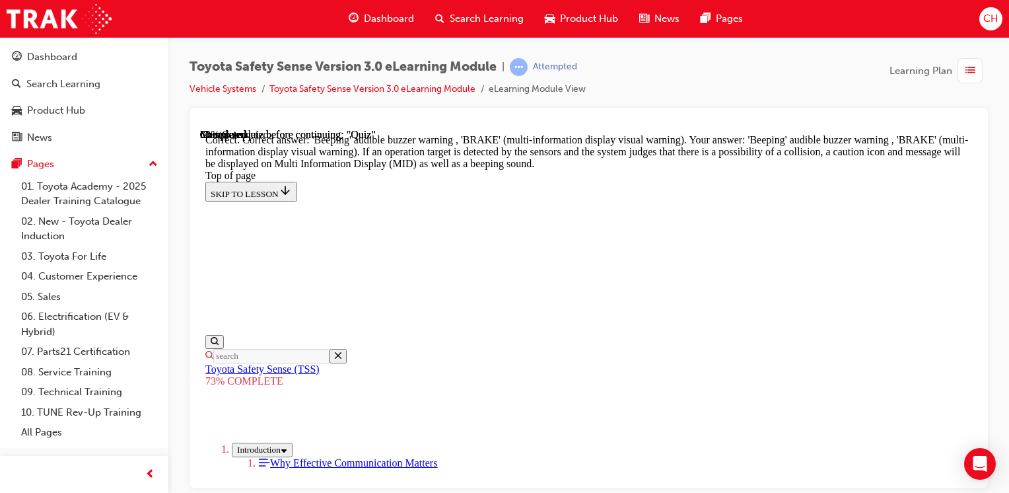
scroll to position [632, 0]
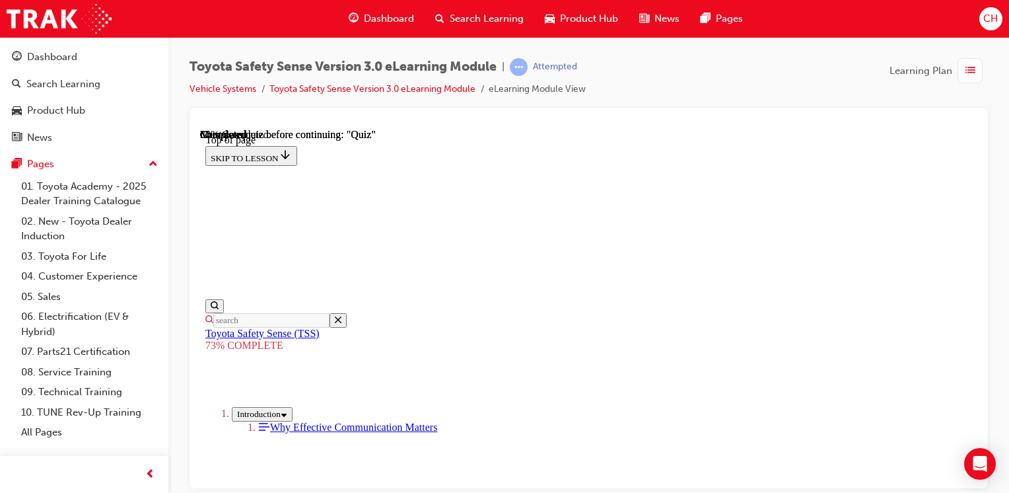
scroll to position [180, 0]
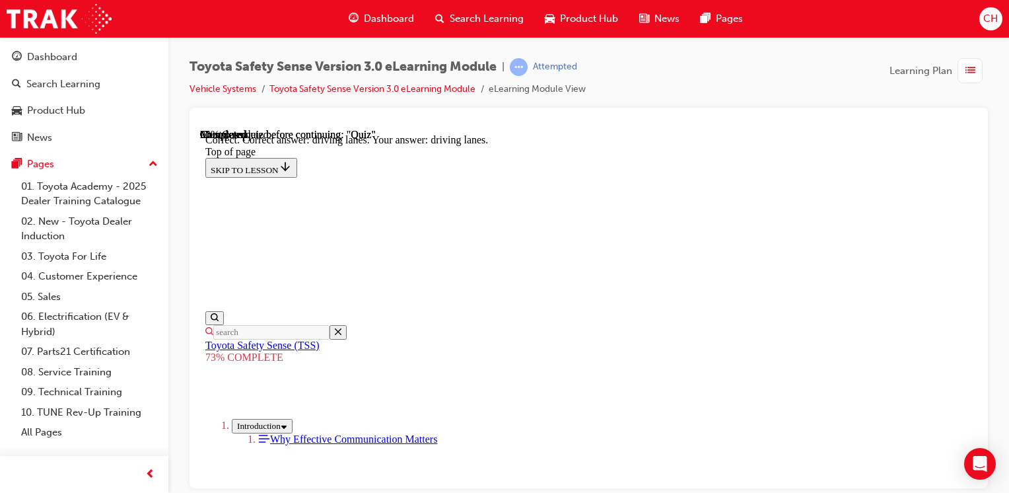
scroll to position [448, 0]
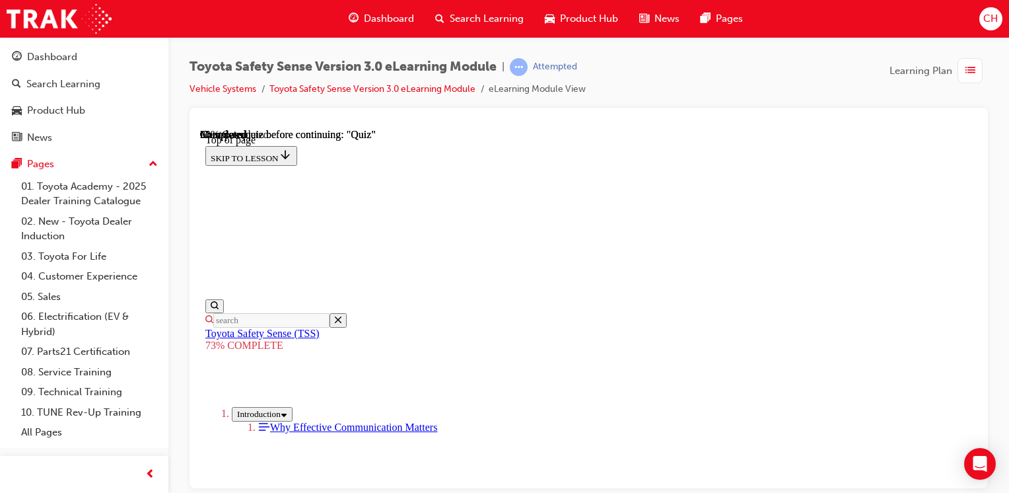
scroll to position [312, 0]
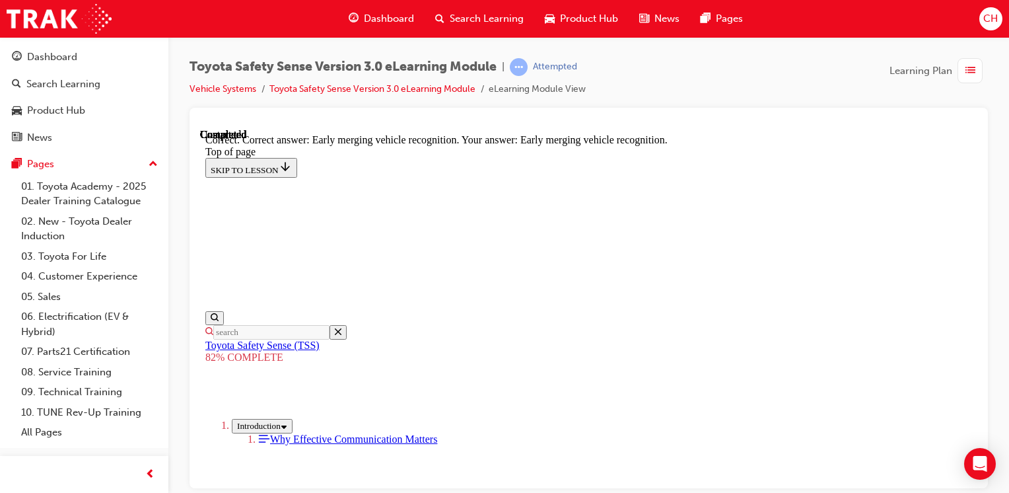
scroll to position [470, 0]
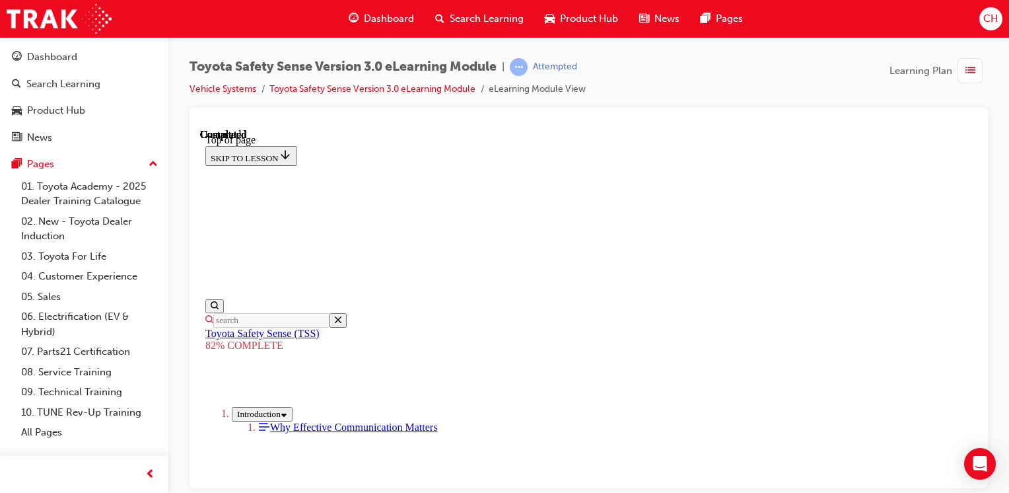
scroll to position [317, 0]
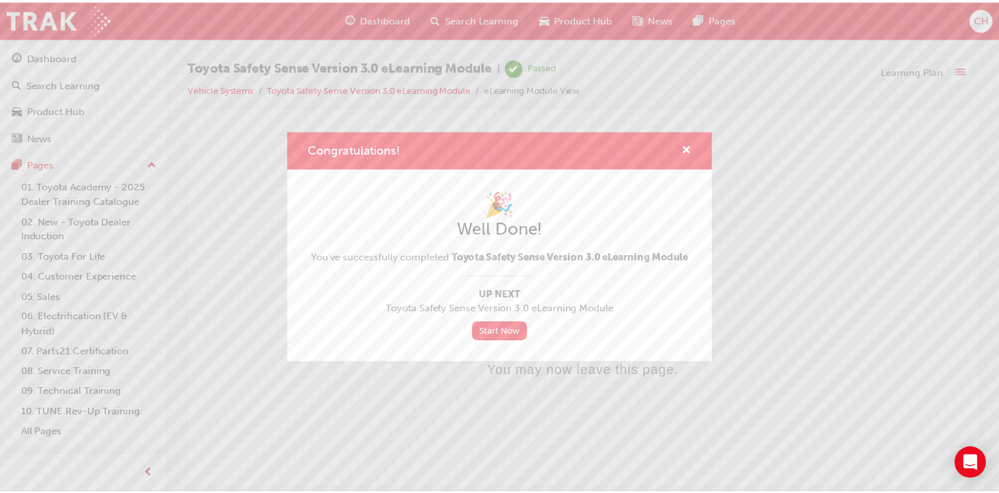
scroll to position [0, 0]
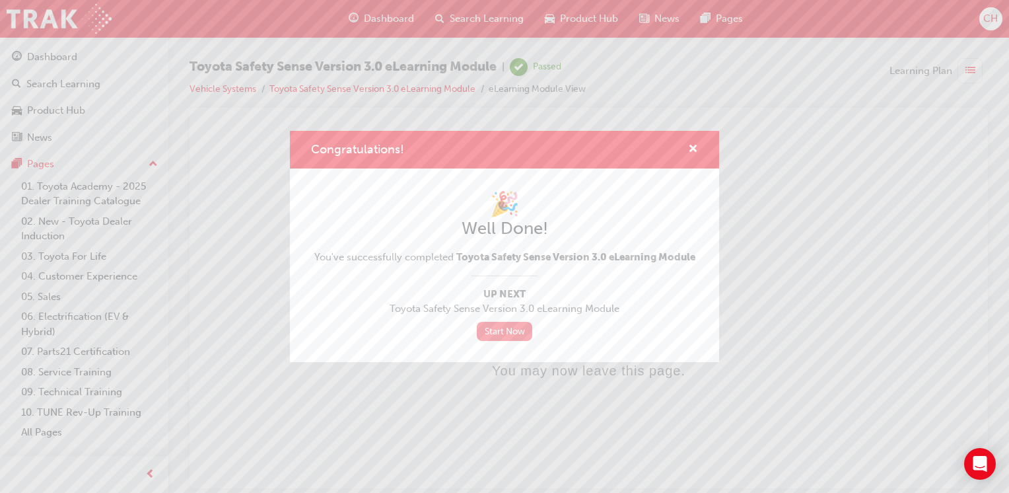
click at [485, 333] on link "Start Now" at bounding box center [504, 331] width 55 height 19
click at [695, 149] on span "cross-icon" at bounding box center [693, 150] width 10 height 12
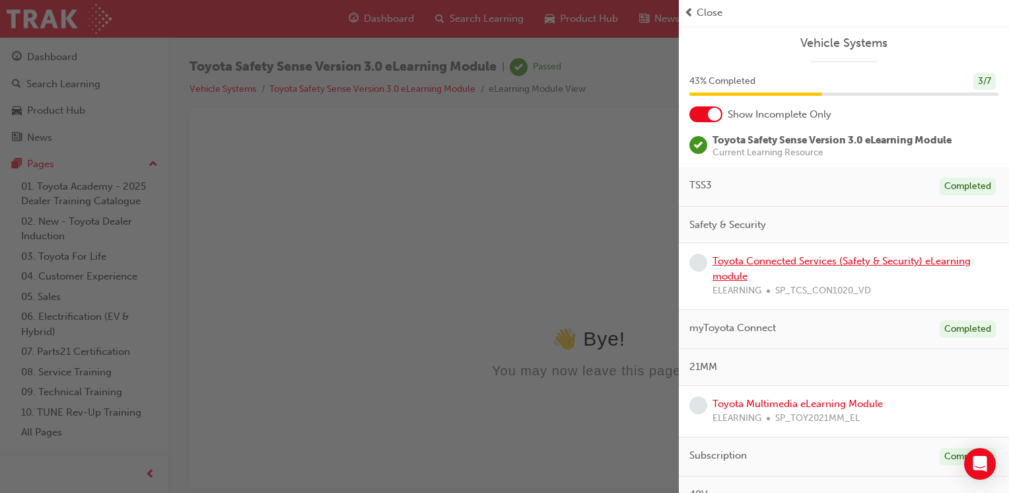
click at [779, 265] on link "Toyota Connected Services (Safety & Security) eLearning module" at bounding box center [841, 268] width 258 height 27
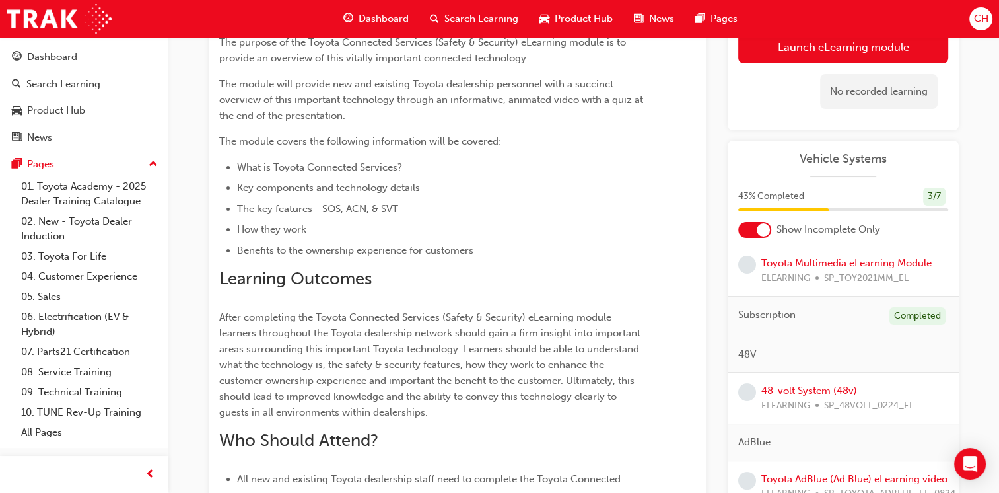
scroll to position [132, 0]
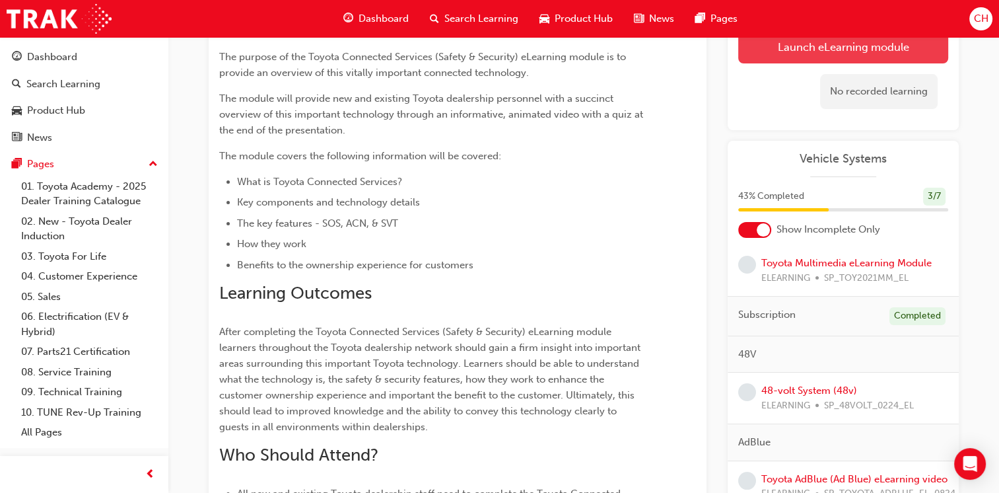
click at [837, 53] on link "Launch eLearning module" at bounding box center [843, 46] width 210 height 33
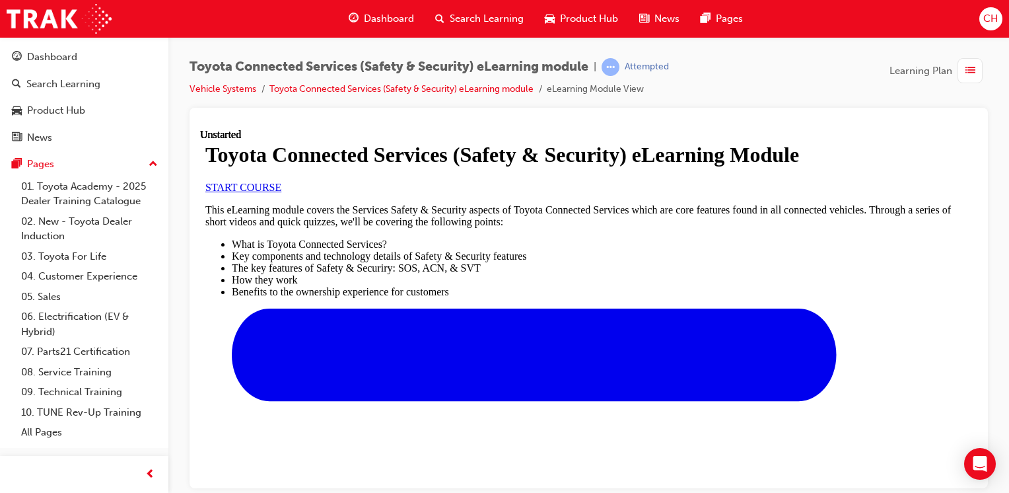
click at [281, 192] on link "START COURSE" at bounding box center [243, 186] width 76 height 11
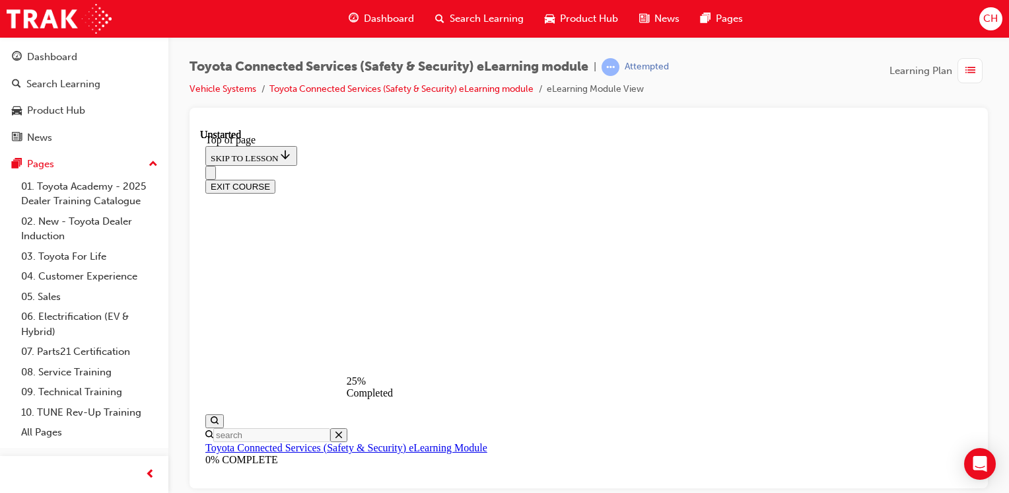
scroll to position [185, 0]
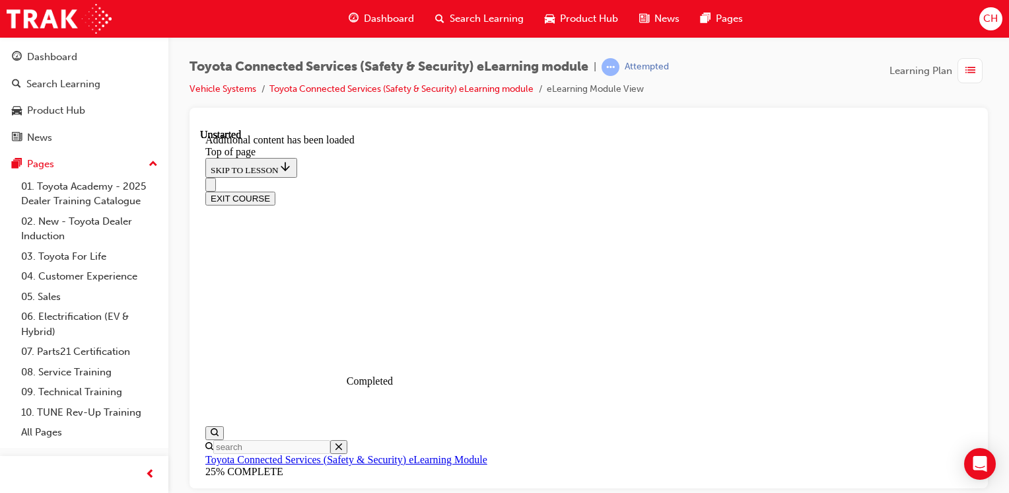
scroll to position [1958, 0]
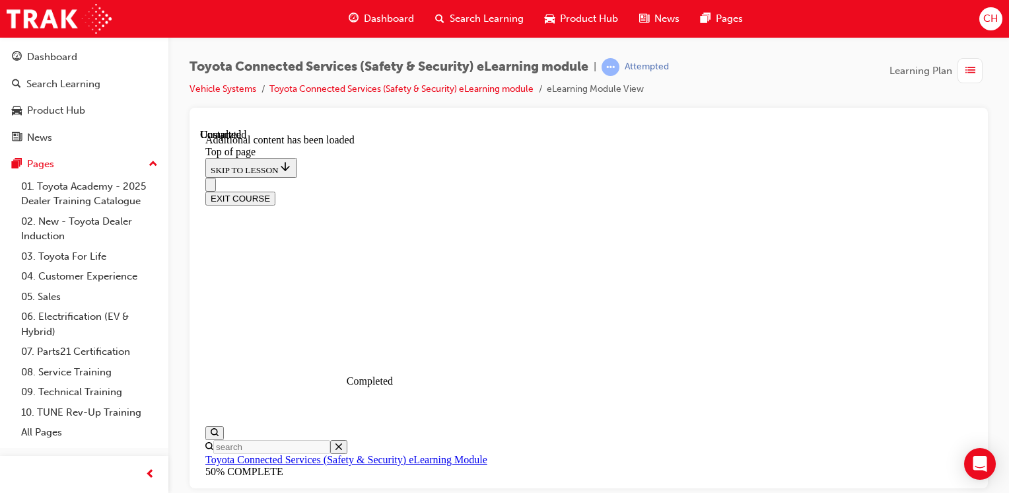
drag, startPoint x: 532, startPoint y: 364, endPoint x: 532, endPoint y: 346, distance: 18.5
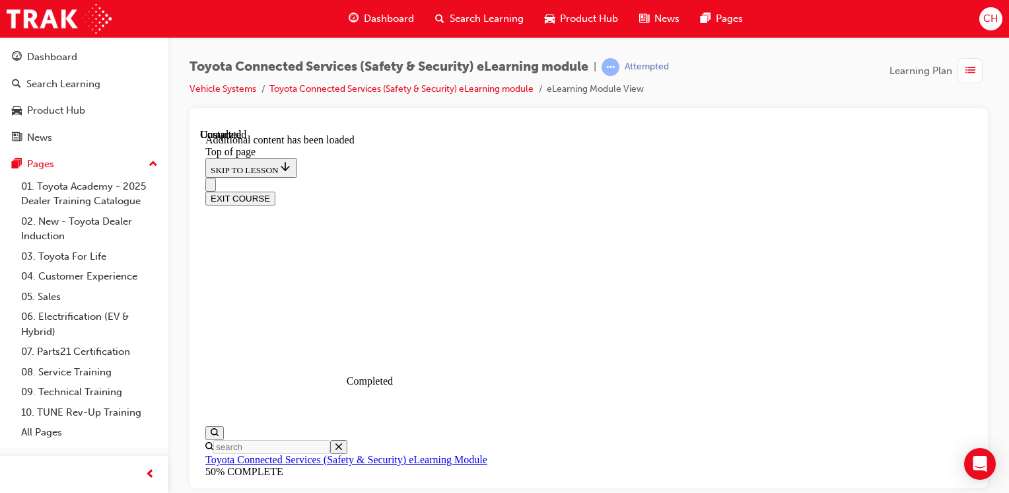
scroll to position [106, 0]
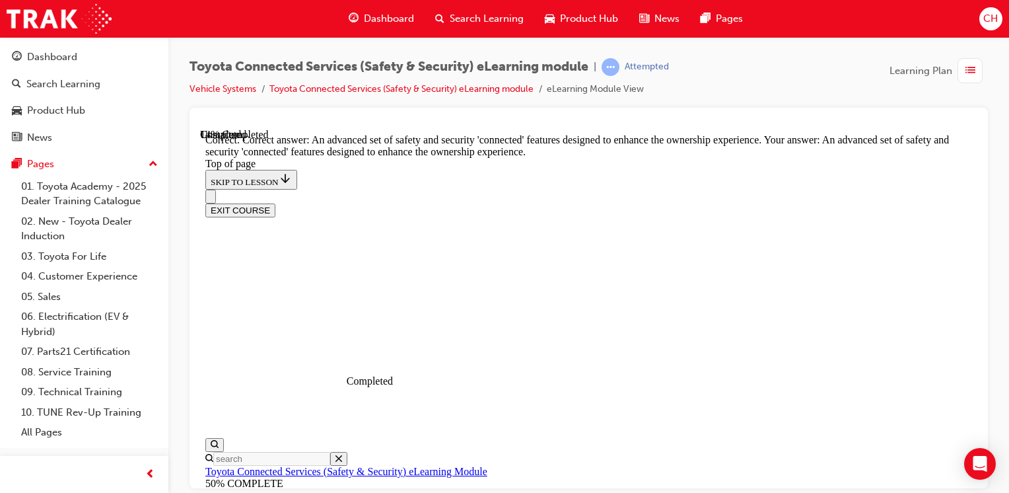
scroll to position [226, 0]
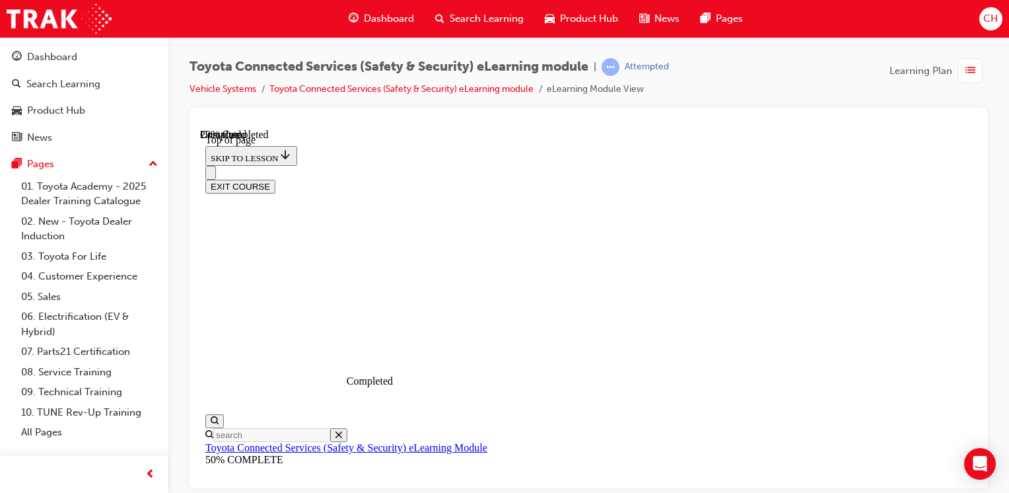
scroll to position [172, 0]
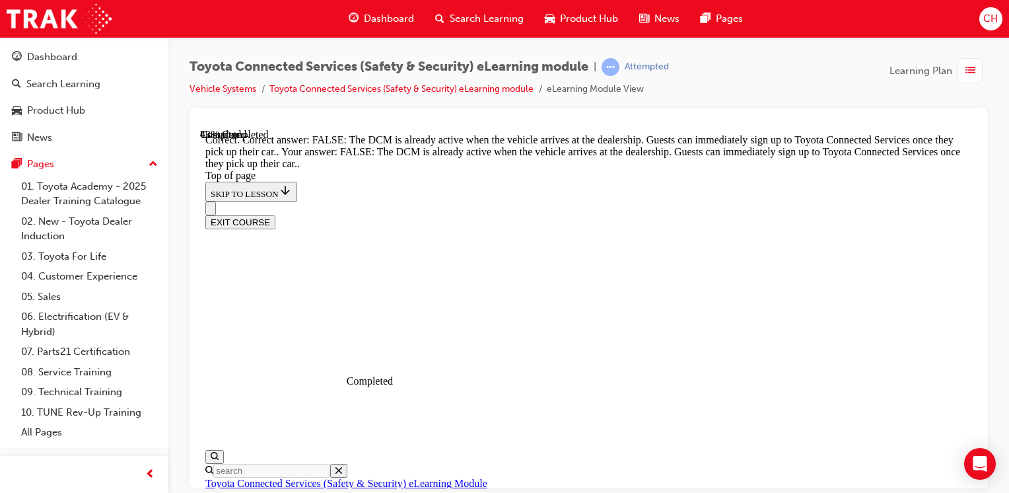
scroll to position [431, 0]
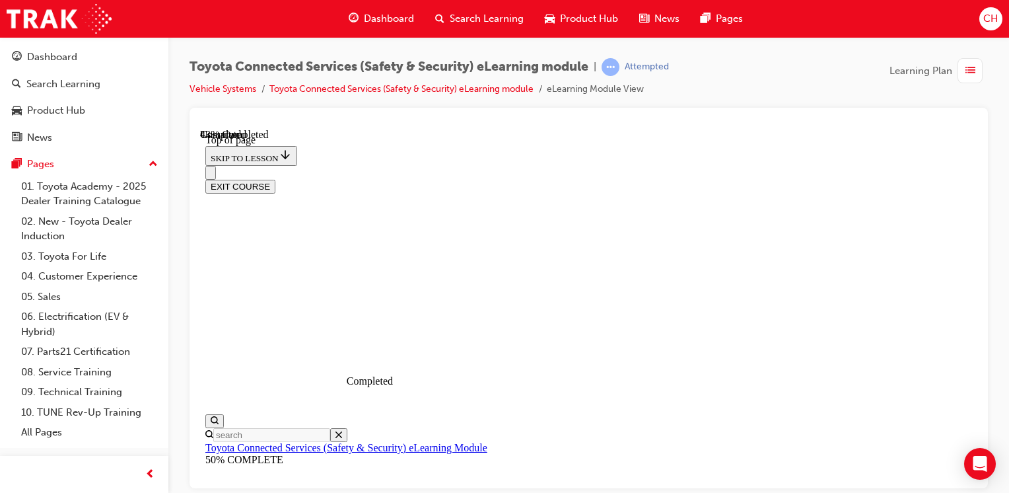
scroll to position [238, 0]
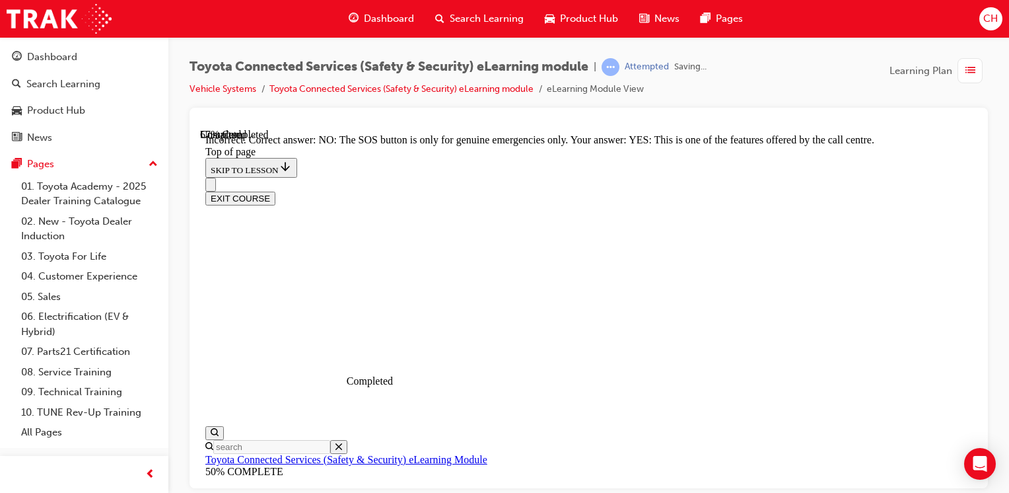
scroll to position [391, 0]
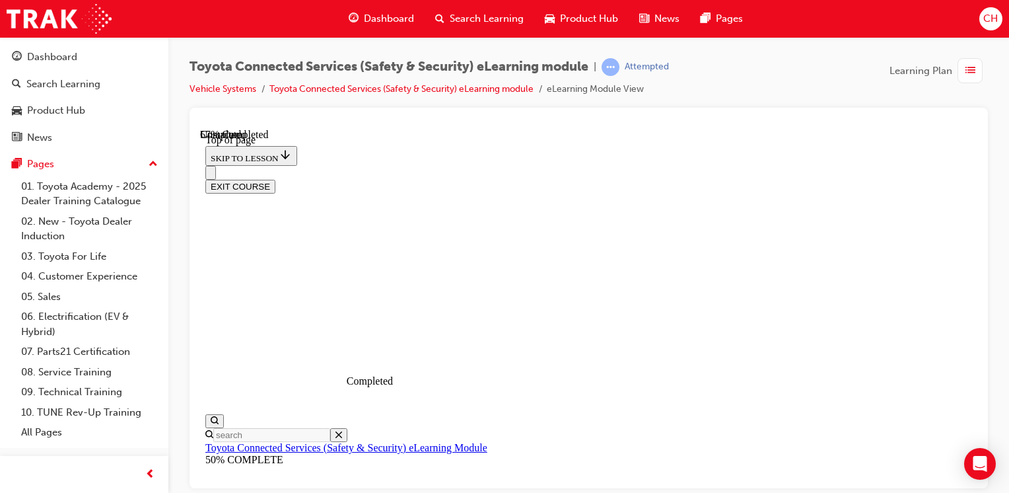
scroll to position [238, 0]
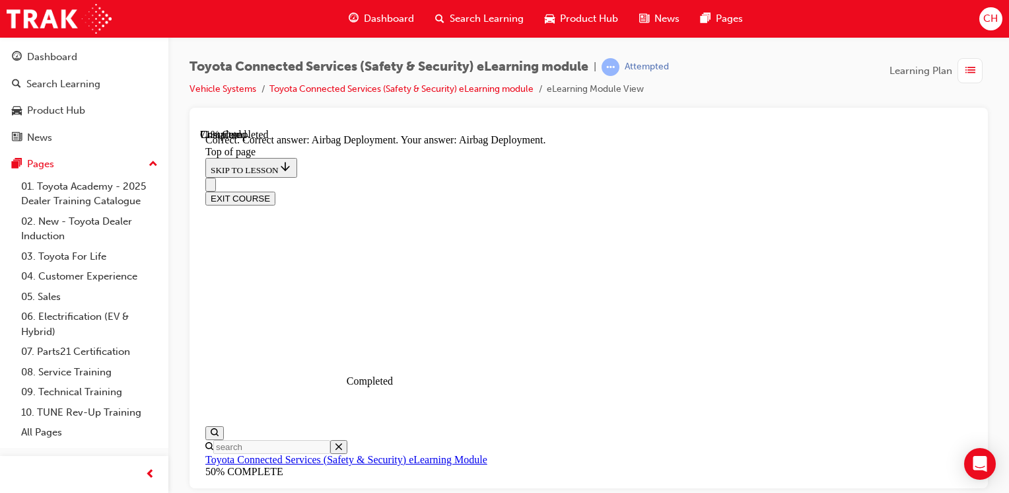
scroll to position [380, 0]
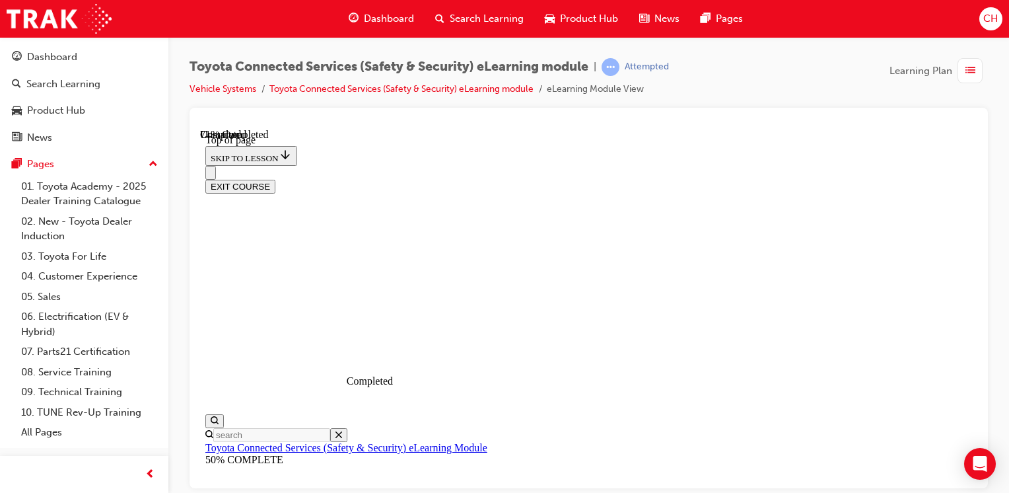
scroll to position [172, 0]
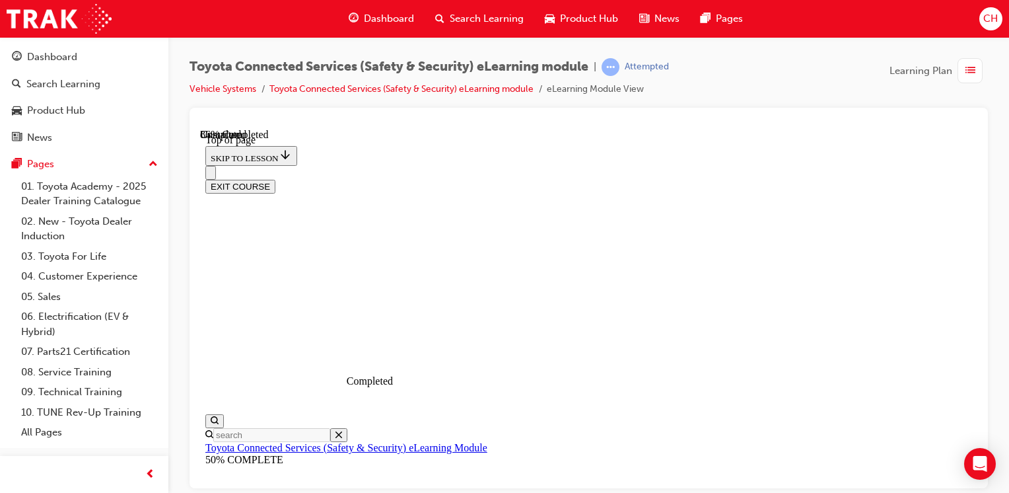
scroll to position [238, 0]
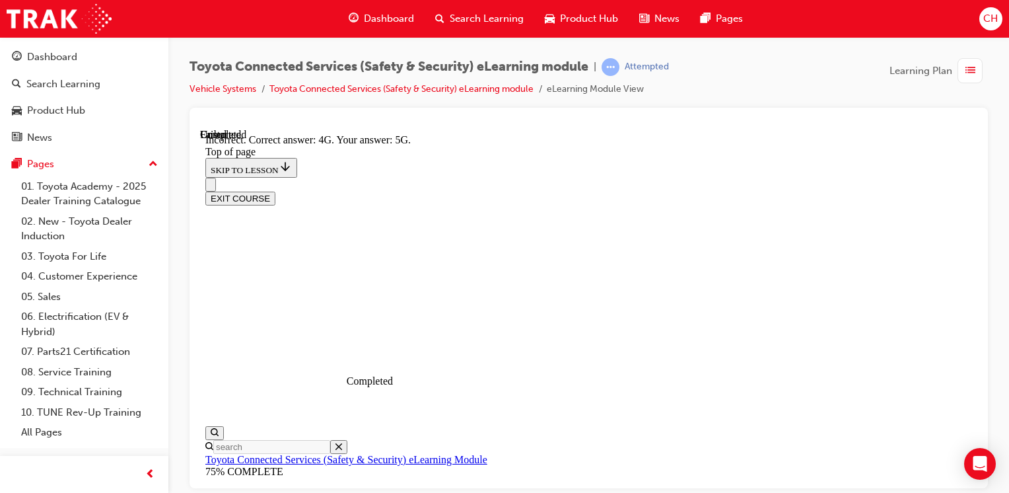
scroll to position [448, 0]
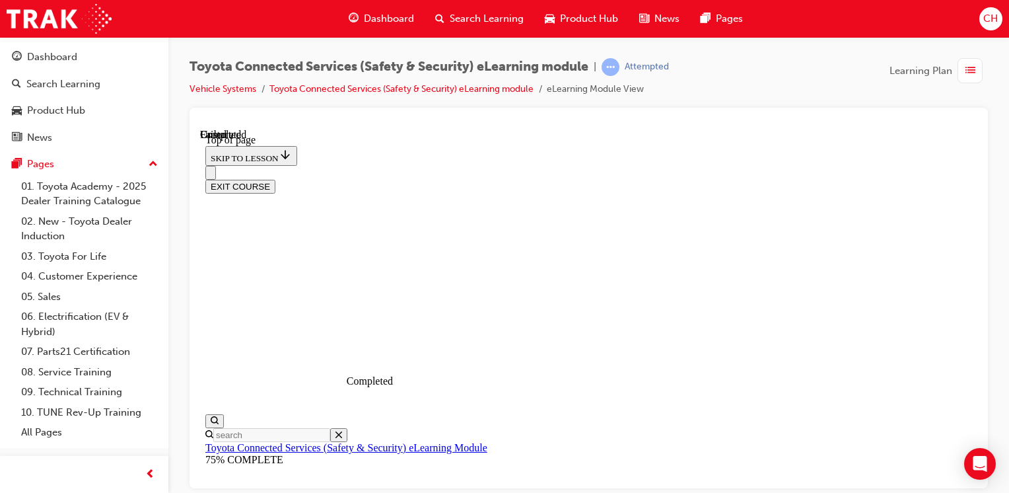
scroll to position [304, 0]
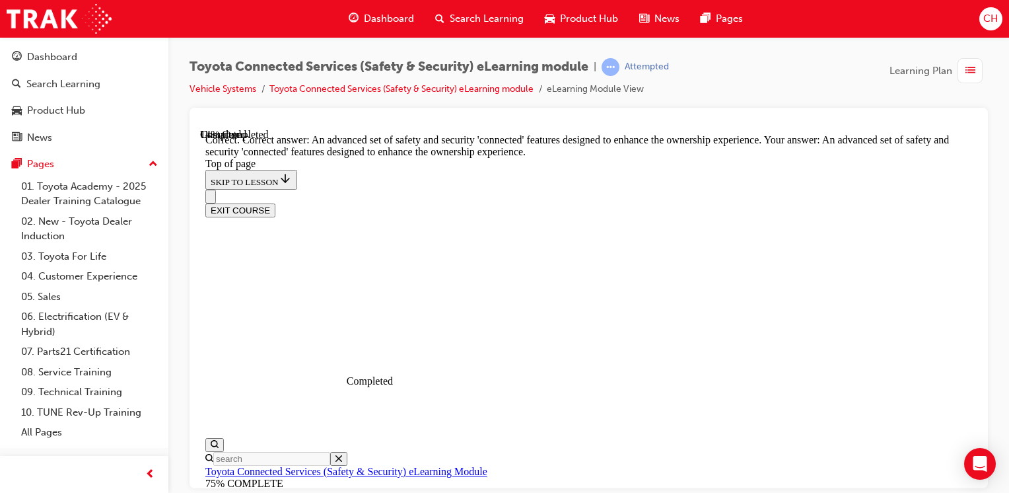
scroll to position [425, 0]
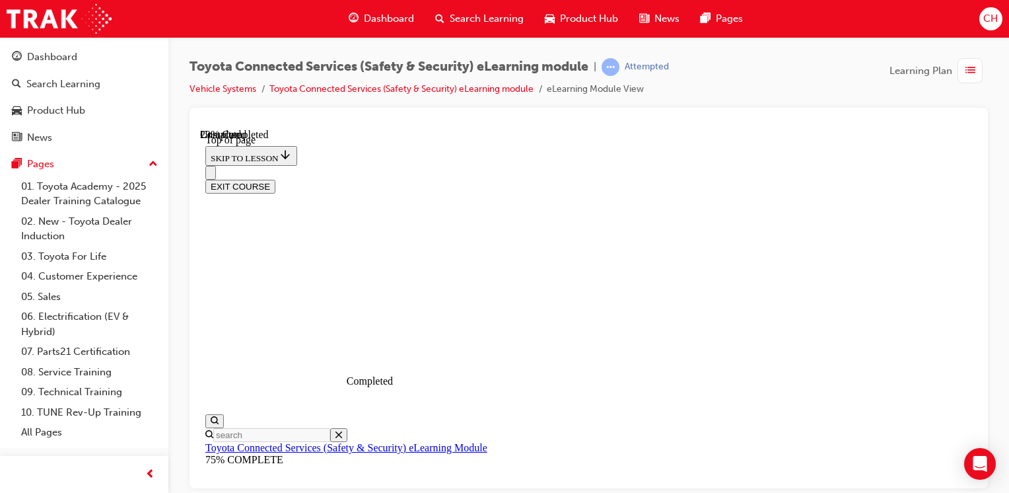
scroll to position [238, 0]
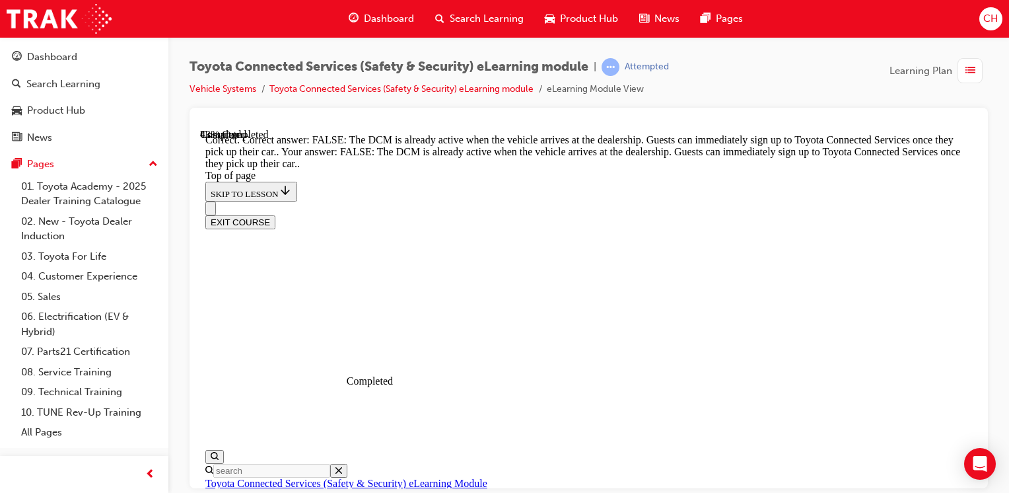
scroll to position [431, 0]
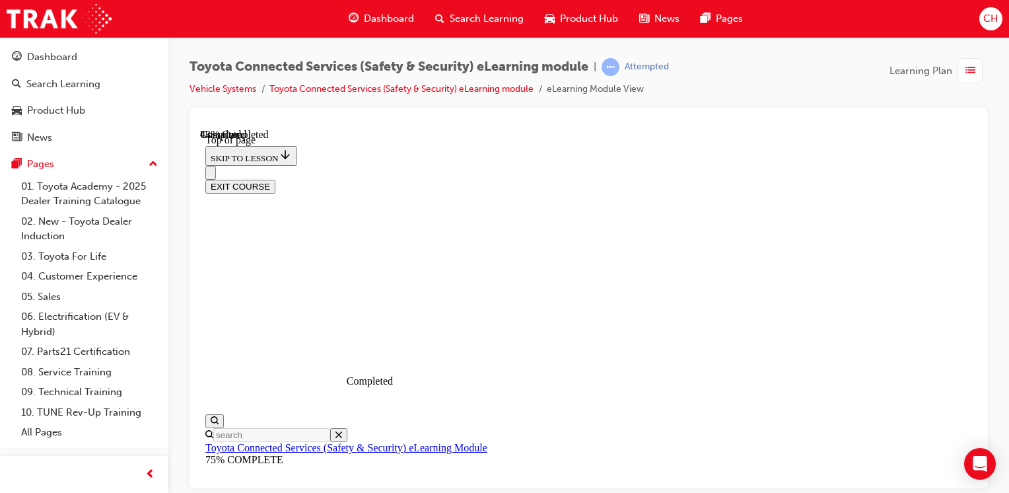
scroll to position [304, 0]
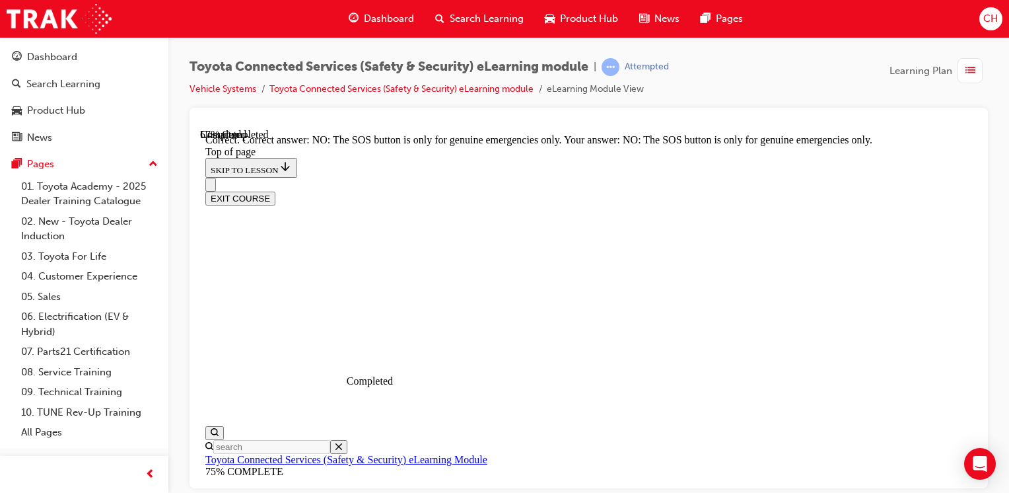
scroll to position [391, 0]
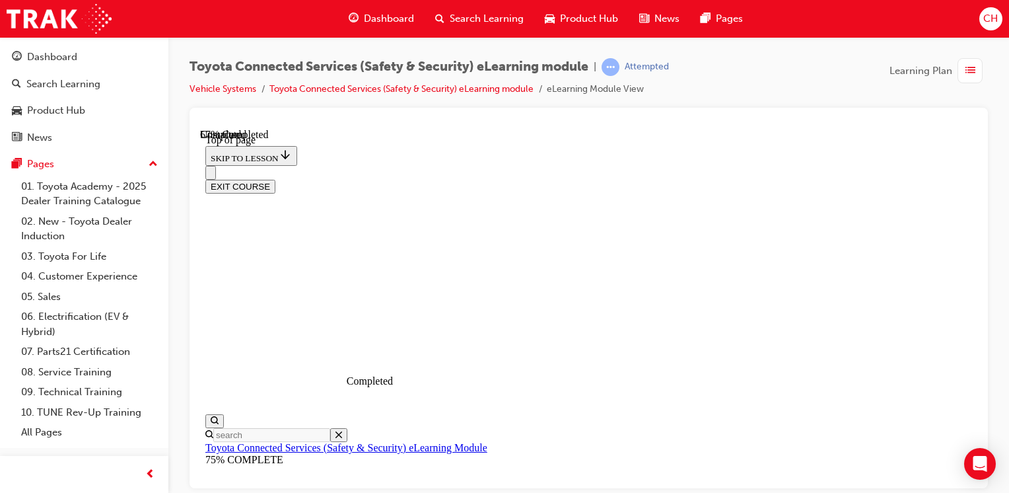
scroll to position [238, 0]
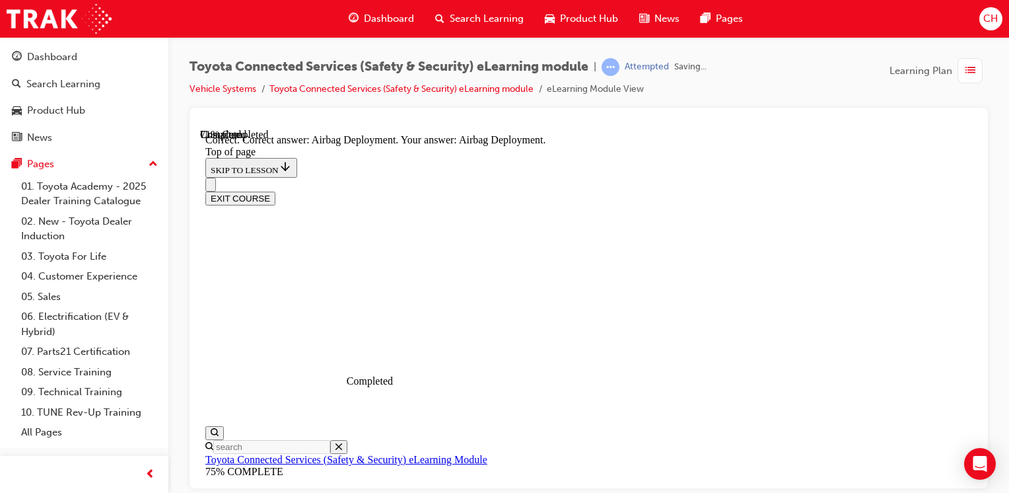
scroll to position [380, 0]
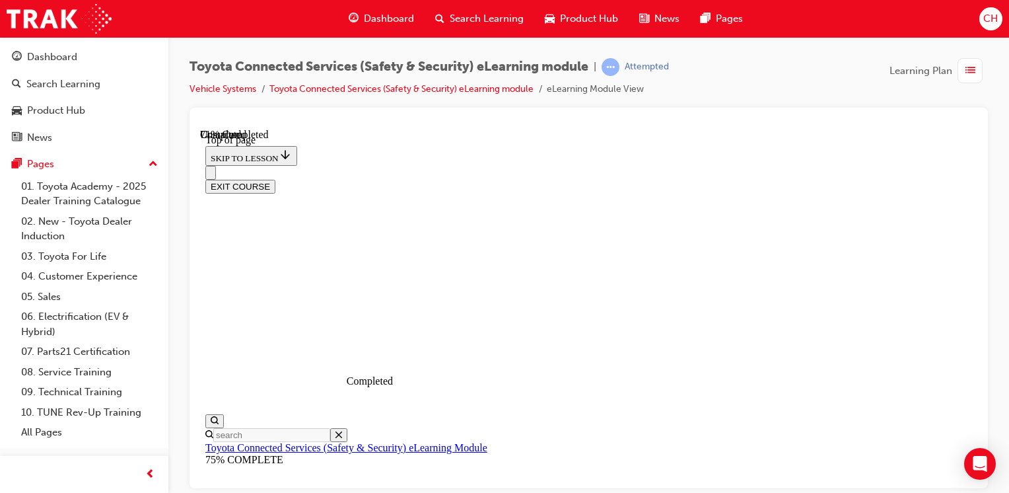
scroll to position [238, 0]
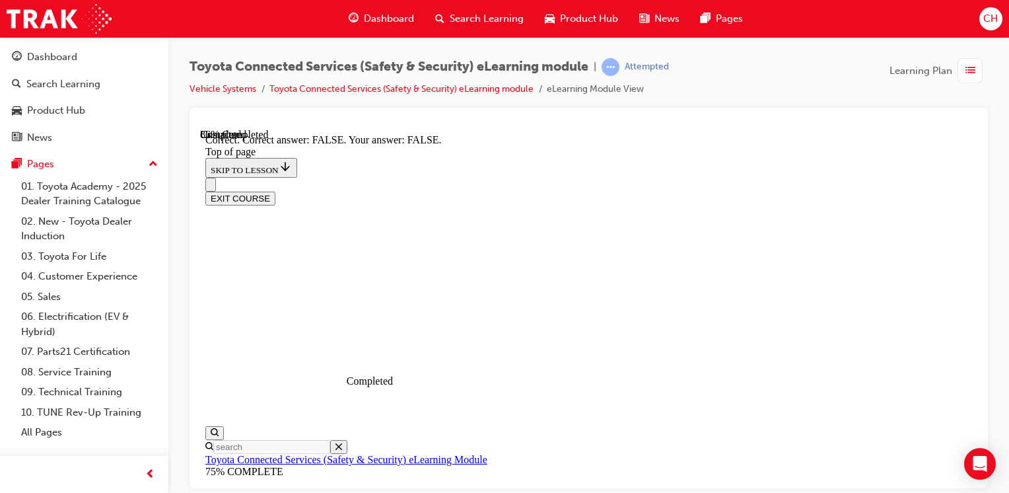
scroll to position [364, 0]
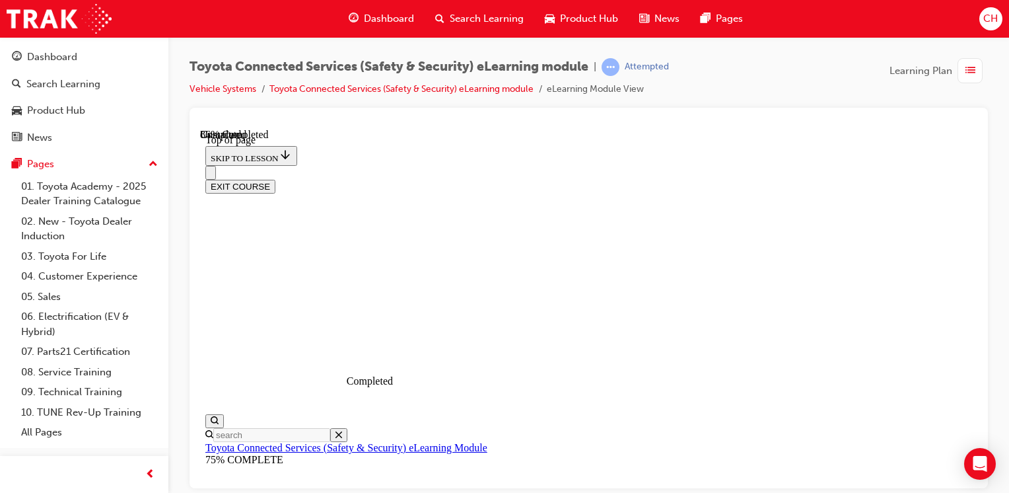
scroll to position [326, 0]
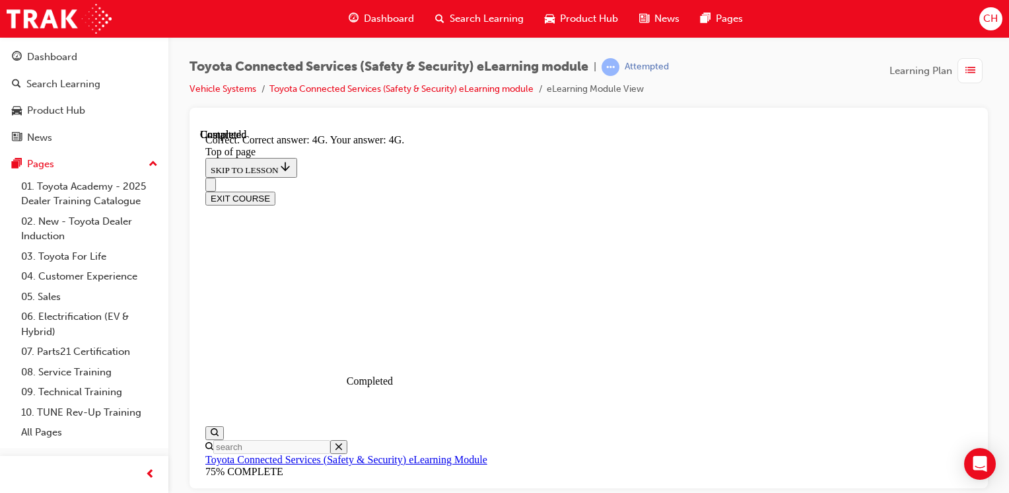
scroll to position [448, 0]
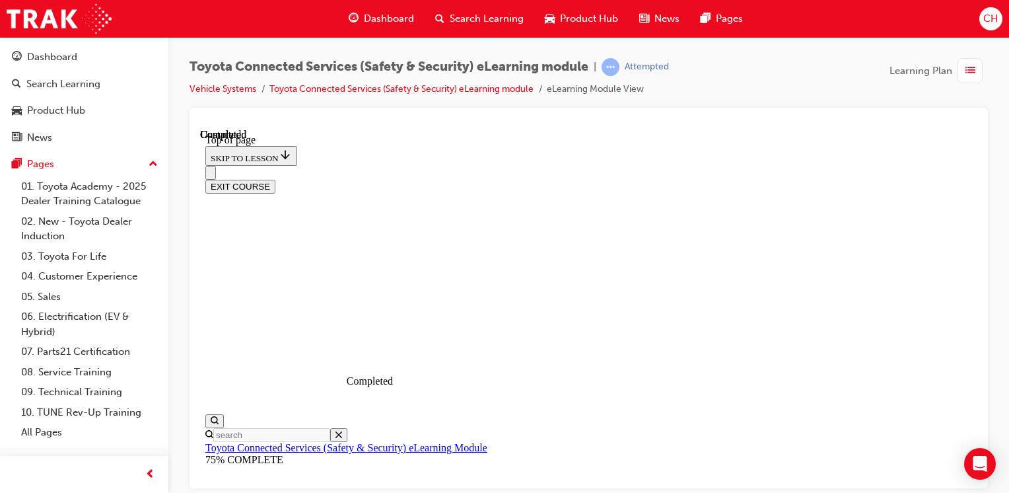
scroll to position [357, 0]
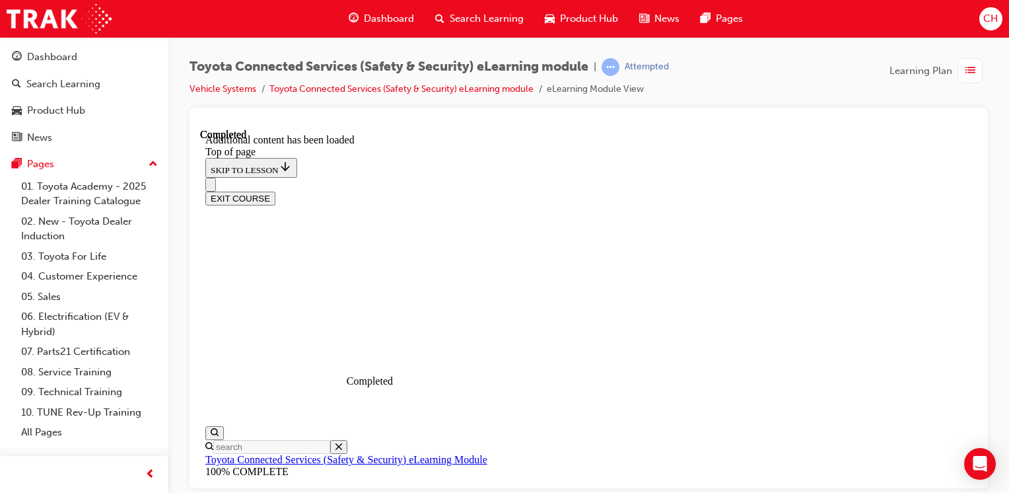
scroll to position [451, 0]
click at [275, 191] on button "EXIT COURSE" at bounding box center [240, 198] width 70 height 14
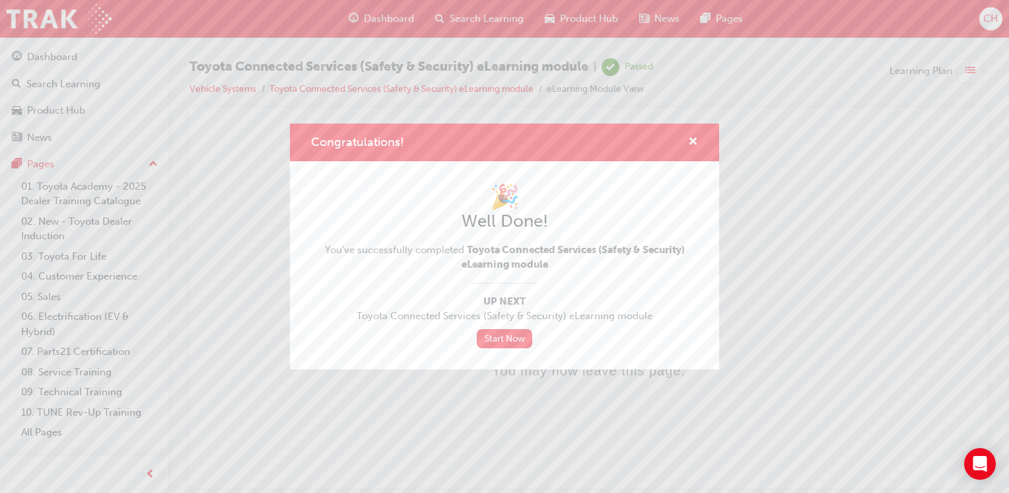
scroll to position [0, 0]
click at [508, 343] on link "Start Now" at bounding box center [504, 338] width 55 height 19
click at [499, 339] on link "Start Now" at bounding box center [504, 338] width 55 height 19
click at [507, 337] on link "Start Now" at bounding box center [504, 338] width 55 height 19
click at [512, 333] on link "Start Now" at bounding box center [504, 338] width 55 height 19
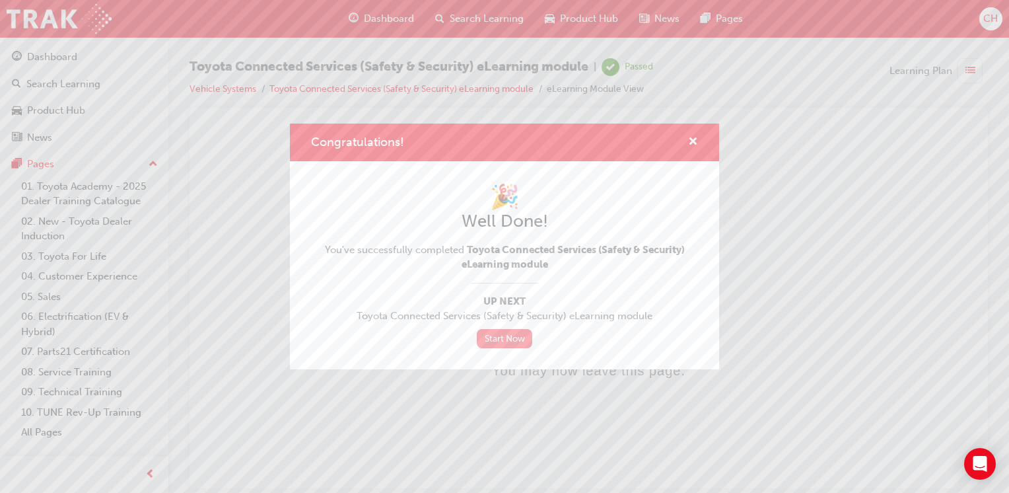
click at [510, 337] on link "Start Now" at bounding box center [504, 338] width 55 height 19
click at [695, 141] on span "cross-icon" at bounding box center [693, 143] width 10 height 12
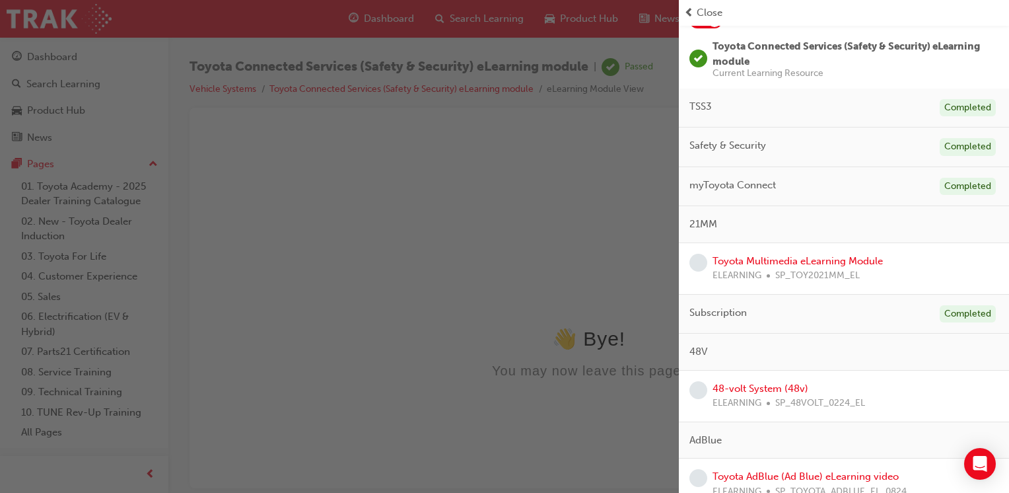
scroll to position [109, 0]
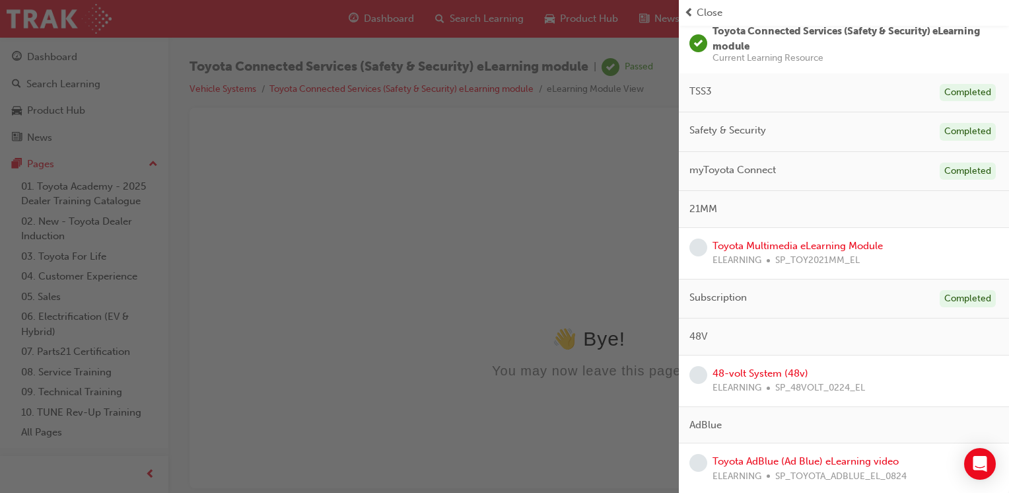
click at [823, 251] on div "Toyota Multimedia eLearning Module ELEARNING SP_TOY2021MM_EL" at bounding box center [797, 253] width 170 height 30
click at [821, 246] on link "Toyota Multimedia eLearning Module" at bounding box center [797, 246] width 170 height 12
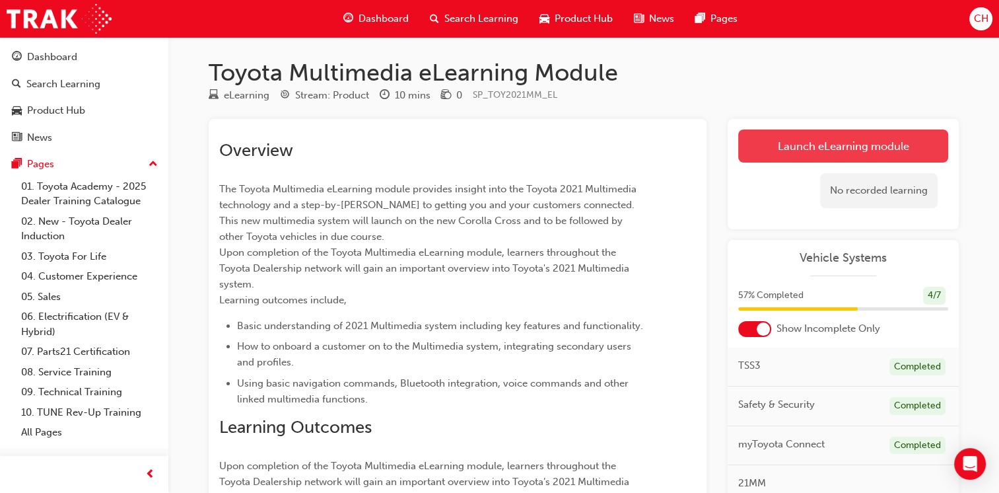
click at [882, 141] on link "Launch eLearning module" at bounding box center [843, 145] width 210 height 33
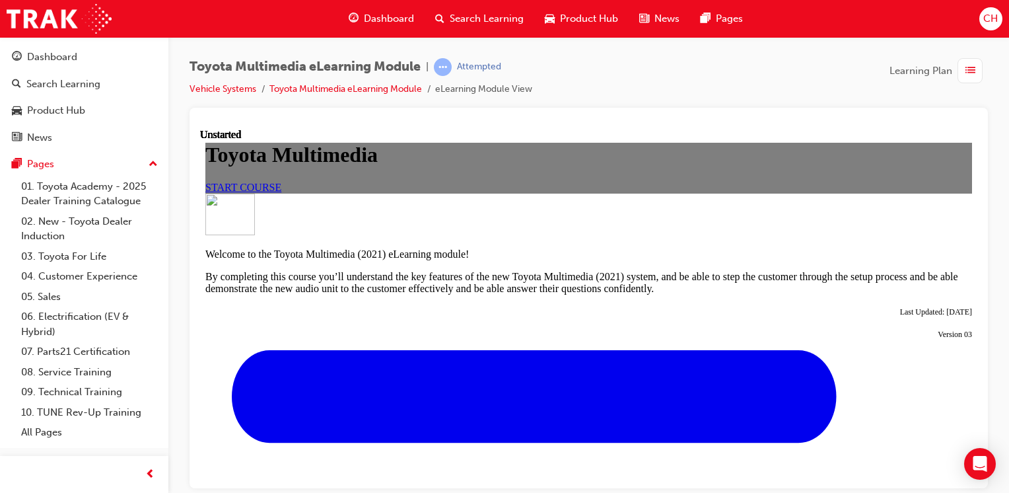
click at [281, 192] on span "START COURSE" at bounding box center [243, 186] width 76 height 11
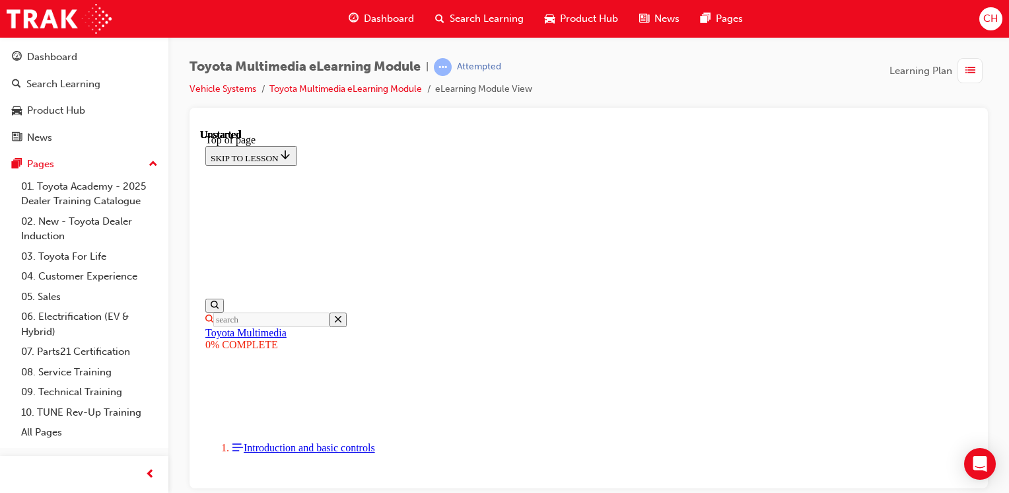
scroll to position [40, 0]
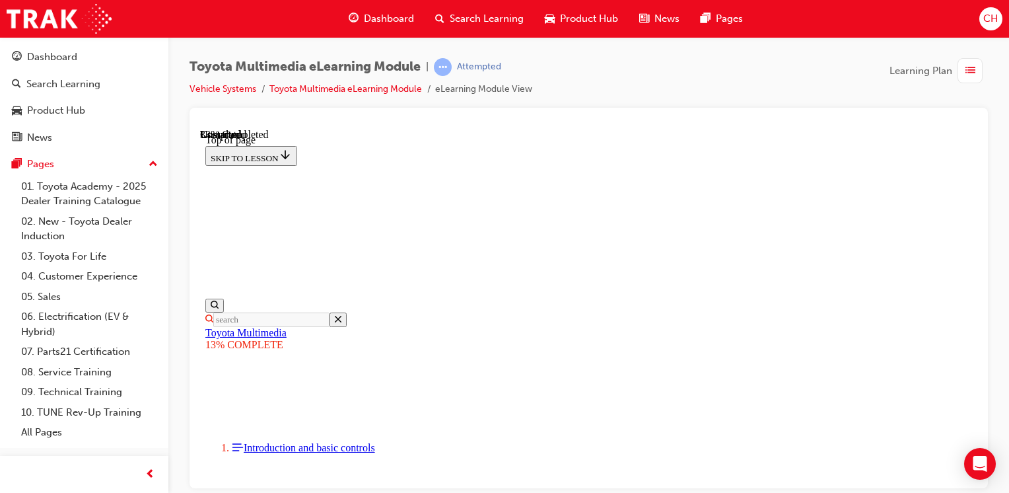
scroll to position [371, 0]
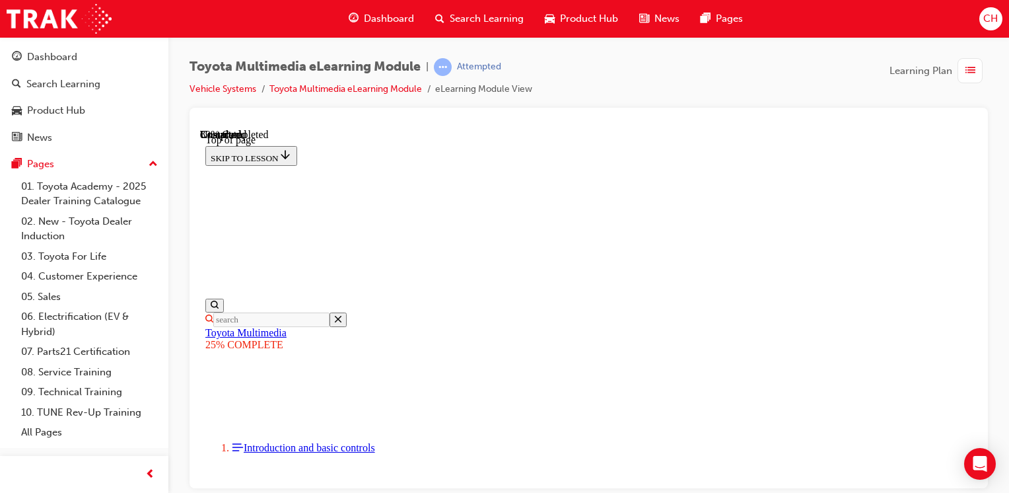
scroll to position [2483, 0]
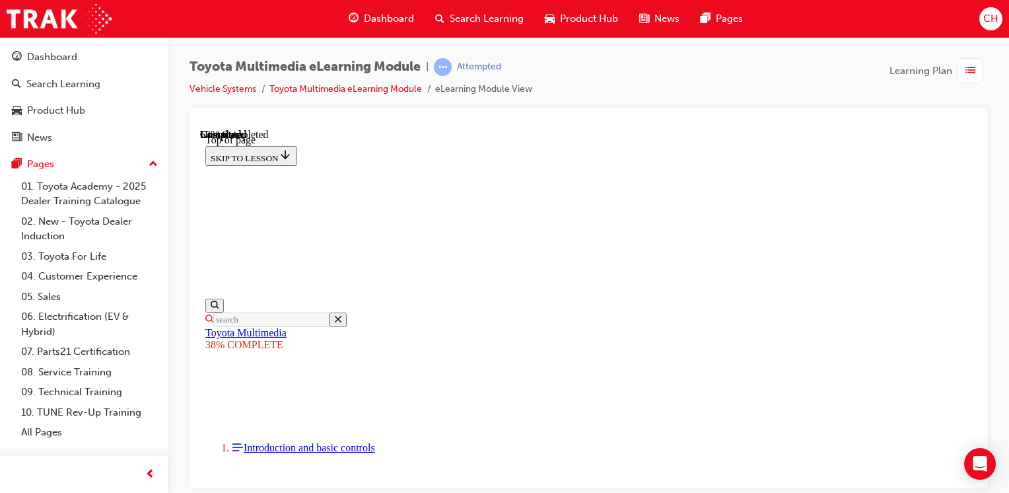
scroll to position [898, 0]
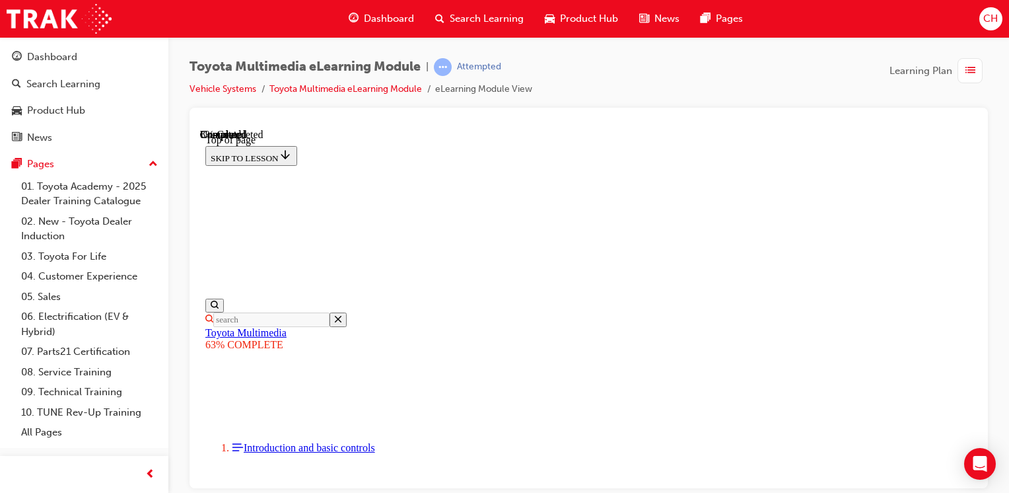
scroll to position [527, 0]
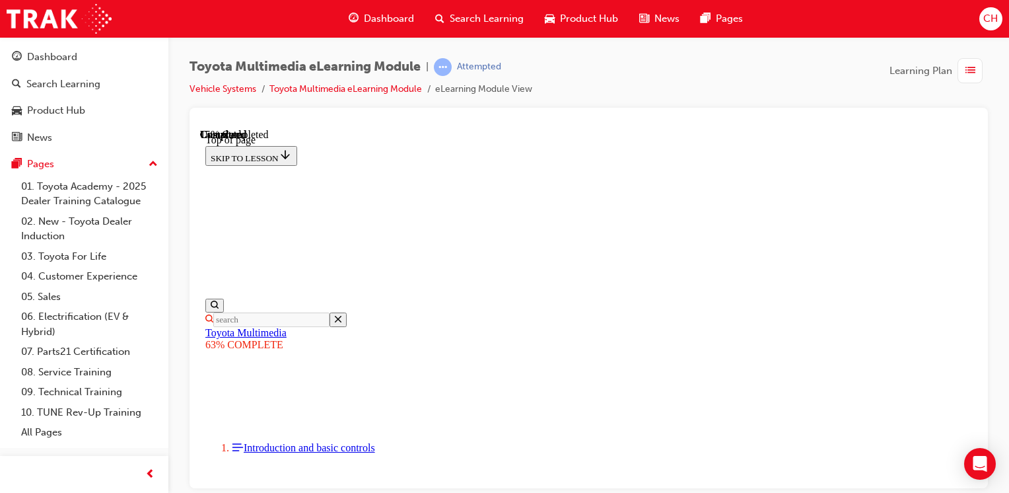
scroll to position [527, 0]
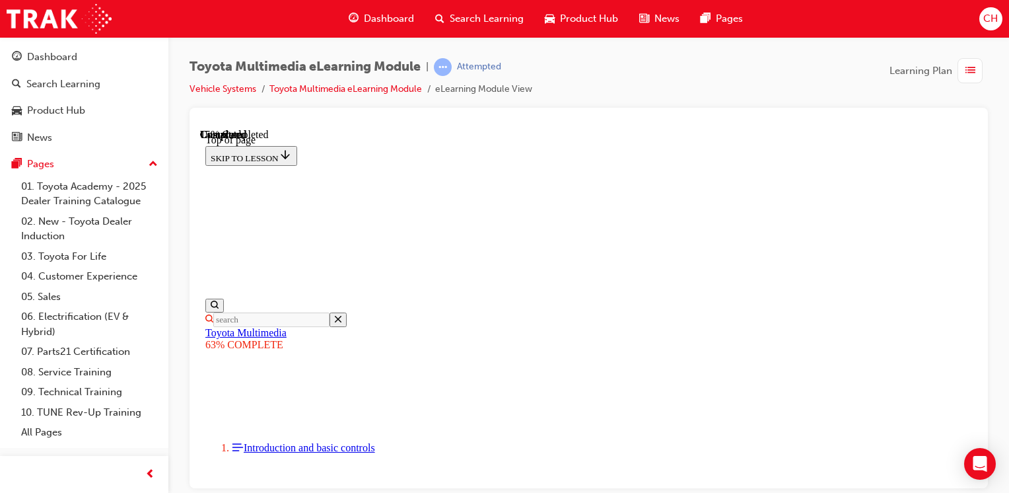
scroll to position [659, 0]
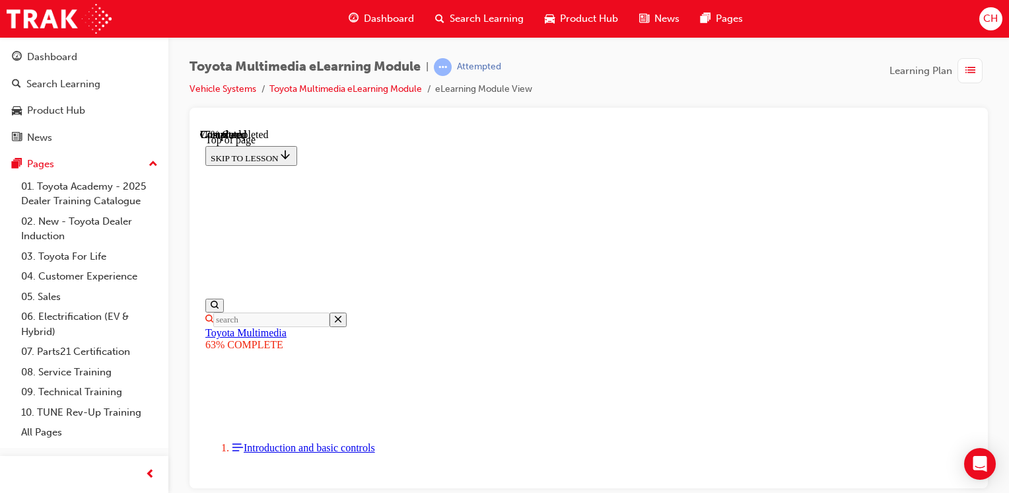
scroll to position [2413, 0]
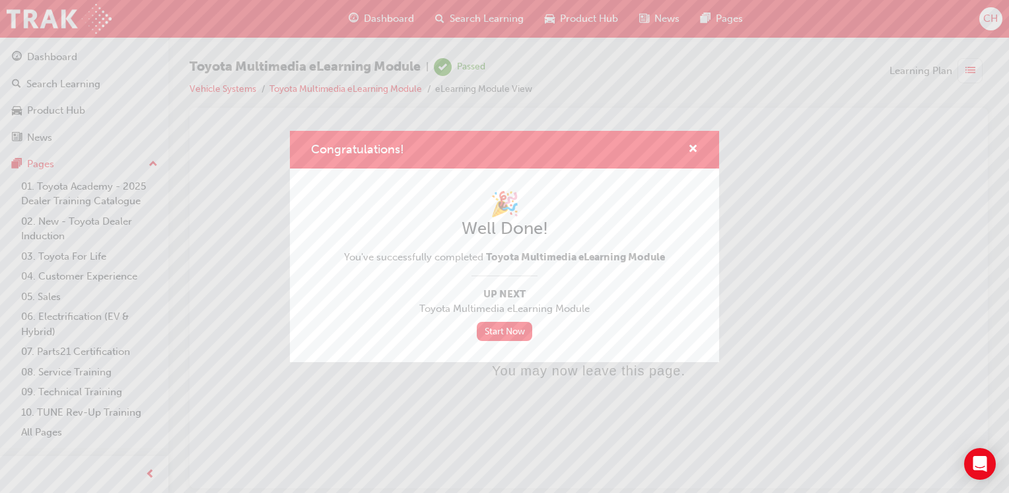
scroll to position [0, 0]
click at [519, 327] on link "Start Now" at bounding box center [504, 331] width 55 height 19
click at [518, 333] on link "Start Now" at bounding box center [504, 331] width 55 height 19
click at [692, 151] on span "cross-icon" at bounding box center [693, 150] width 10 height 12
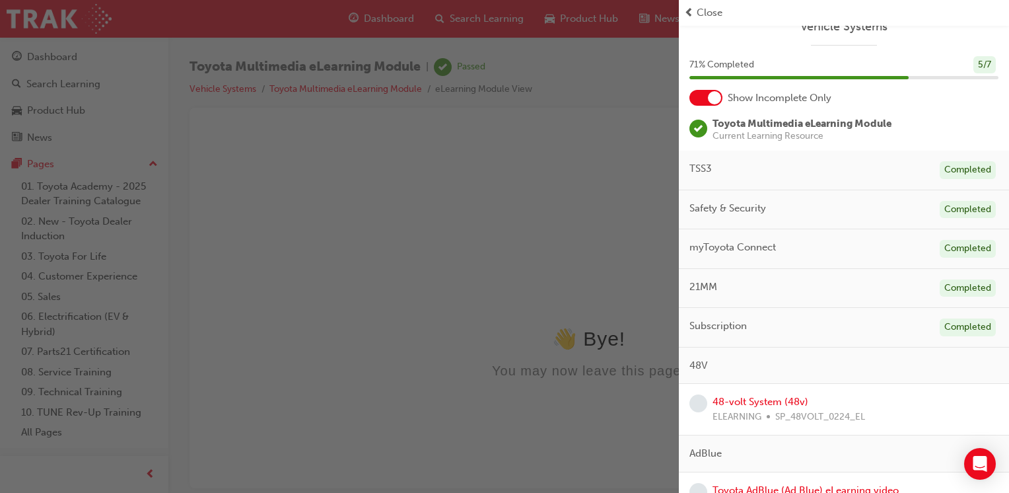
scroll to position [45, 0]
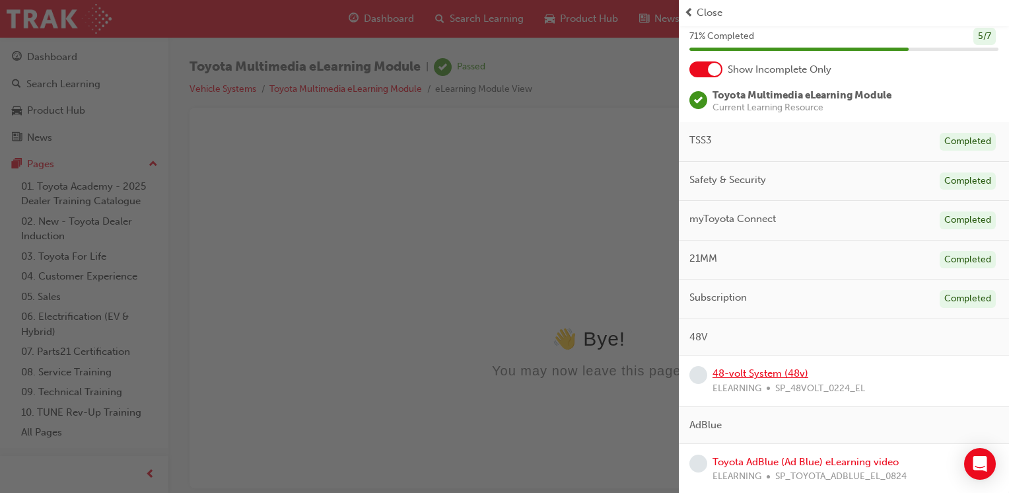
click at [769, 368] on link "48-volt System (48v)" at bounding box center [760, 373] width 96 height 12
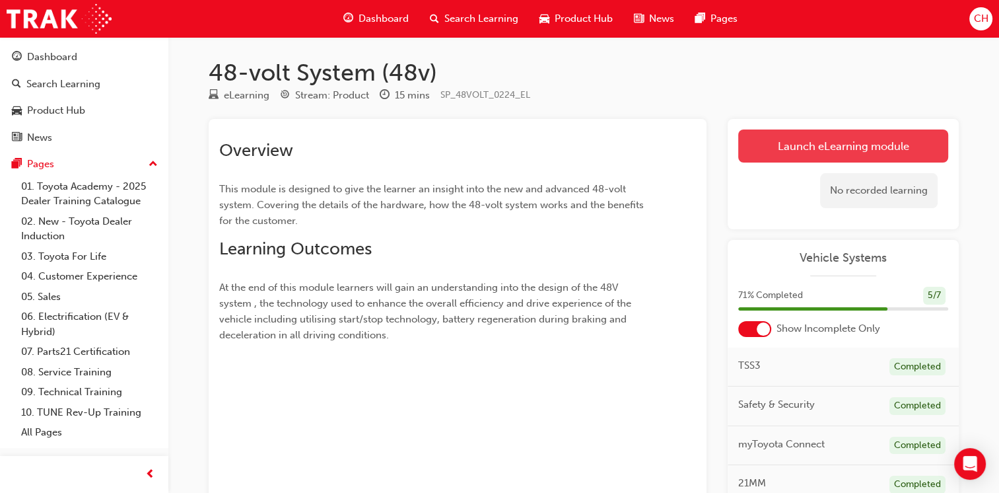
click at [860, 139] on link "Launch eLearning module" at bounding box center [843, 145] width 210 height 33
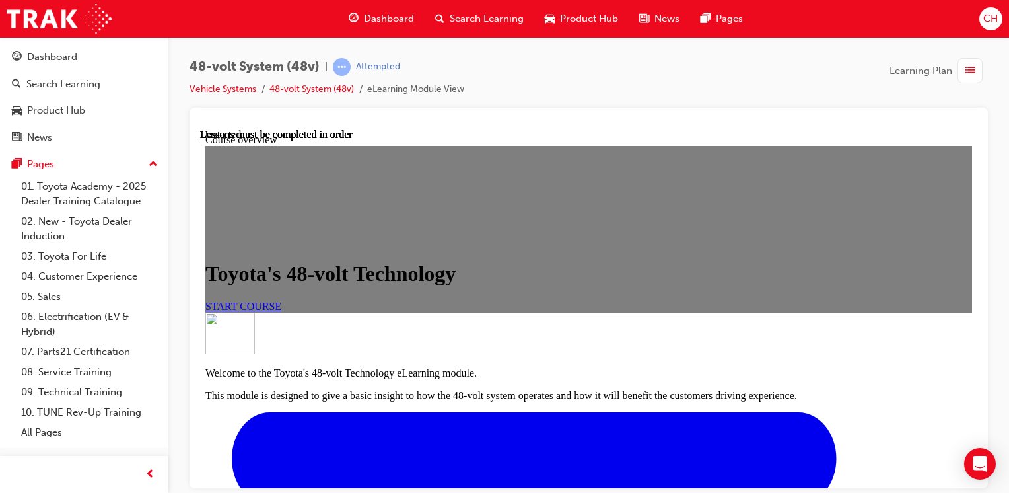
click at [281, 311] on link "START COURSE" at bounding box center [243, 305] width 76 height 11
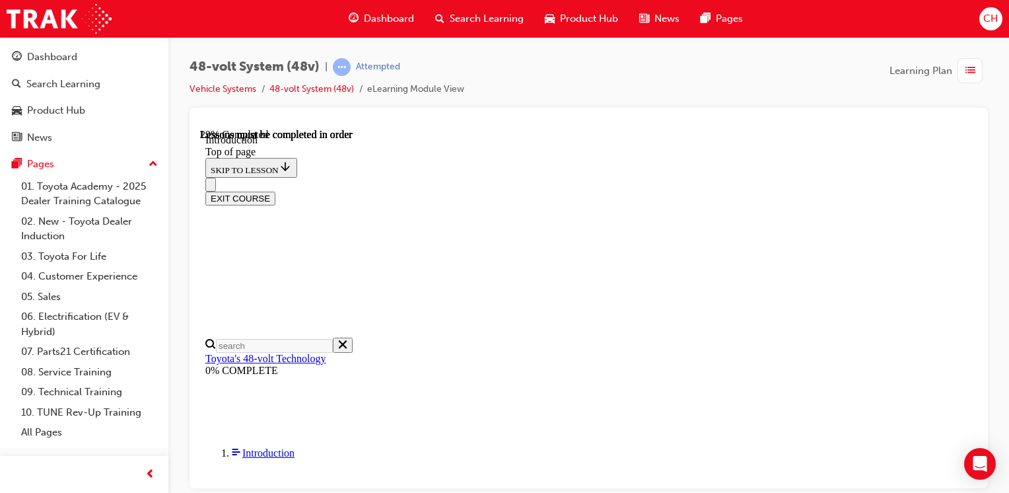
scroll to position [376, 0]
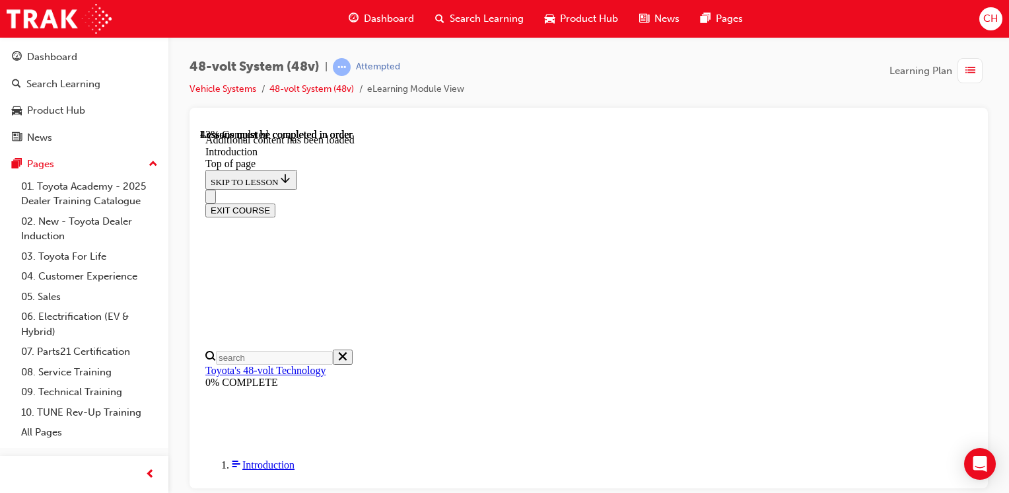
scroll to position [642, 0]
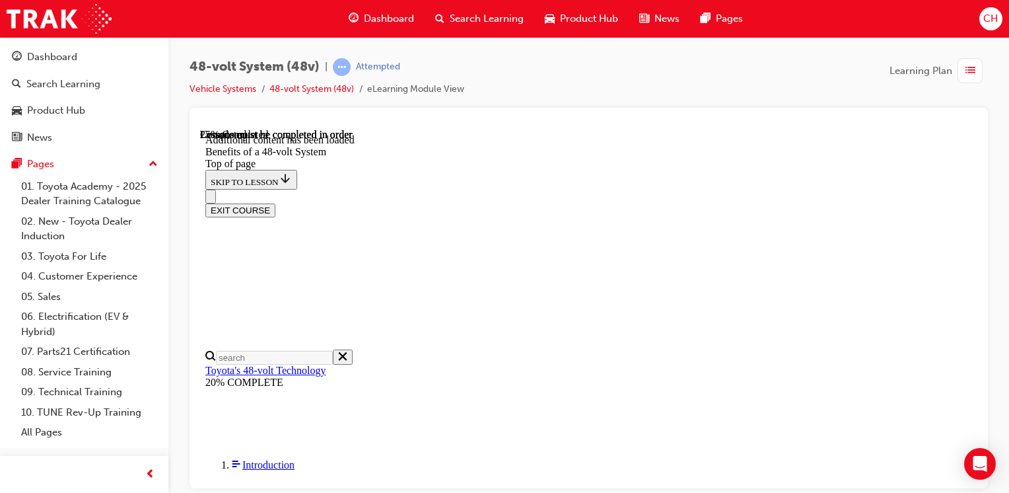
scroll to position [706, 0]
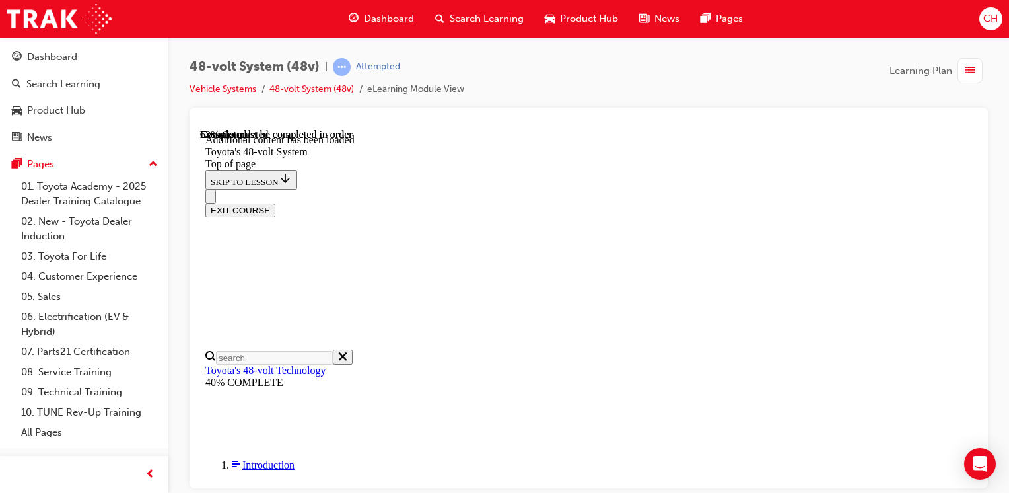
scroll to position [979, 0]
click at [996, 335] on div "48-volt System (48v) | Attempted Vehicle Systems 48-volt System (48v) eLearning…" at bounding box center [588, 248] width 841 height 423
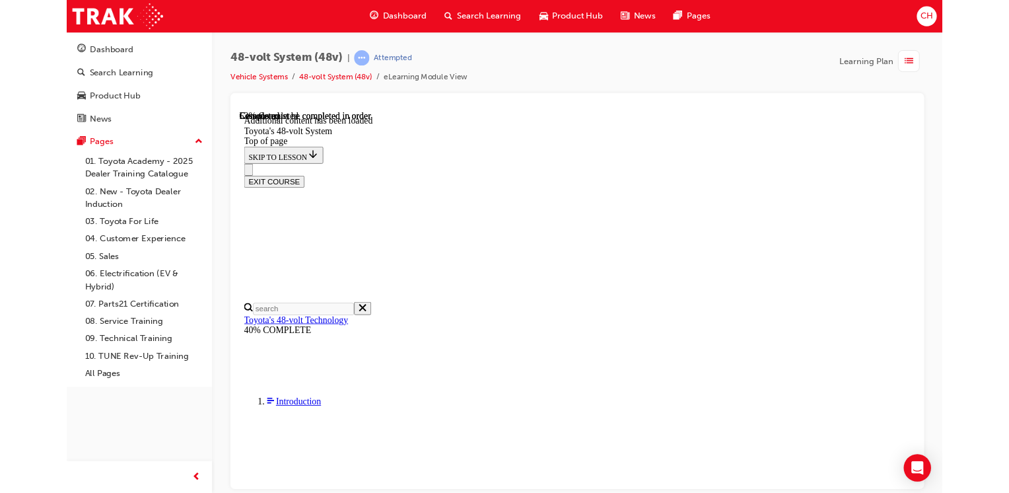
scroll to position [0, 0]
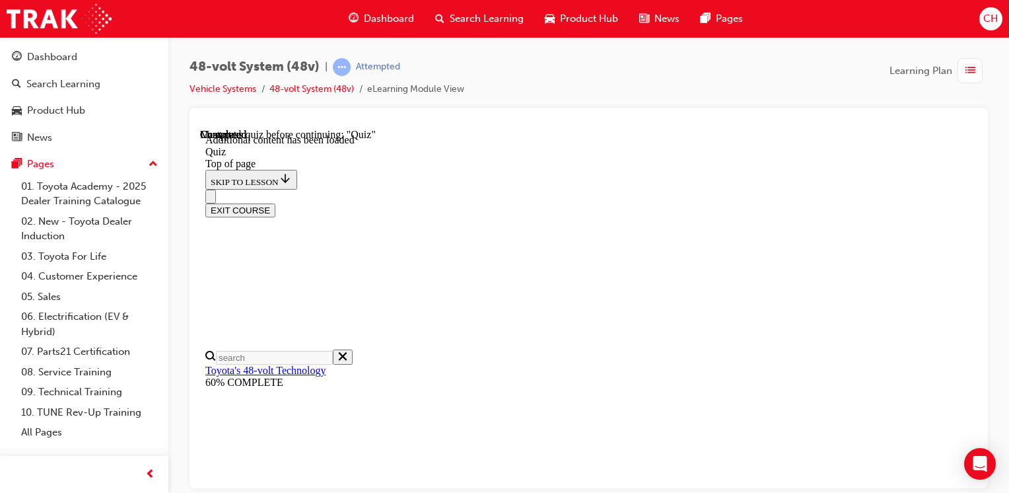
scroll to position [45, 0]
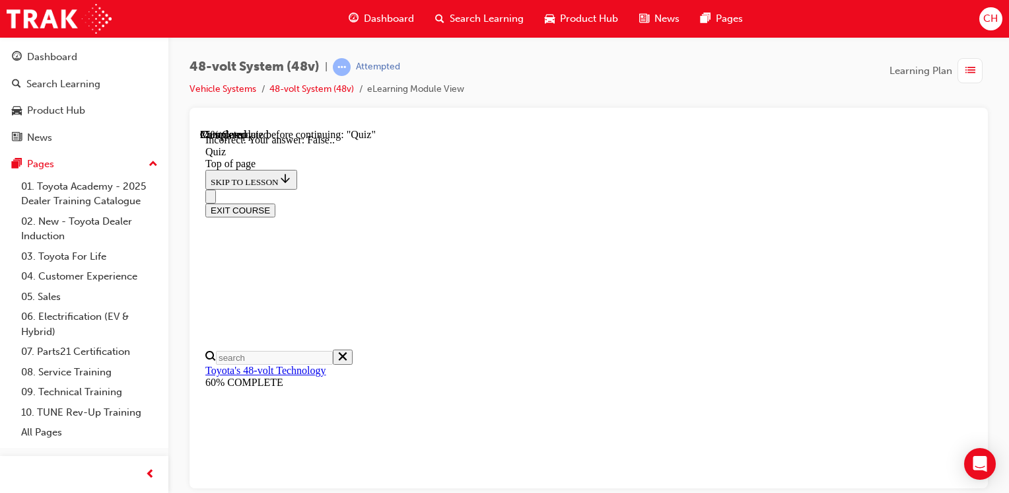
drag, startPoint x: 527, startPoint y: 395, endPoint x: 532, endPoint y: 415, distance: 20.5
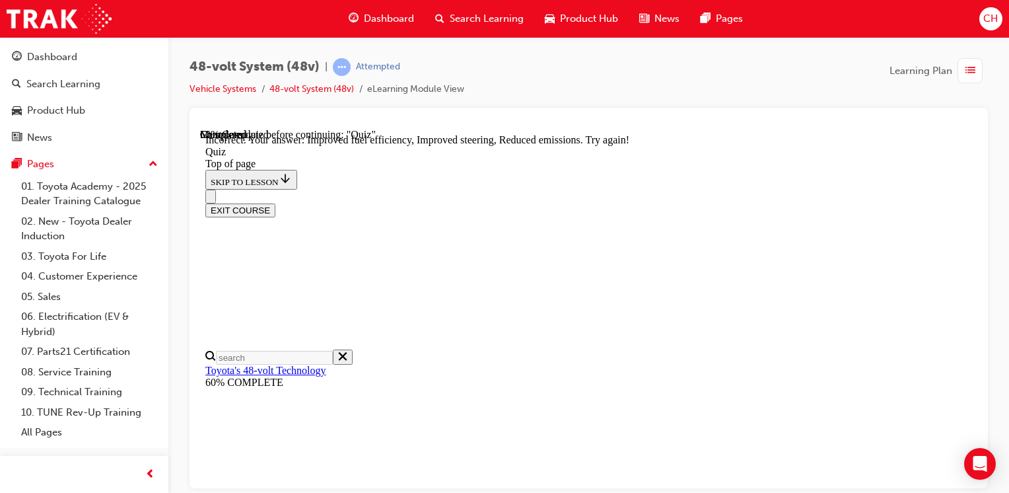
scroll to position [258, 0]
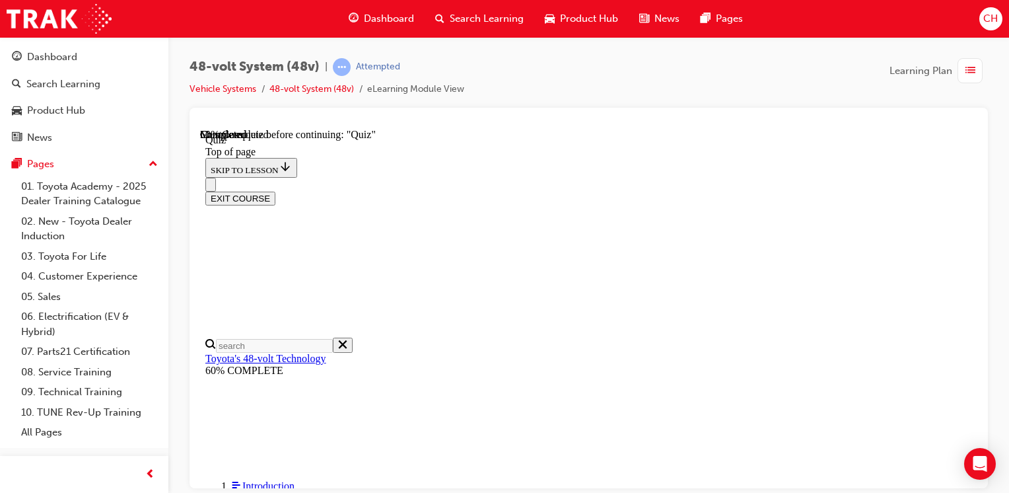
scroll to position [177, 0]
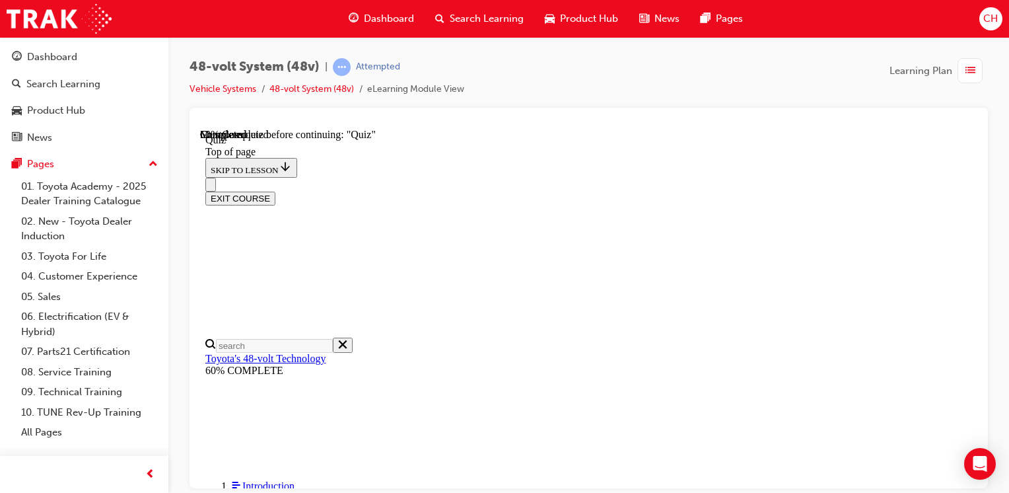
scroll to position [309, 0]
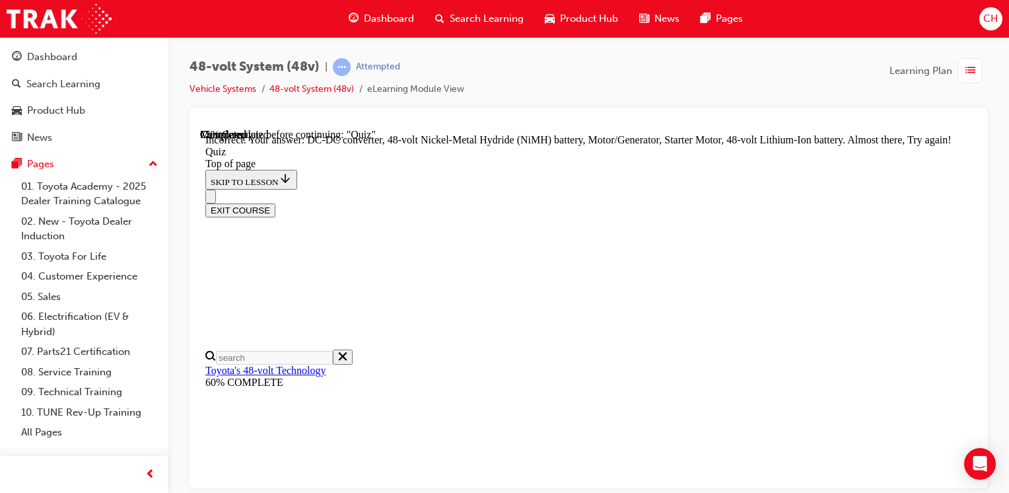
scroll to position [341, 0]
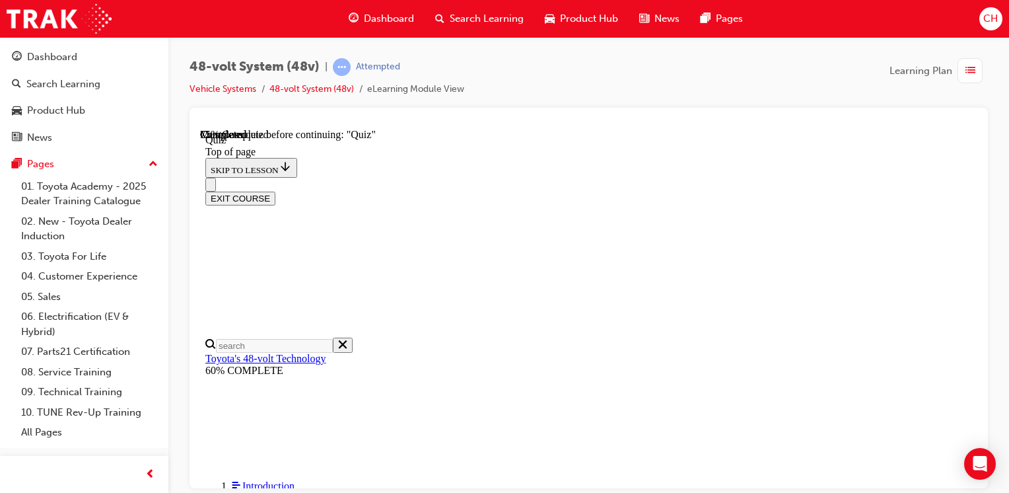
scroll to position [177, 0]
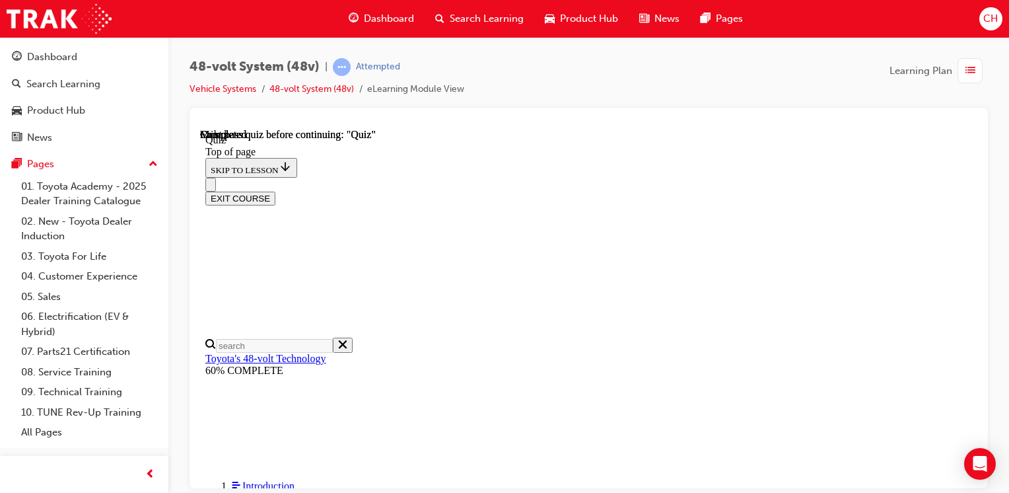
scroll to position [243, 0]
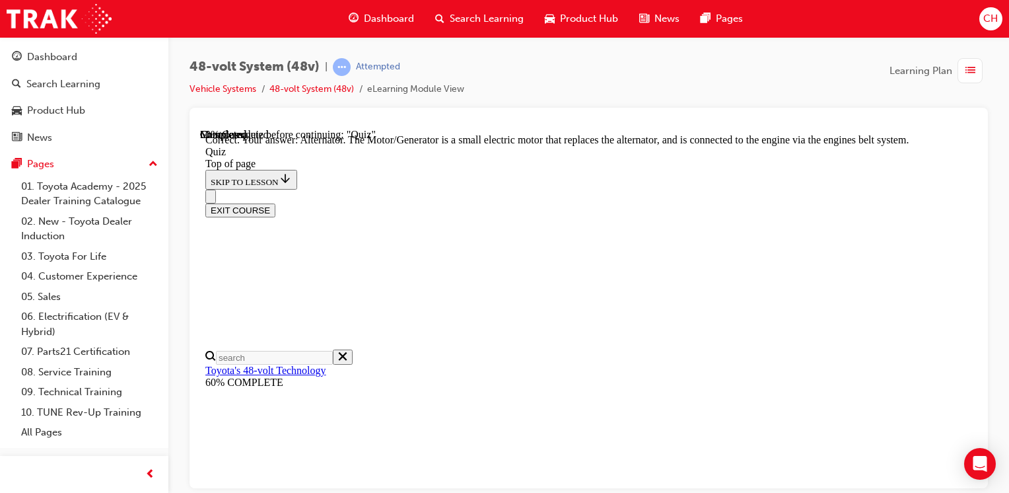
scroll to position [471, 0]
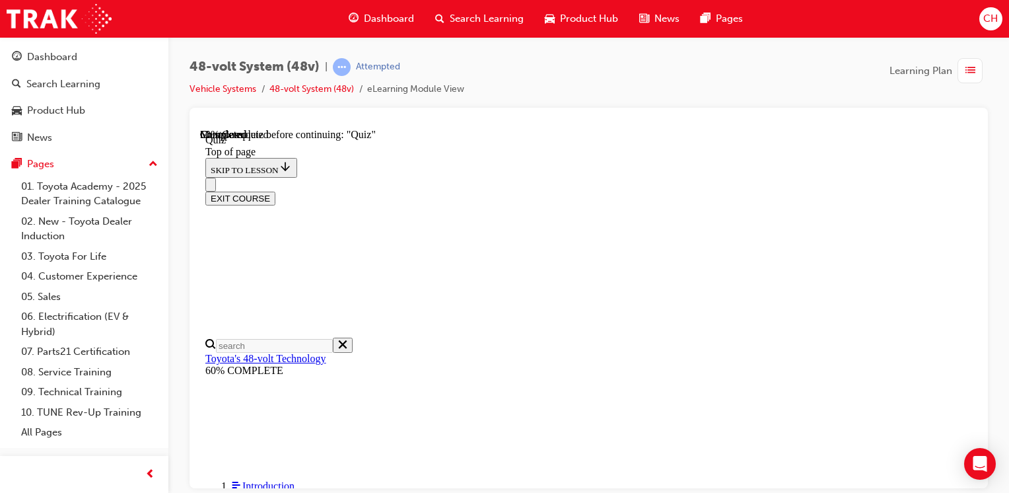
scroll to position [243, 0]
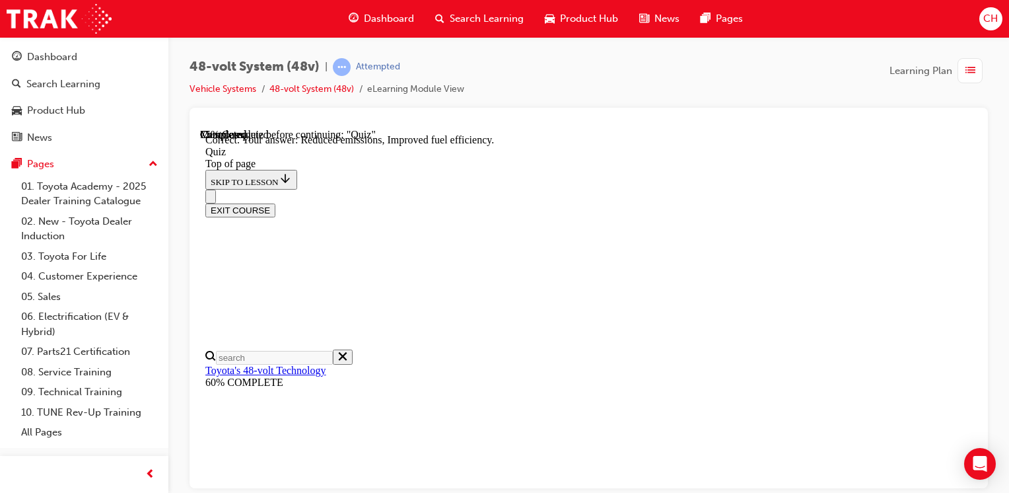
scroll to position [387, 0]
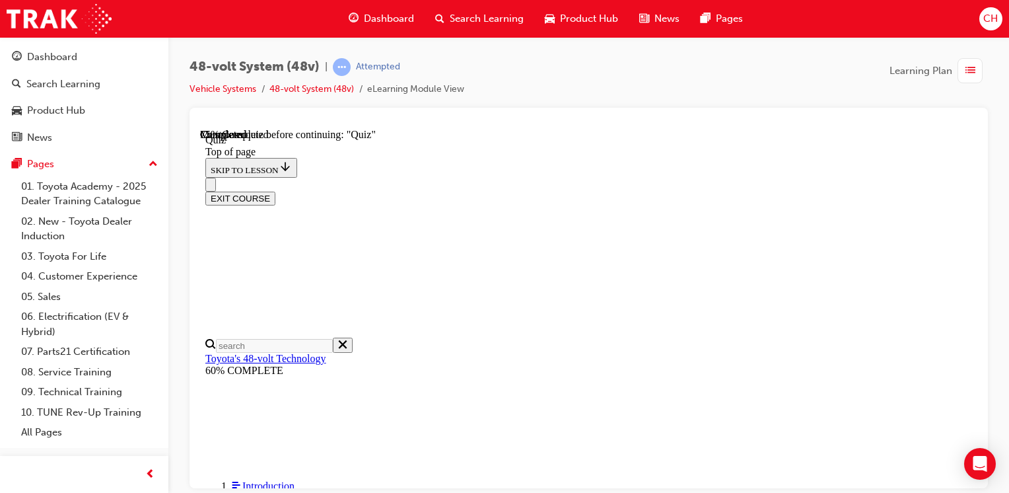
scroll to position [177, 0]
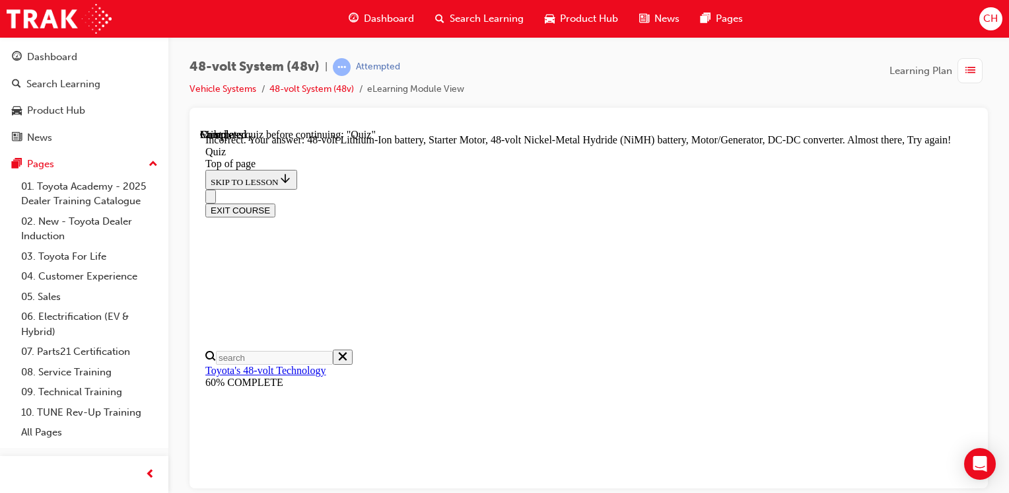
scroll to position [272, 0]
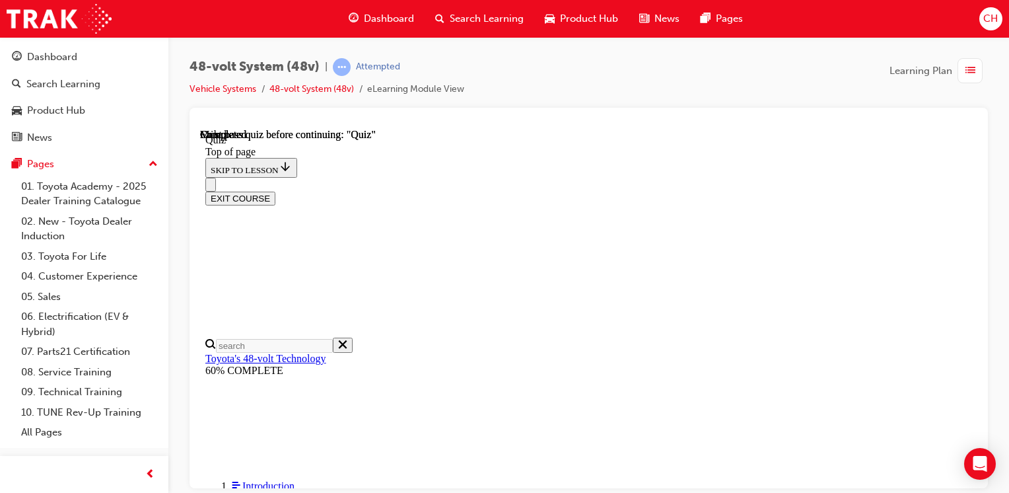
scroll to position [309, 0]
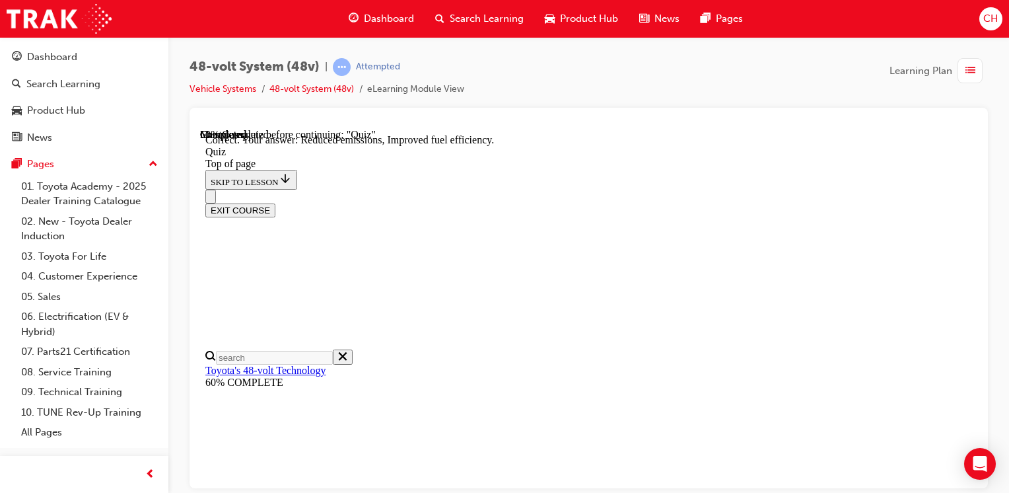
scroll to position [387, 0]
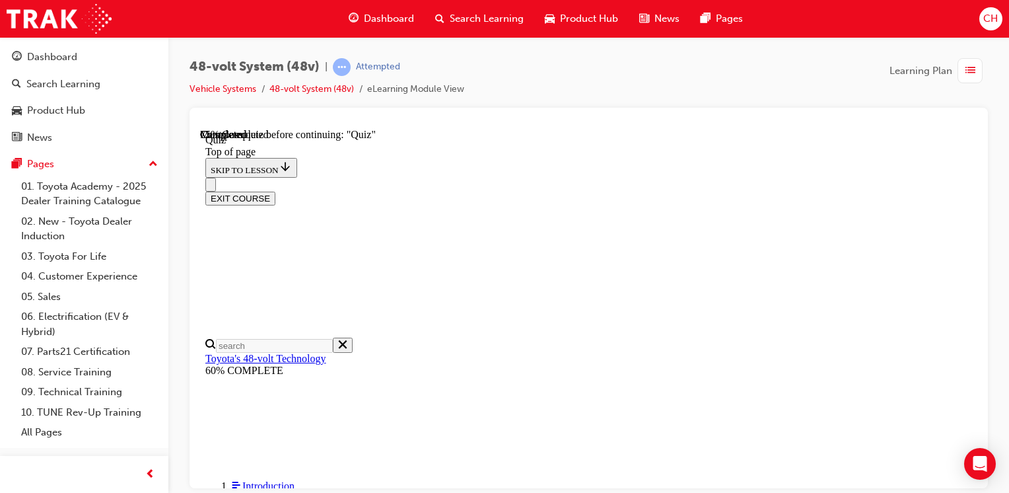
scroll to position [243, 0]
drag, startPoint x: 530, startPoint y: 319, endPoint x: 531, endPoint y: 293, distance: 25.8
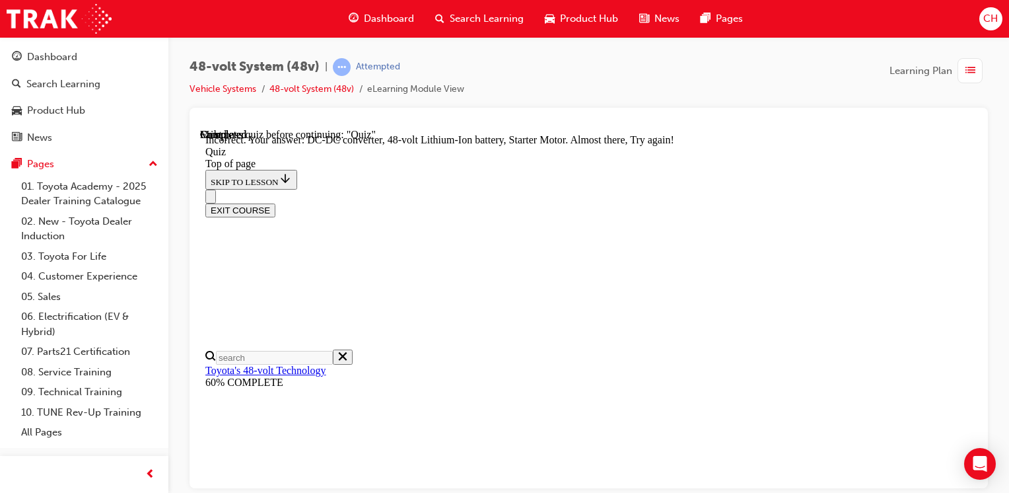
scroll to position [354, 0]
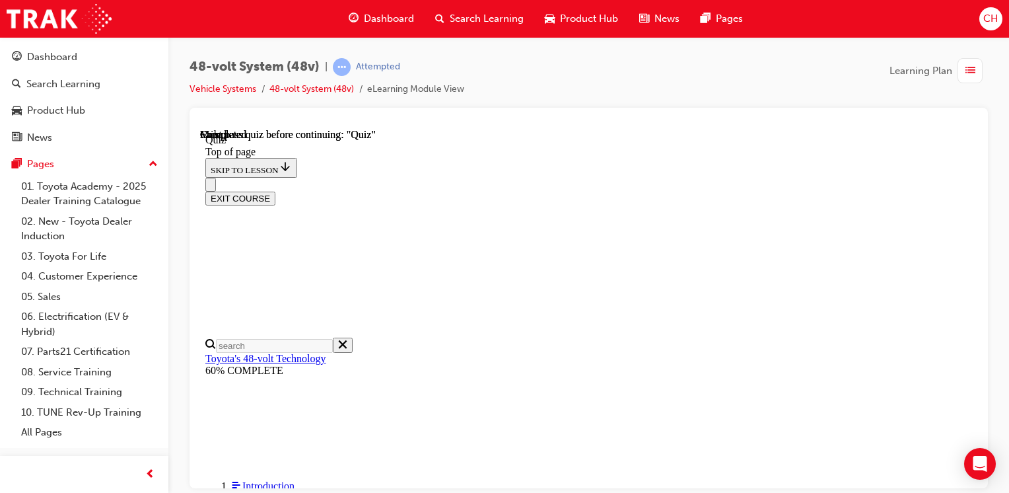
scroll to position [366, 0]
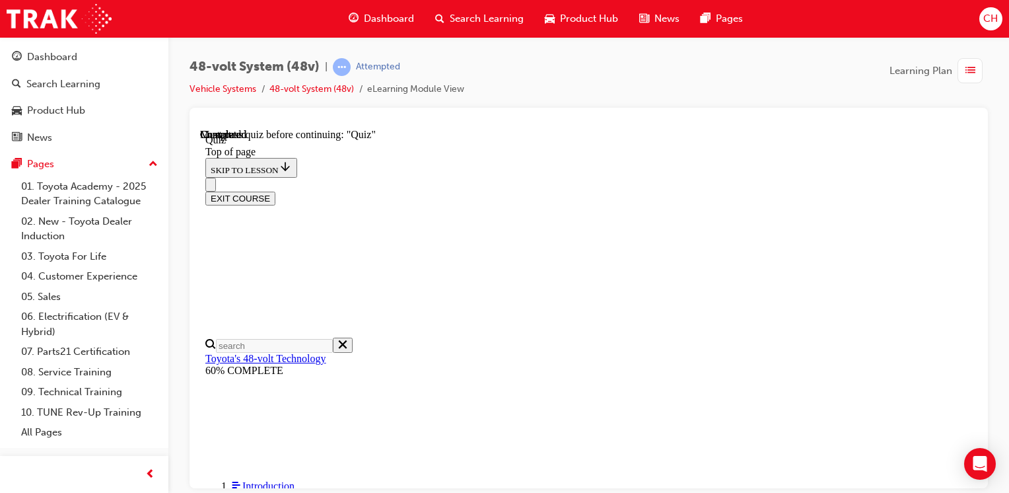
scroll to position [309, 0]
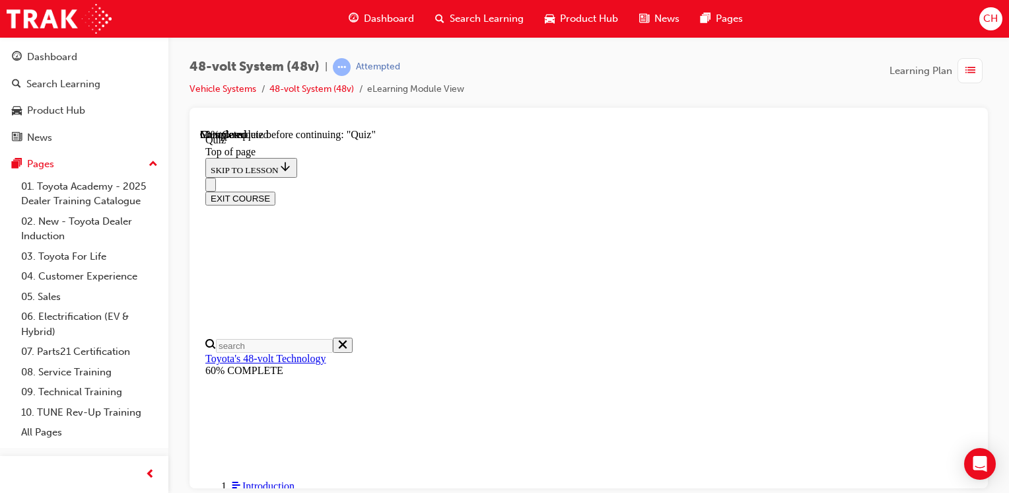
scroll to position [309, 0]
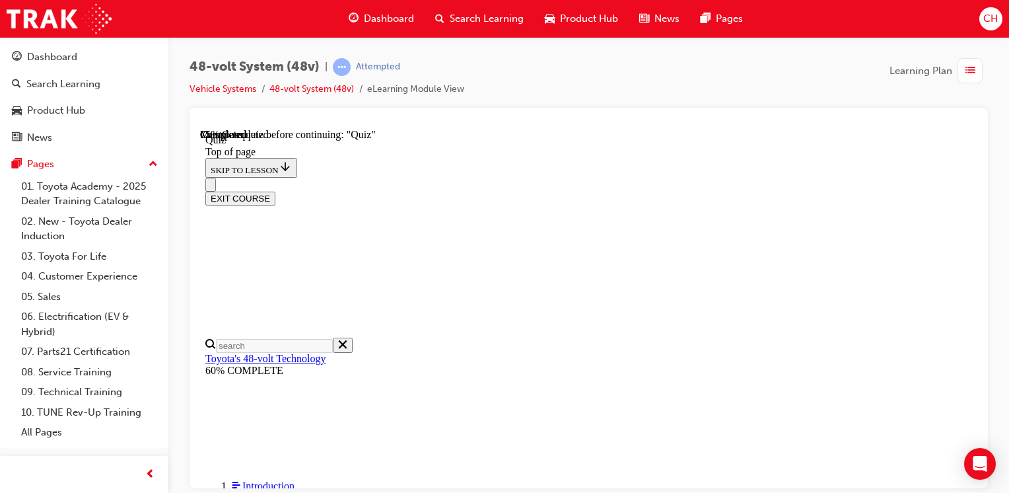
scroll to position [211, 0]
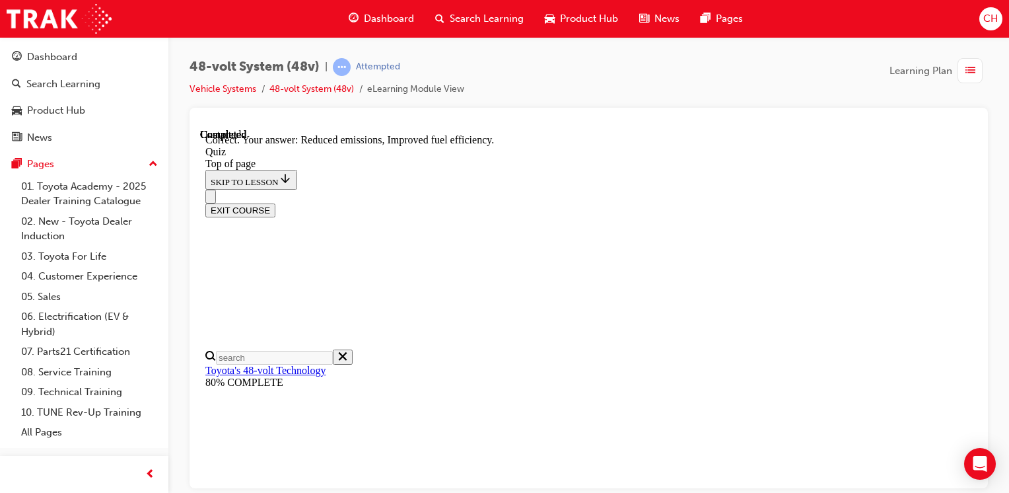
scroll to position [387, 0]
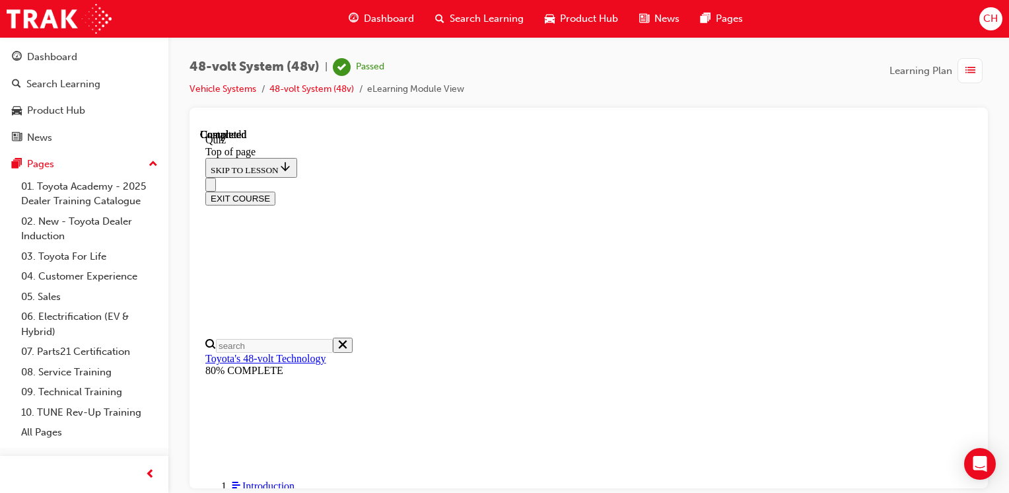
scroll to position [366, 0]
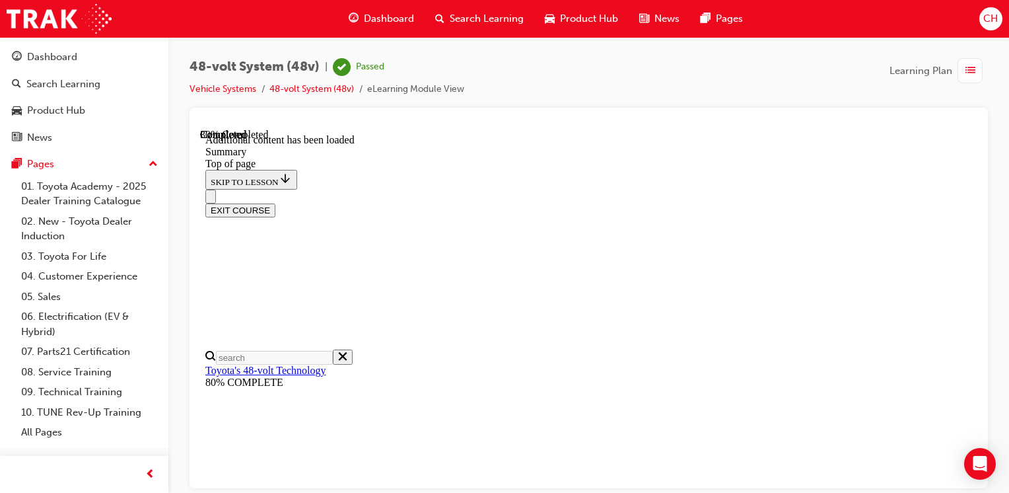
click at [275, 203] on button "EXIT COURSE" at bounding box center [240, 210] width 70 height 14
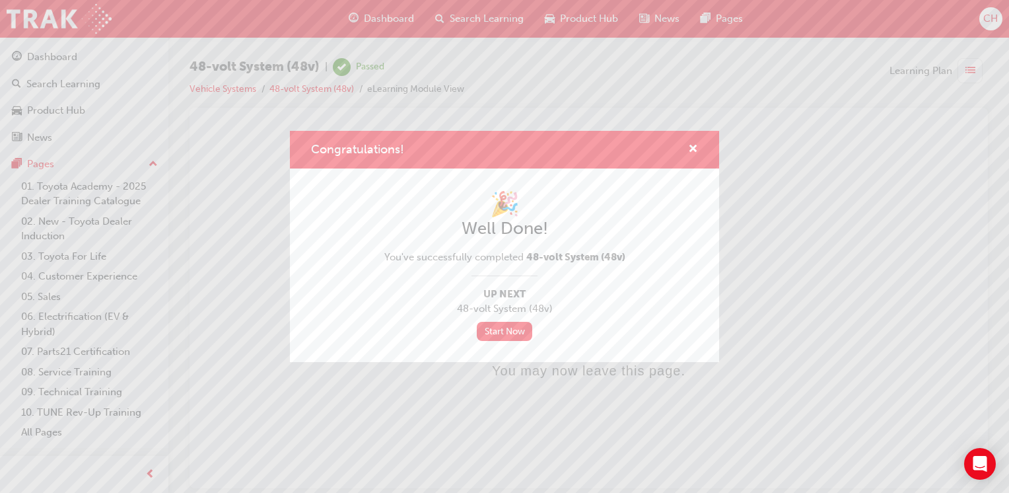
scroll to position [0, 0]
click at [515, 334] on link "Start Now" at bounding box center [504, 331] width 55 height 19
click at [696, 154] on span "cross-icon" at bounding box center [693, 150] width 10 height 12
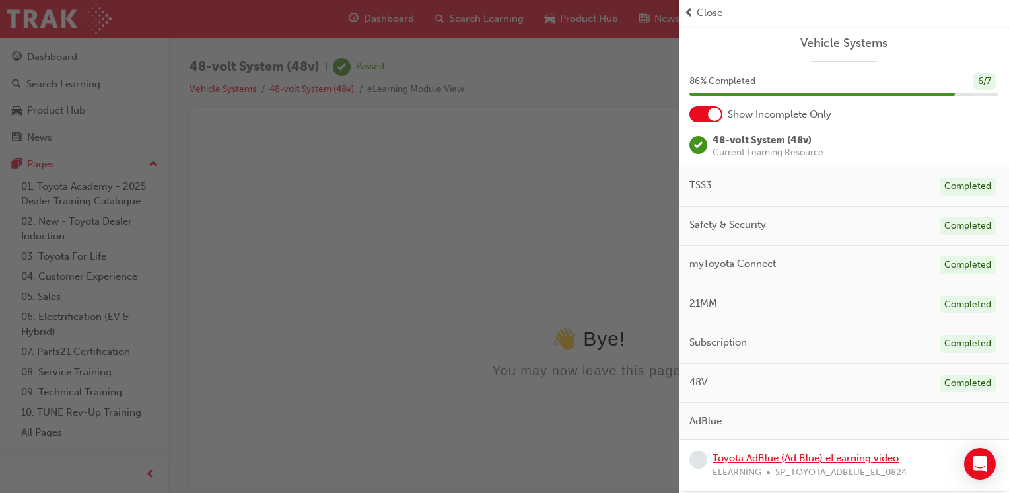
click at [765, 458] on link "Toyota AdBlue (Ad Blue) eLearning video" at bounding box center [805, 458] width 186 height 12
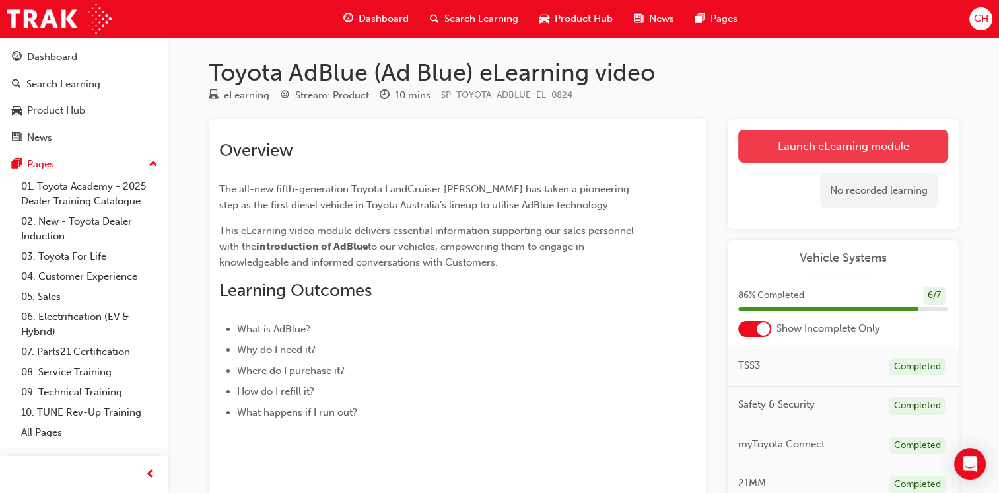
click at [820, 136] on link "Launch eLearning module" at bounding box center [843, 145] width 210 height 33
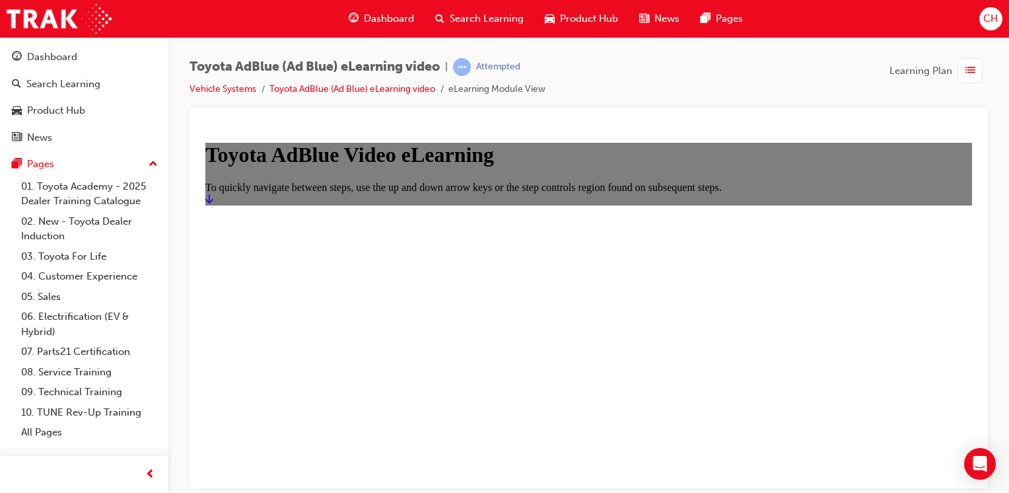
click at [213, 203] on icon "Start" at bounding box center [209, 197] width 8 height 9
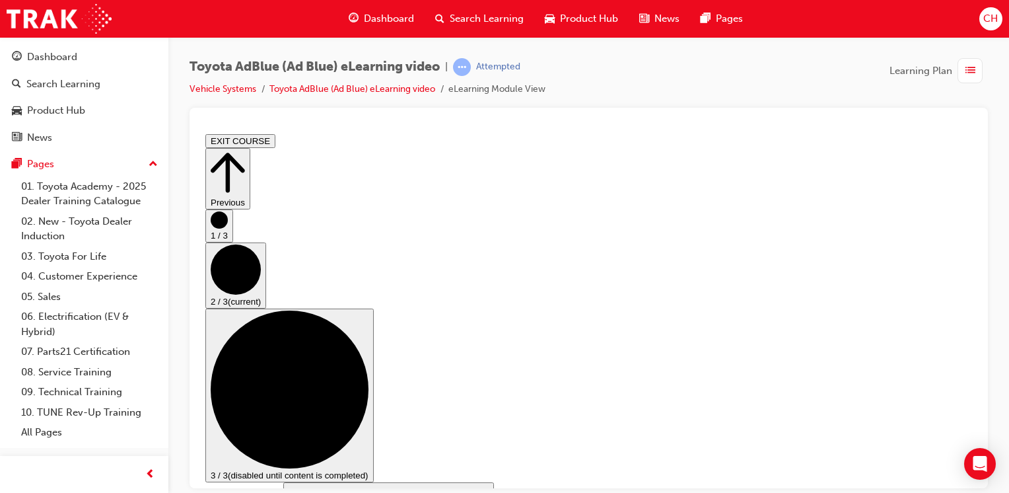
scroll to position [264, 0]
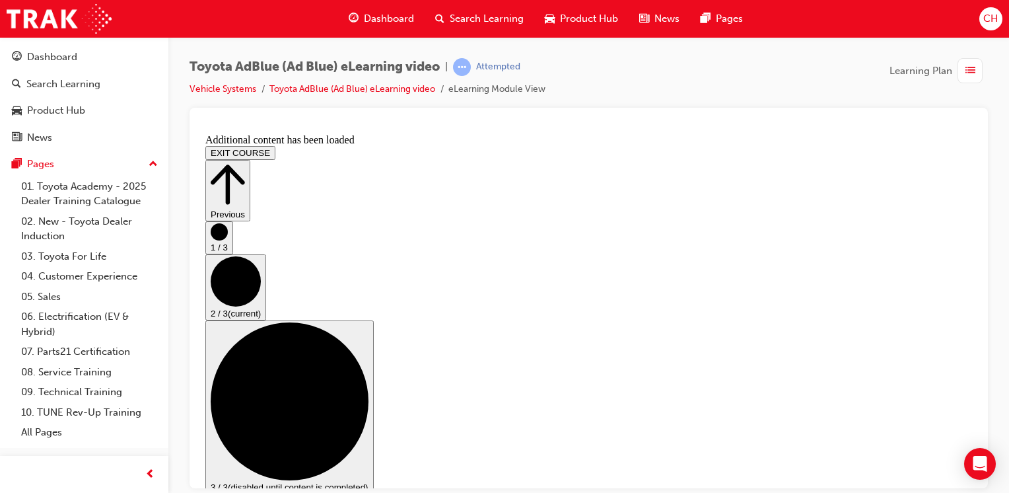
scroll to position [1142, 0]
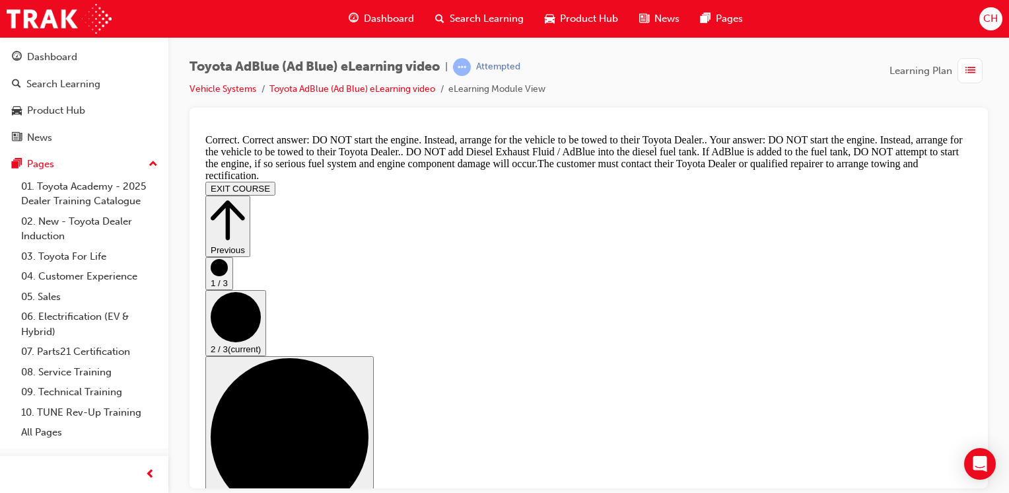
scroll to position [1612, 0]
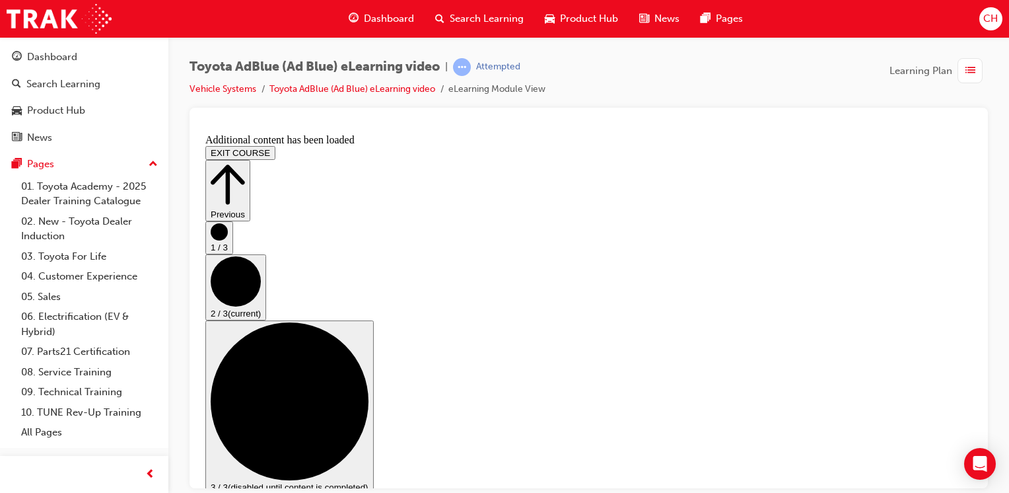
scroll to position [2120, 0]
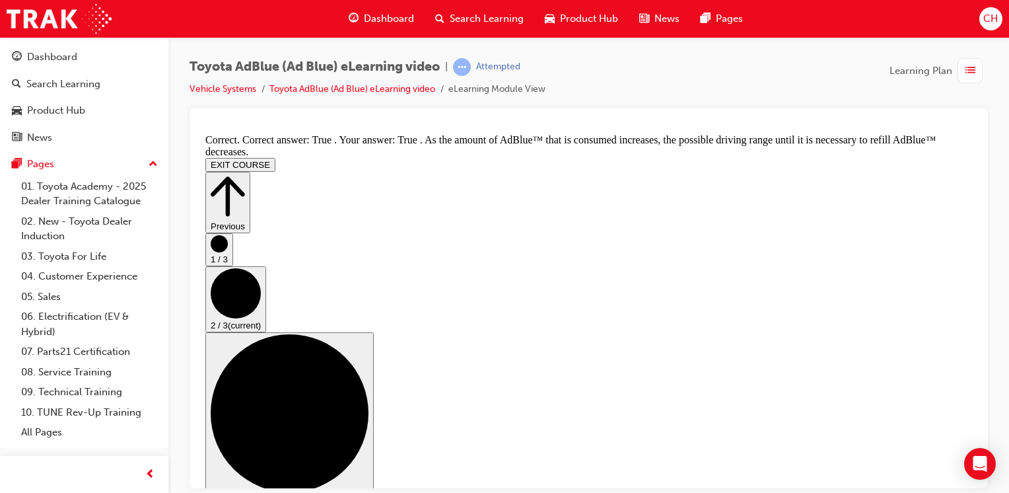
scroll to position [2412, 0]
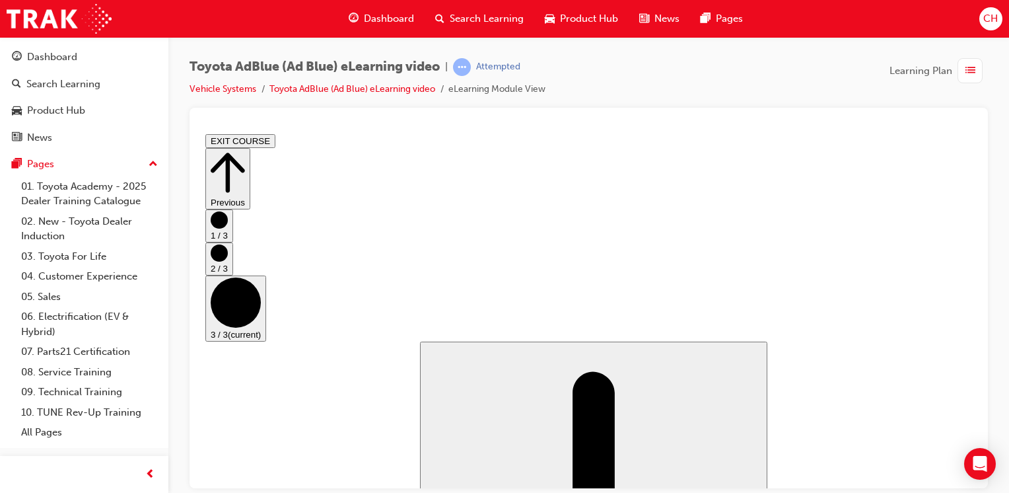
scroll to position [83, 0]
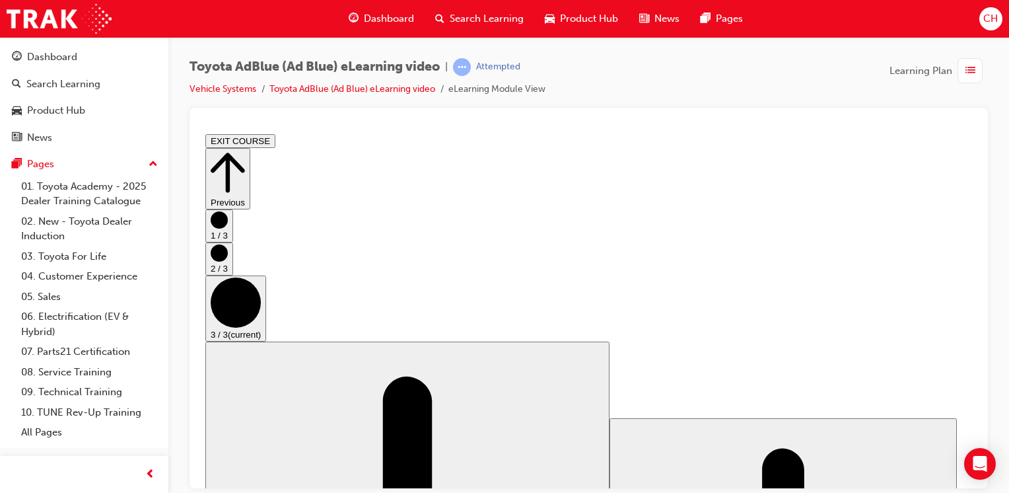
click at [275, 140] on button "EXIT COURSE" at bounding box center [240, 140] width 70 height 14
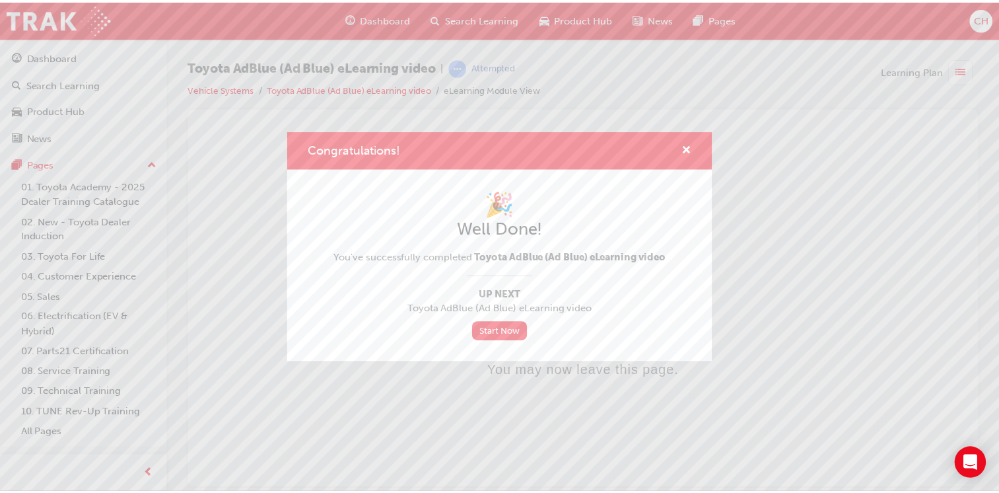
scroll to position [0, 0]
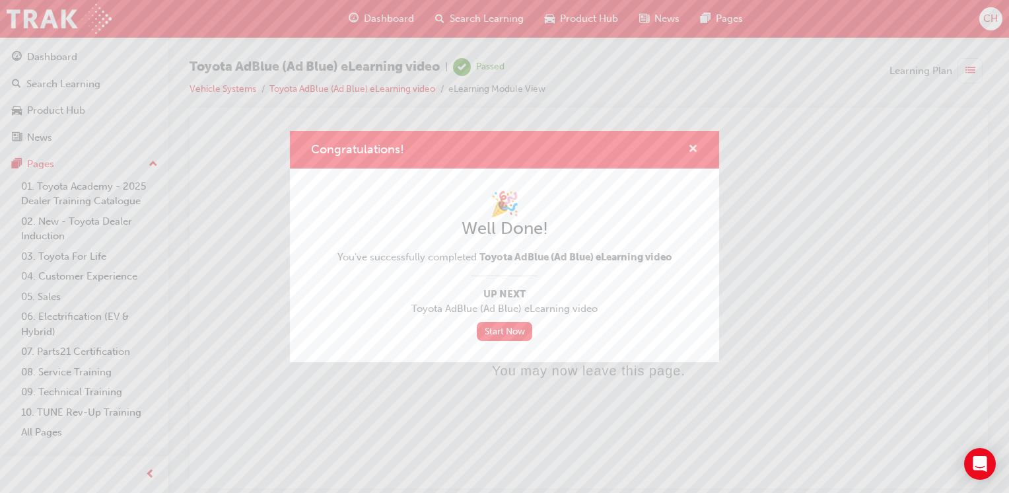
click at [693, 152] on span "cross-icon" at bounding box center [693, 150] width 10 height 12
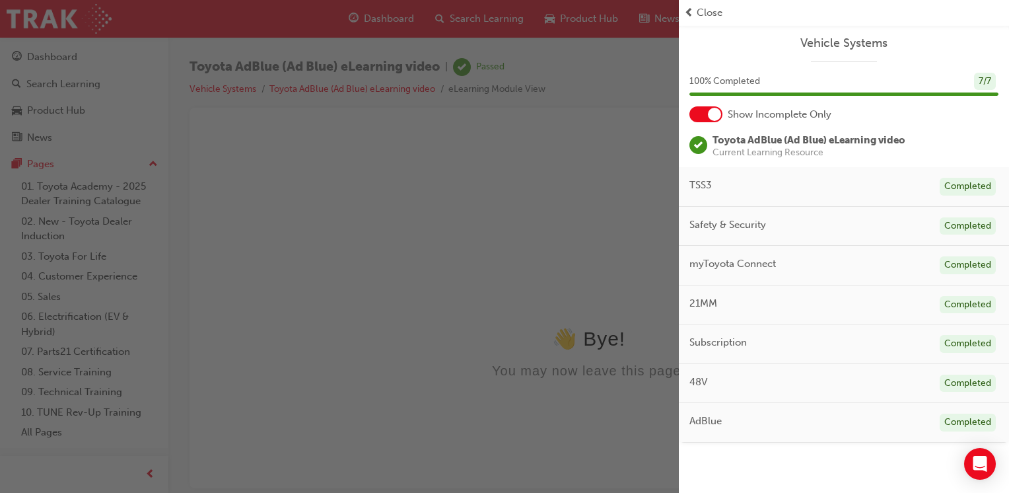
click at [689, 12] on span "prev-icon" at bounding box center [689, 12] width 10 height 15
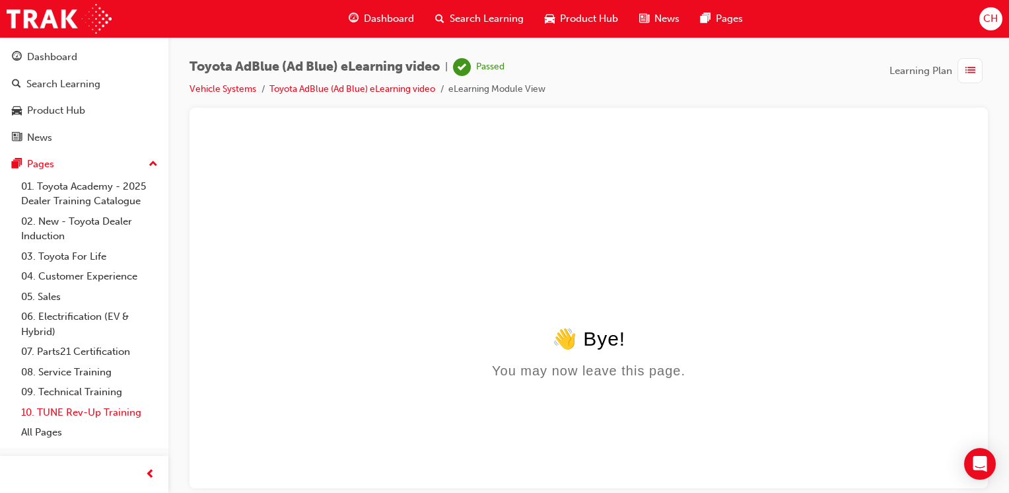
click at [70, 419] on link "10. TUNE Rev-Up Training" at bounding box center [89, 412] width 147 height 20
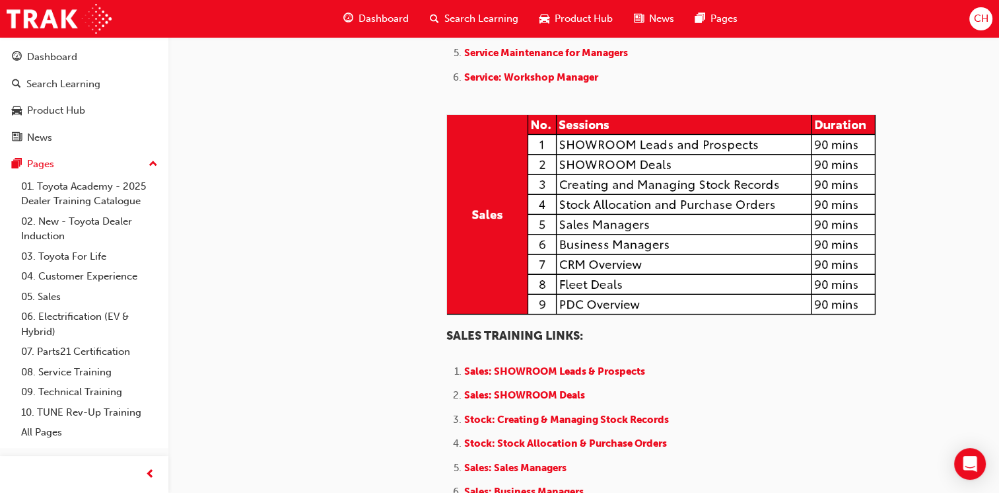
scroll to position [1189, 0]
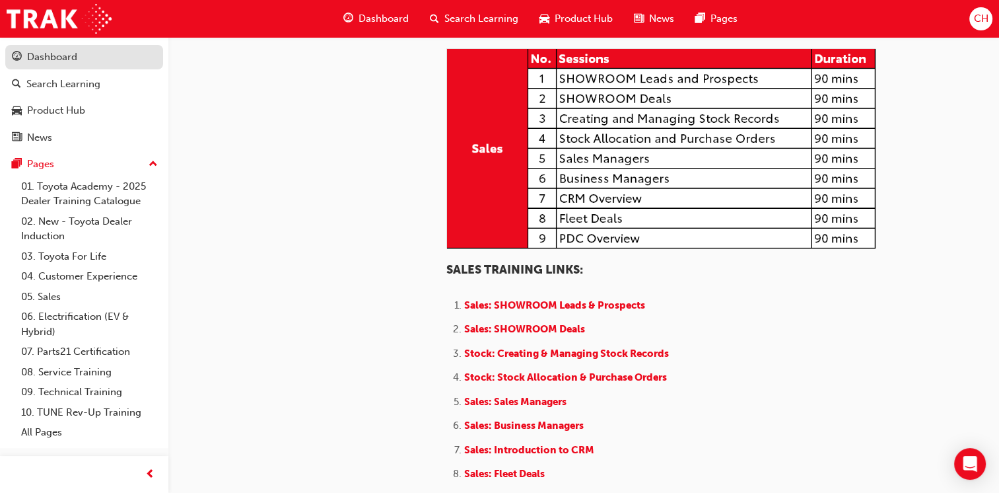
click at [104, 57] on div "Dashboard" at bounding box center [84, 57] width 145 height 17
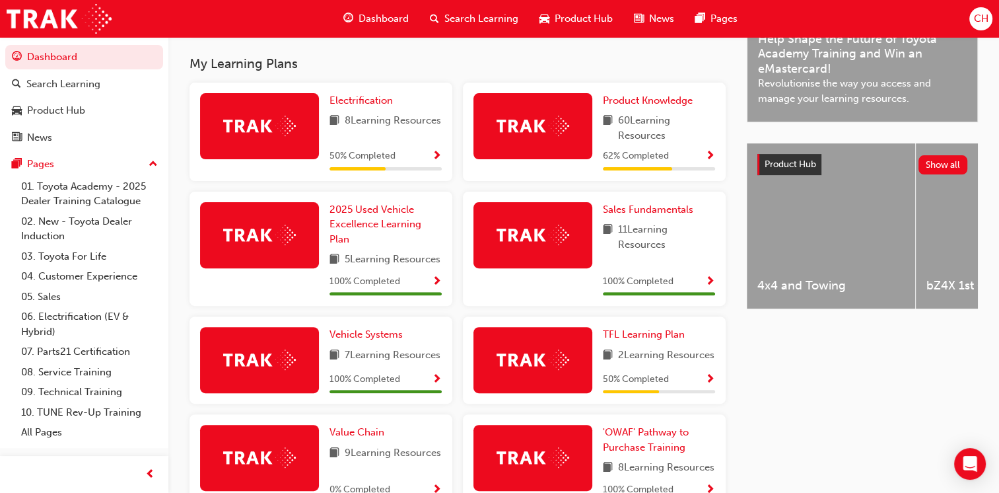
scroll to position [402, 0]
